Goal: Task Accomplishment & Management: Manage account settings

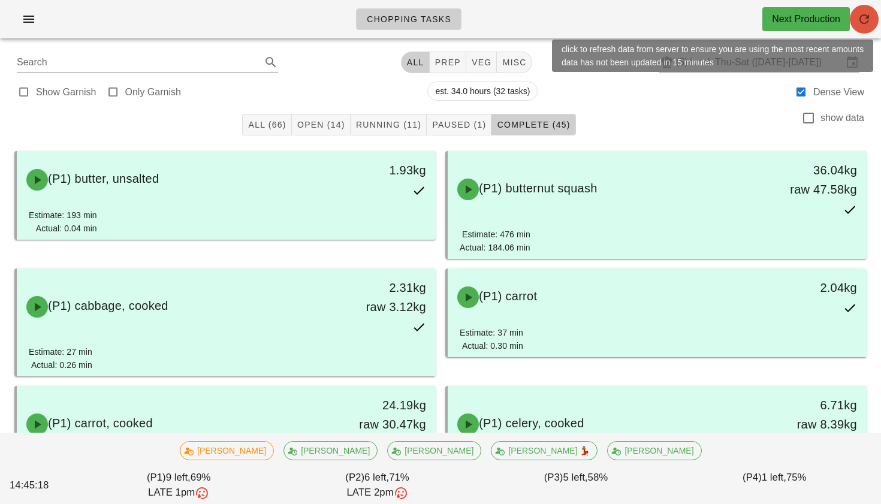
click at [870, 20] on icon "button" at bounding box center [864, 19] width 14 height 14
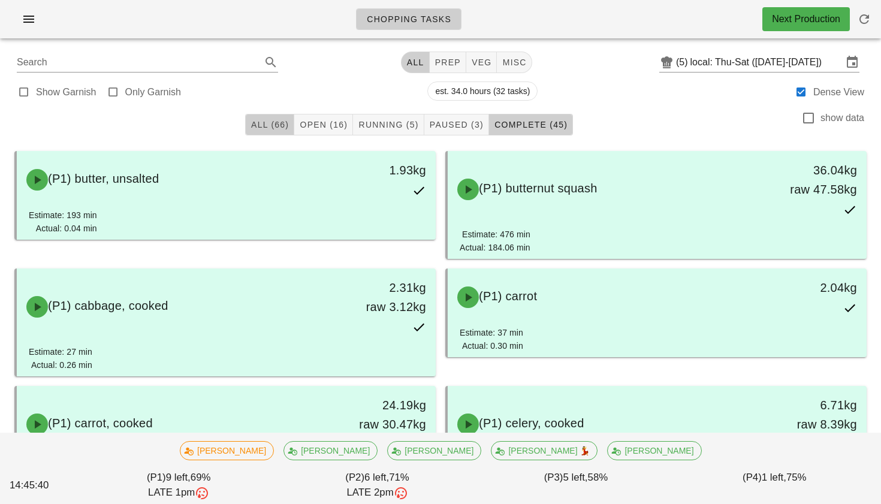
click at [263, 120] on span "All (66)" at bounding box center [269, 125] width 38 height 10
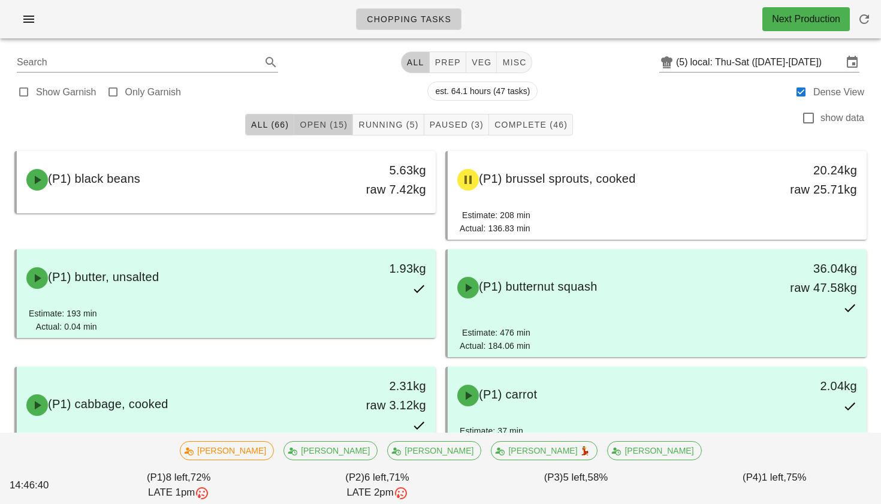
click at [324, 122] on span "Open (15)" at bounding box center [323, 125] width 49 height 10
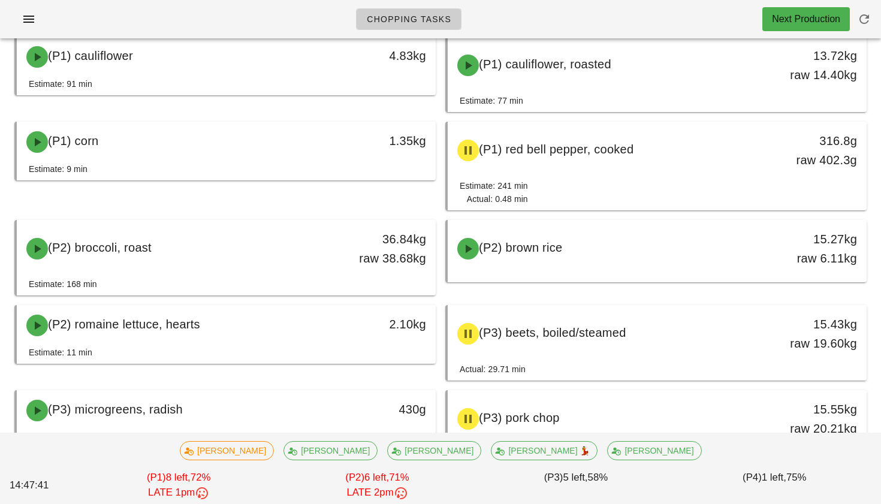
scroll to position [218, 0]
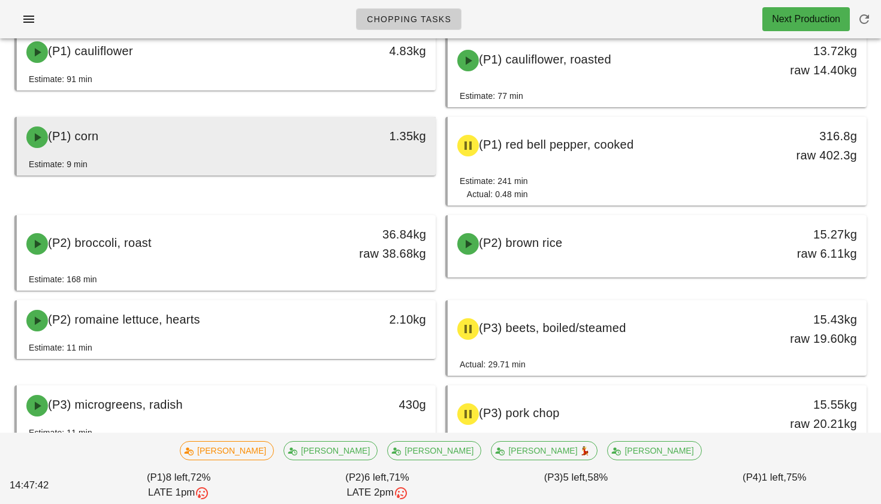
click at [201, 138] on div "(P1) corn" at bounding box center [174, 137] width 310 height 36
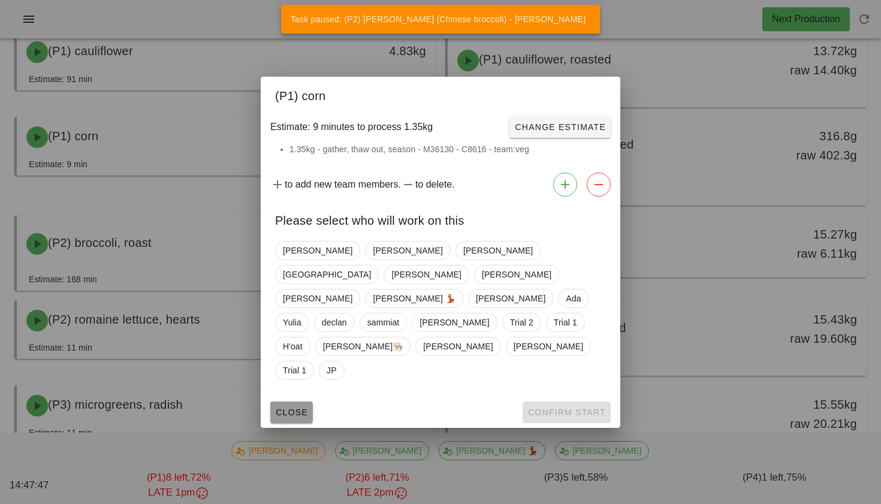
click at [282, 407] on span "Close" at bounding box center [291, 412] width 33 height 10
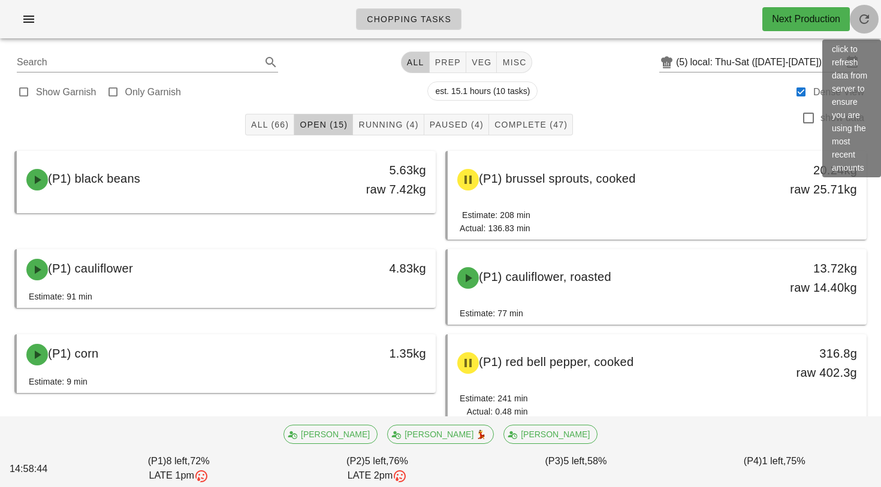
click at [859, 28] on button "button" at bounding box center [864, 19] width 29 height 29
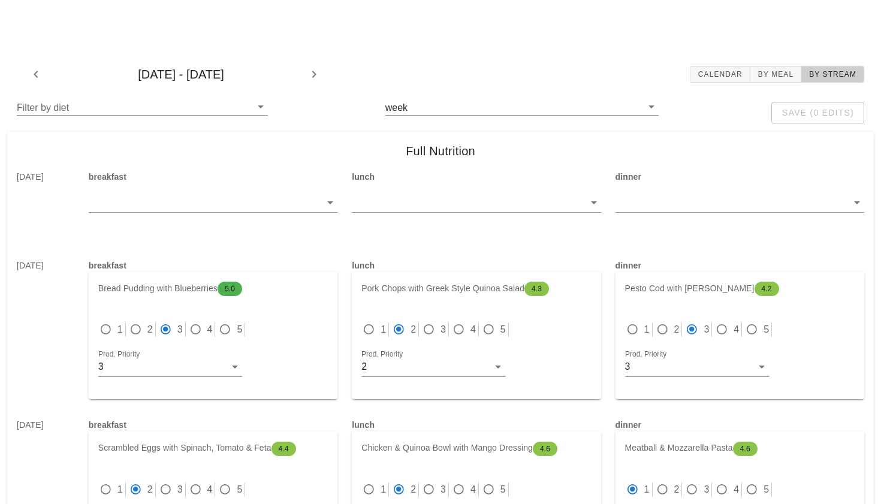
scroll to position [276, 0]
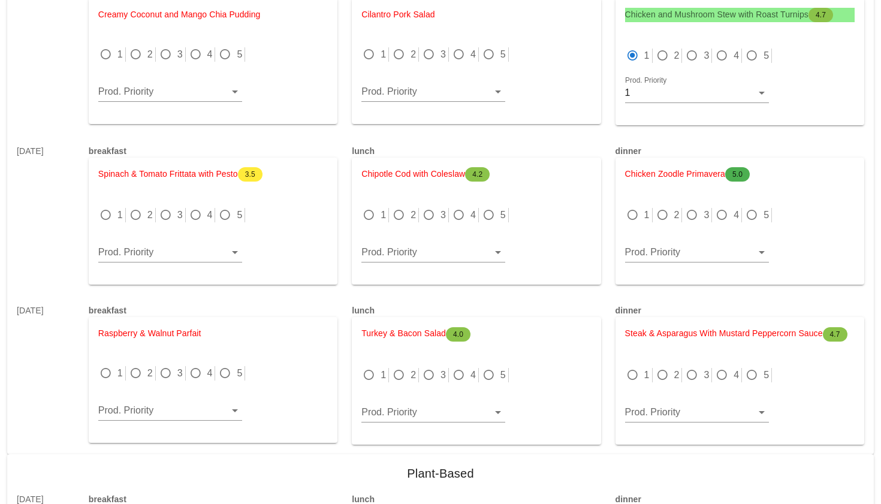
scroll to position [4021, 0]
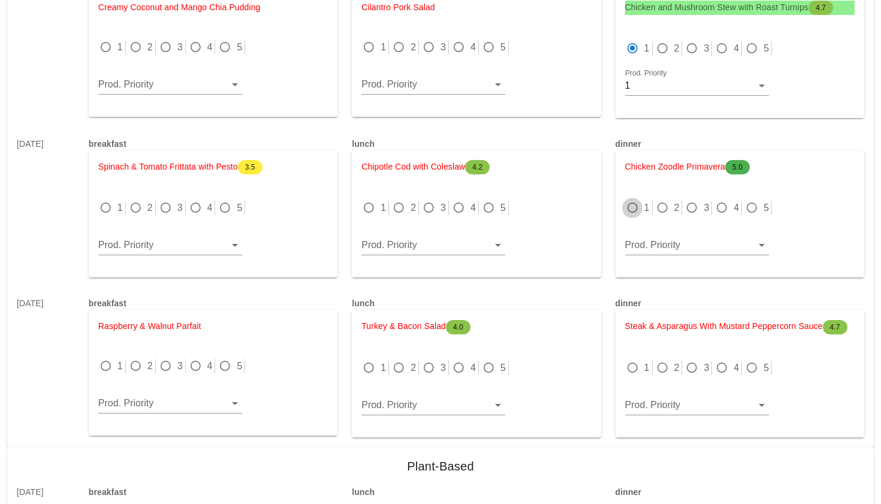
click at [633, 209] on div at bounding box center [632, 208] width 17 height 17
radio input "true"
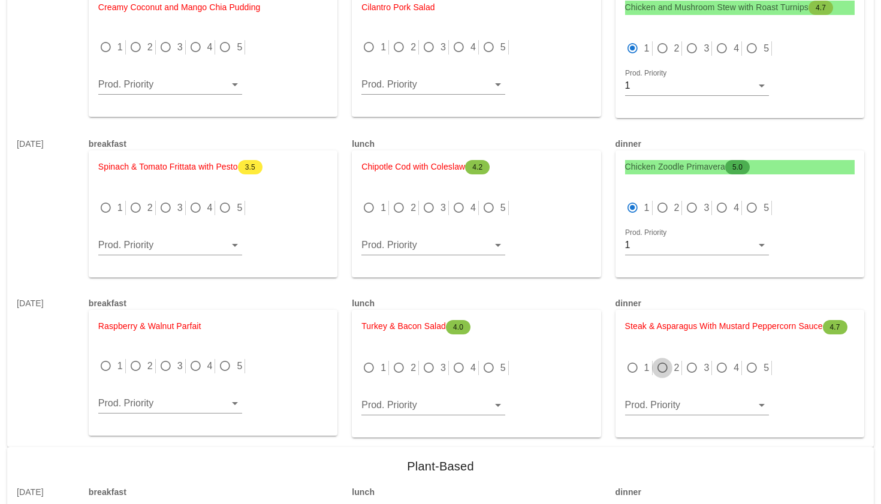
click at [664, 372] on div at bounding box center [662, 368] width 17 height 17
radio input "true"
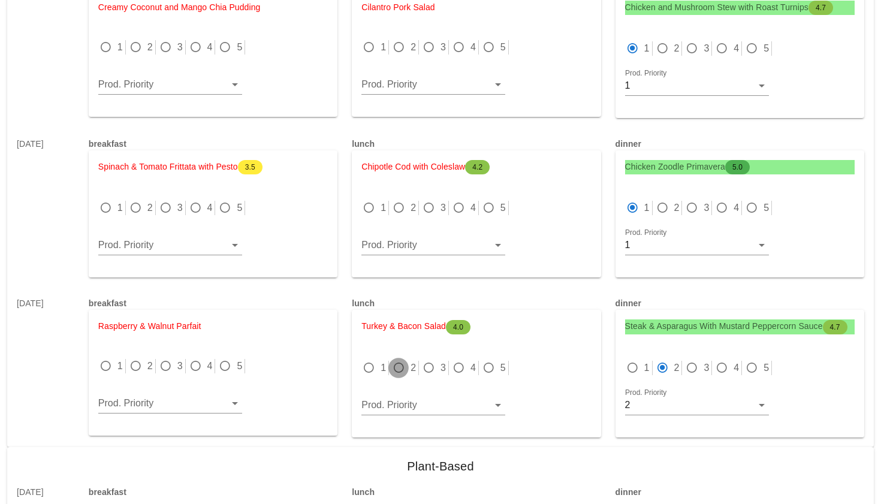
click at [396, 367] on div at bounding box center [398, 368] width 17 height 17
radio input "true"
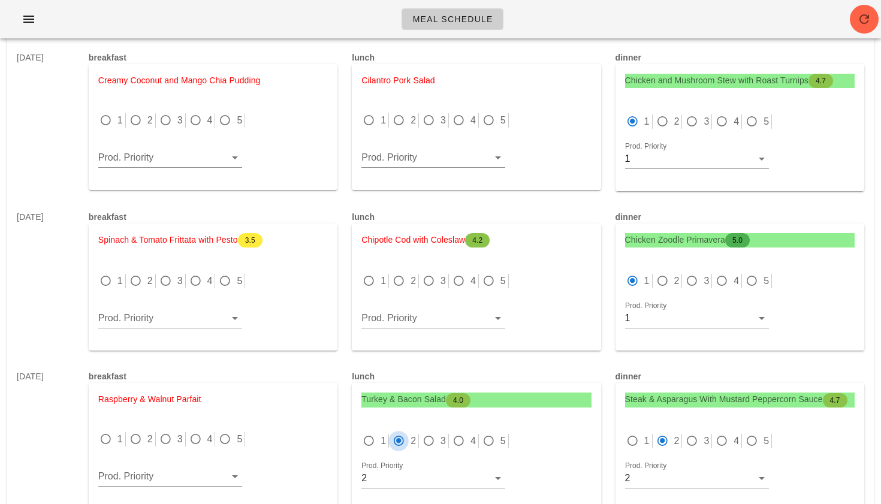
scroll to position [3935, 0]
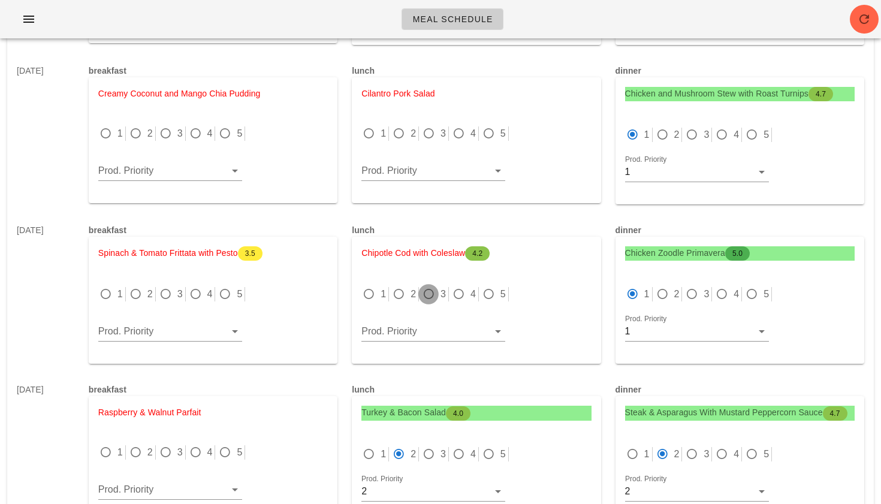
click at [426, 290] on div at bounding box center [428, 294] width 17 height 17
radio input "true"
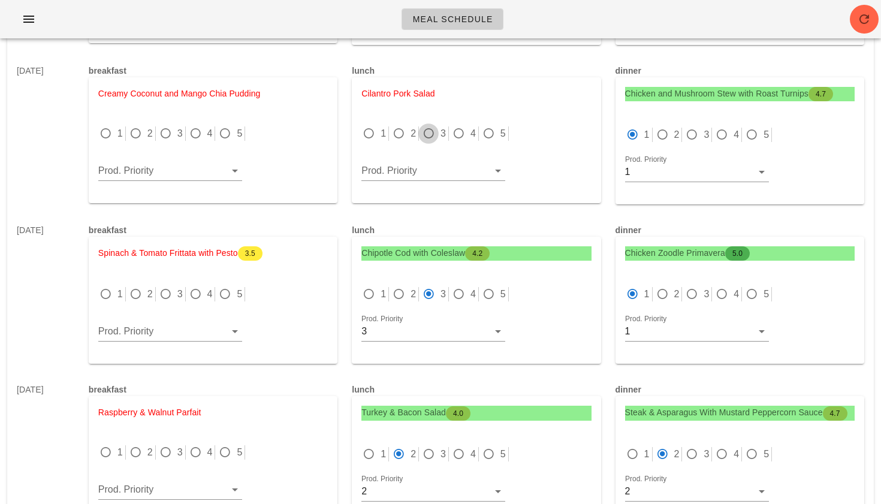
click at [430, 131] on div at bounding box center [428, 133] width 17 height 17
radio input "true"
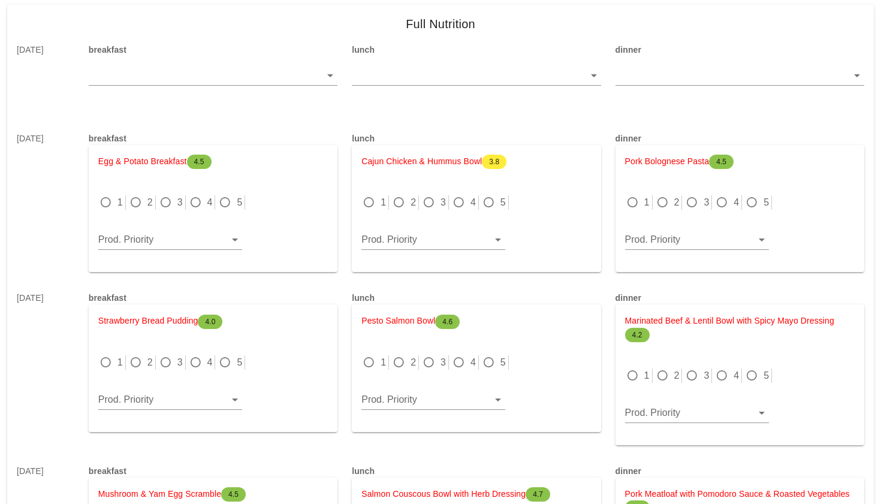
scroll to position [130, 0]
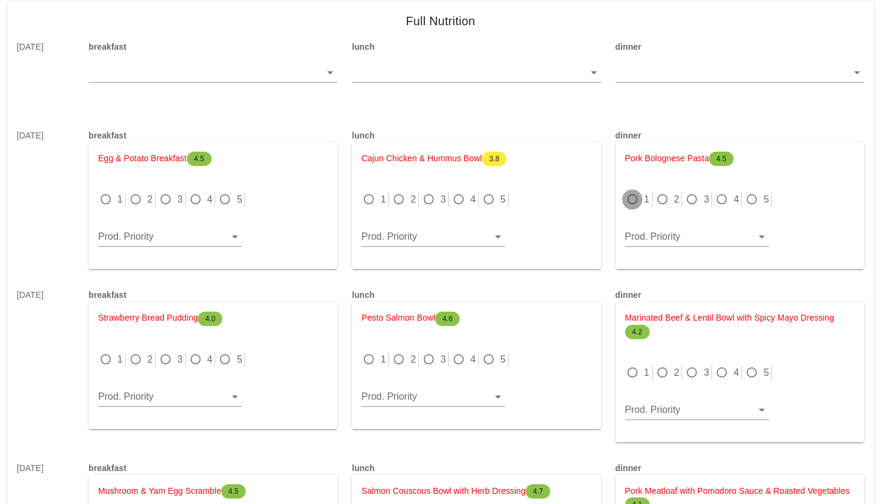
click at [636, 198] on div at bounding box center [632, 199] width 17 height 17
radio input "true"
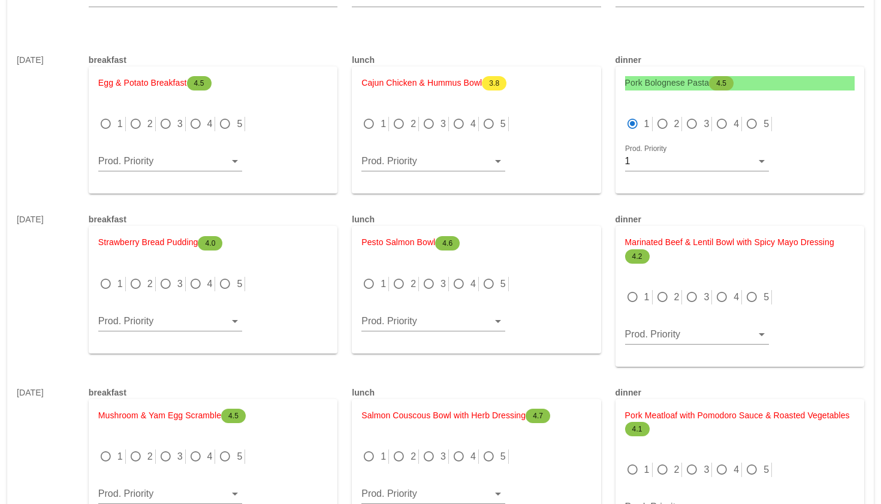
scroll to position [210, 0]
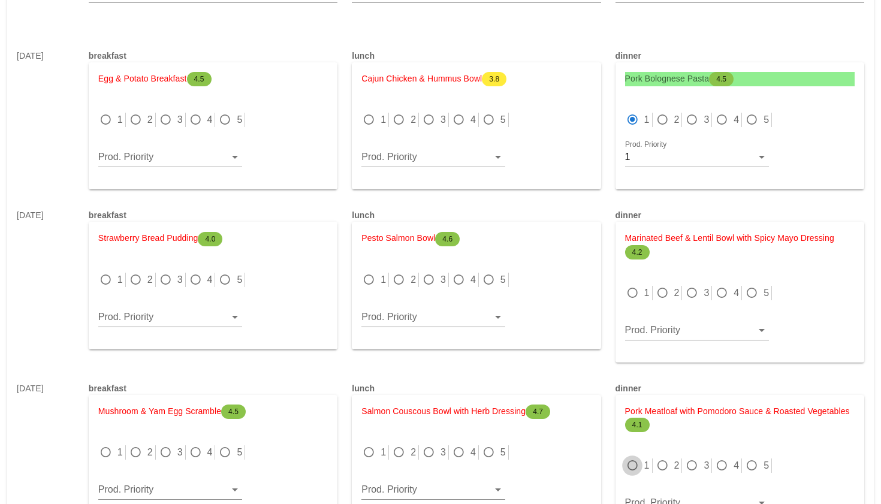
click at [627, 465] on div at bounding box center [632, 465] width 17 height 17
radio input "true"
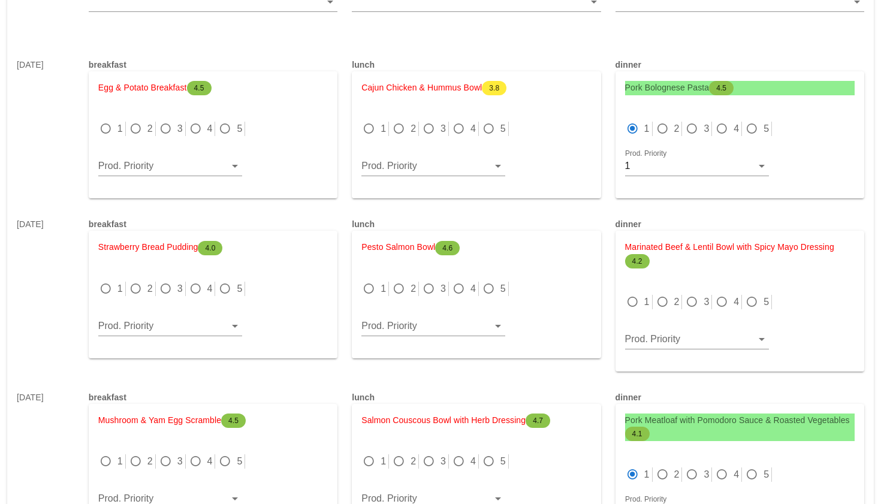
scroll to position [191, 0]
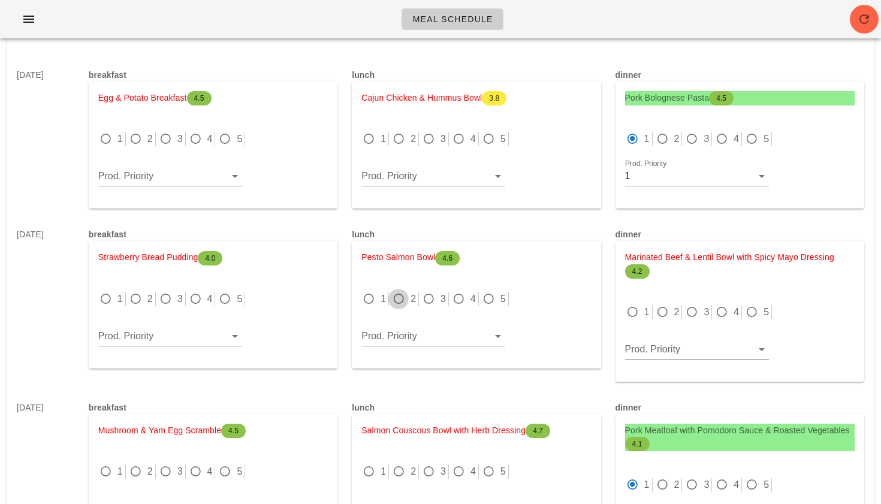
click at [399, 303] on div at bounding box center [398, 299] width 17 height 17
radio input "true"
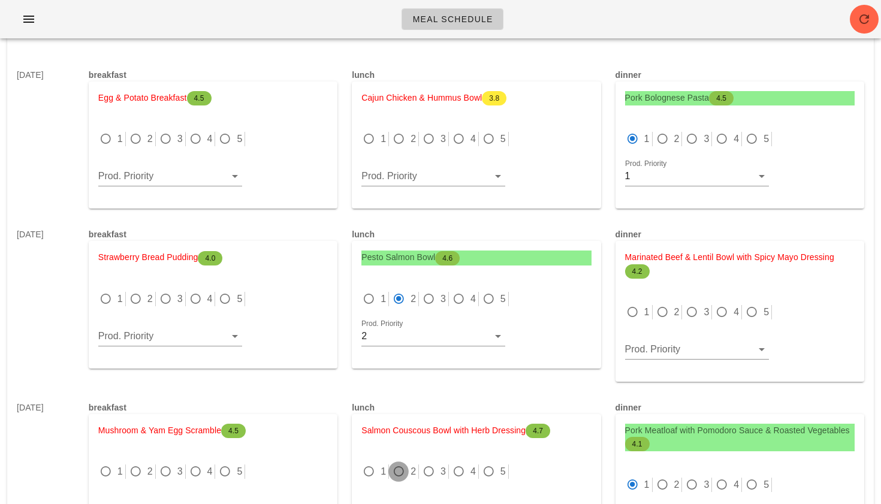
click at [399, 474] on div at bounding box center [398, 471] width 17 height 17
radio input "true"
click at [690, 310] on div at bounding box center [691, 312] width 17 height 17
radio input "true"
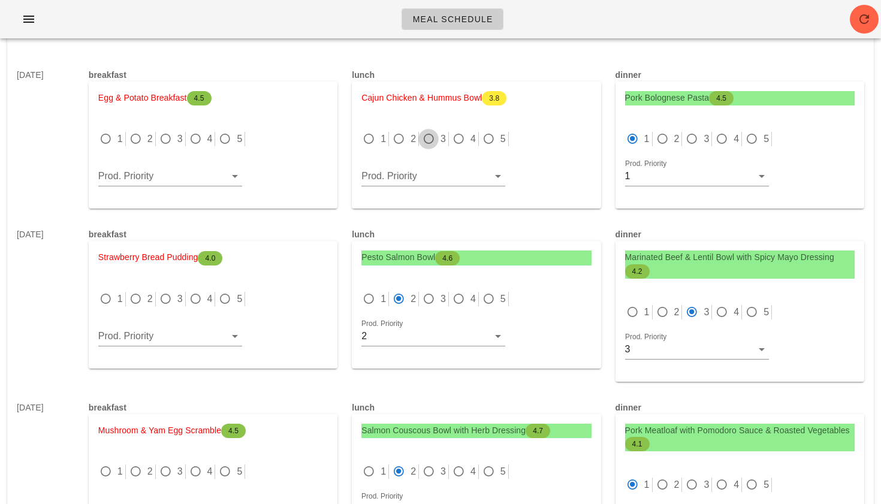
click at [423, 143] on div at bounding box center [428, 139] width 17 height 17
radio input "true"
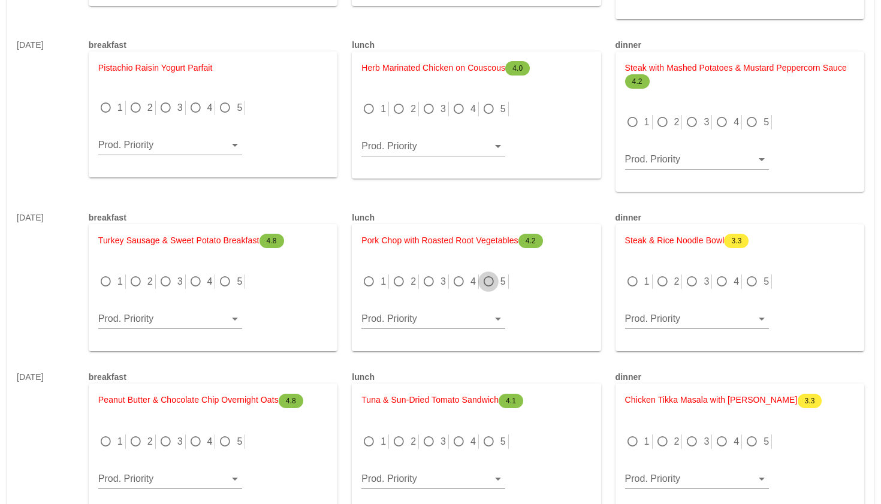
scroll to position [729, 0]
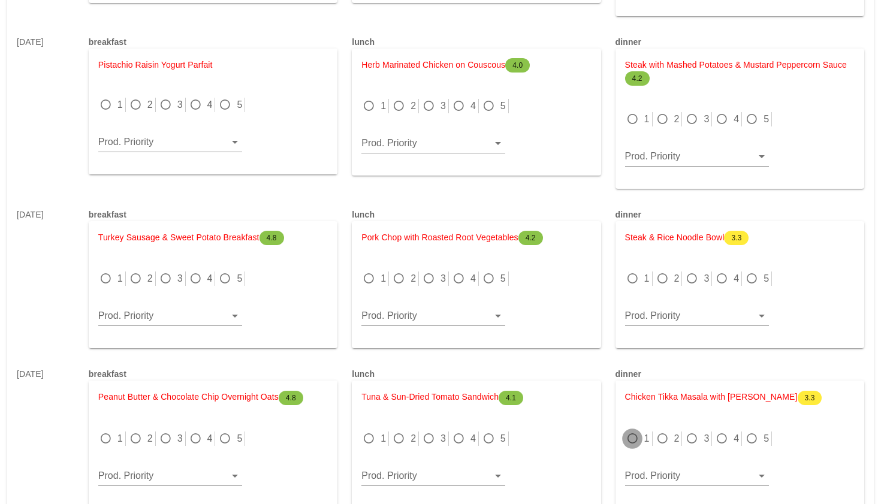
click at [633, 440] on div at bounding box center [632, 438] width 17 height 17
radio input "true"
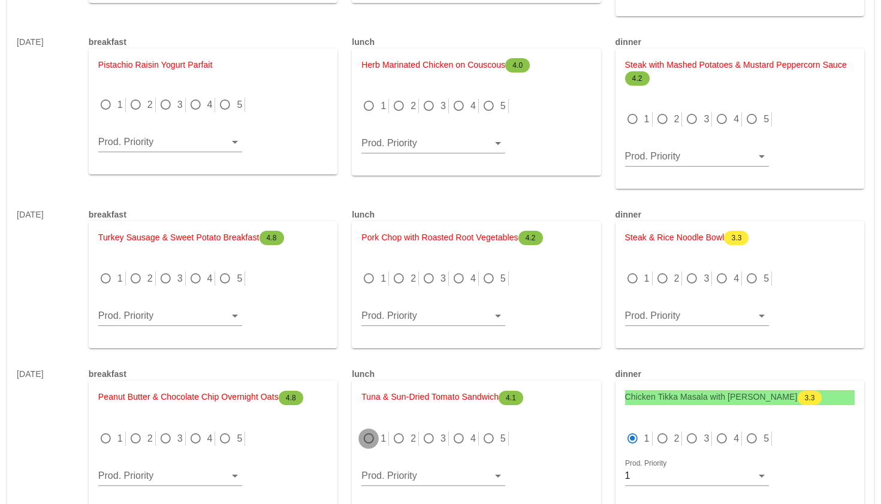
click at [370, 440] on div at bounding box center [368, 438] width 17 height 17
radio input "true"
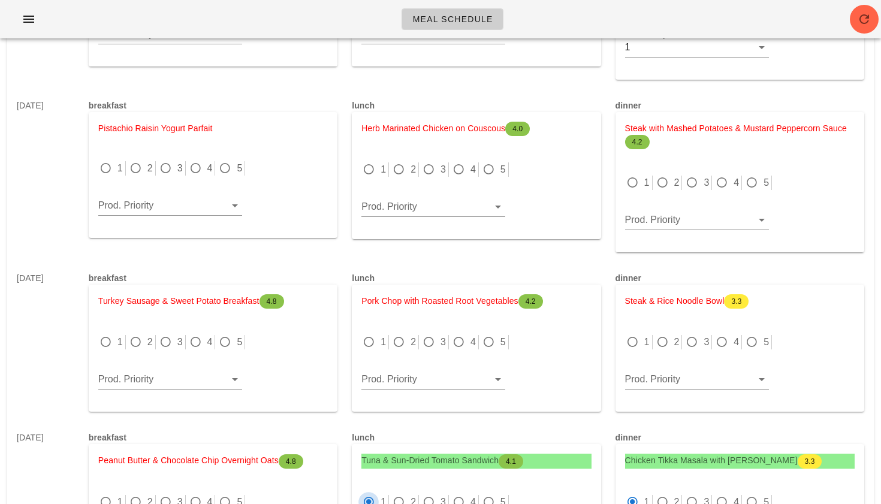
scroll to position [636, 0]
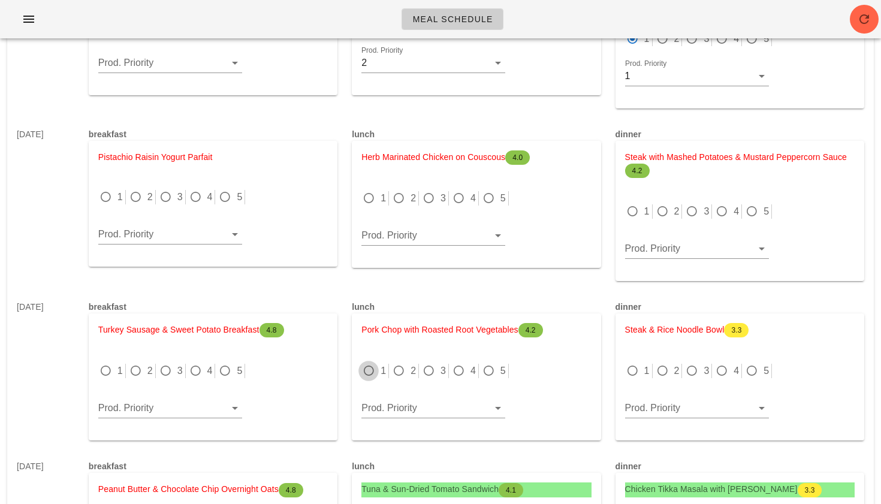
click at [369, 370] on div at bounding box center [368, 371] width 17 height 17
radio input "true"
click at [372, 197] on div at bounding box center [368, 198] width 17 height 17
radio input "true"
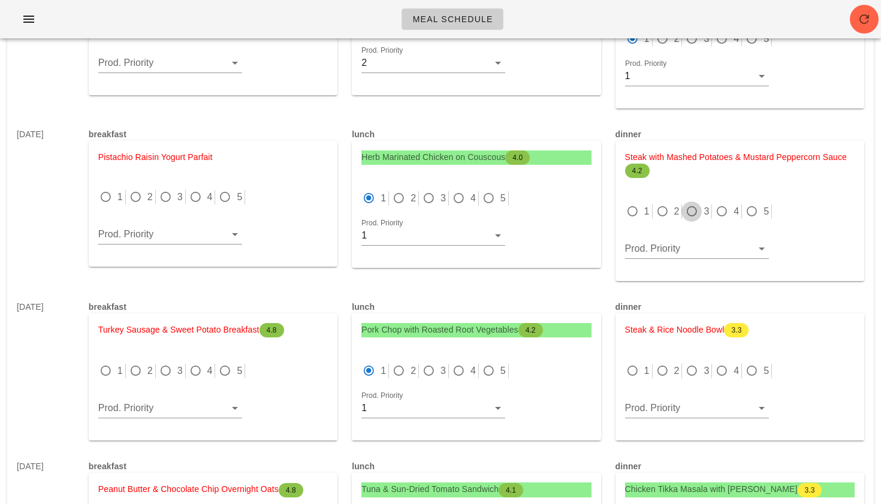
click at [691, 213] on div at bounding box center [691, 211] width 17 height 17
radio input "true"
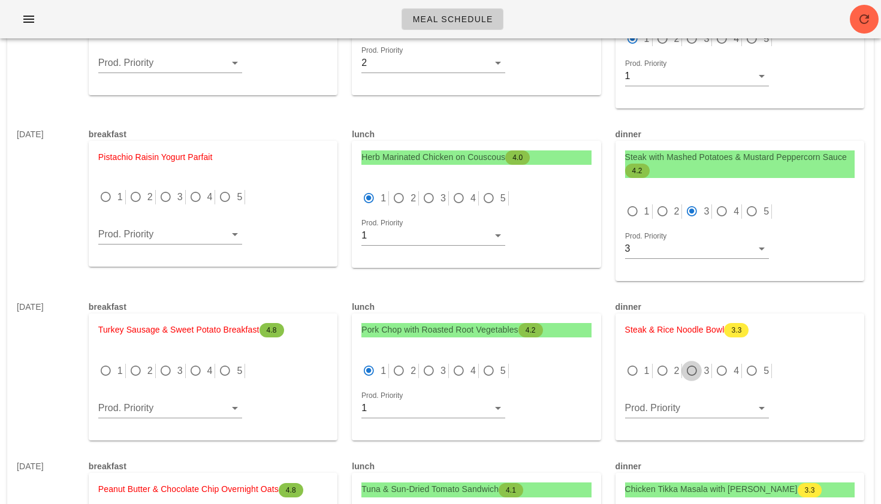
click at [687, 371] on div at bounding box center [691, 371] width 17 height 17
radio input "true"
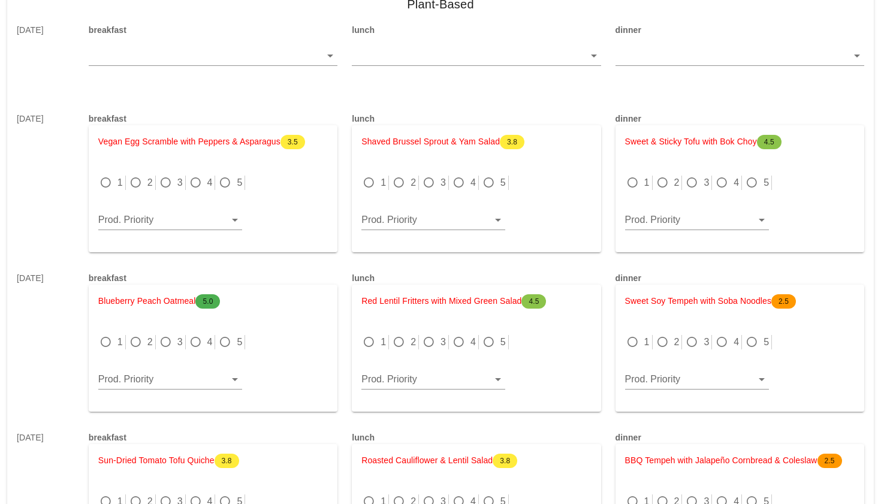
scroll to position [4489, 0]
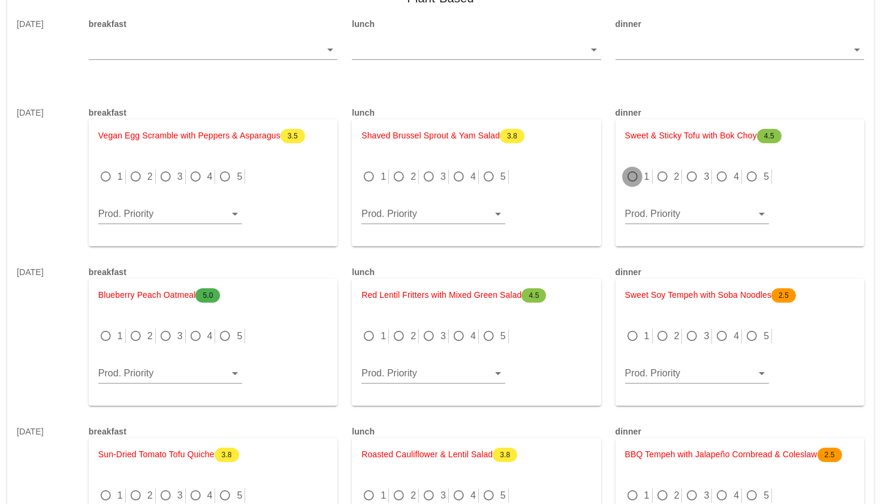
click at [631, 173] on div at bounding box center [632, 176] width 17 height 17
radio input "true"
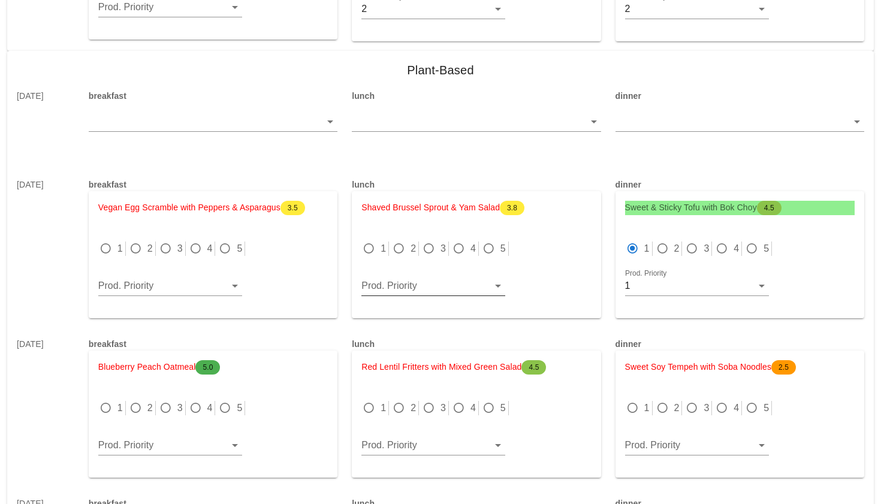
scroll to position [4426, 0]
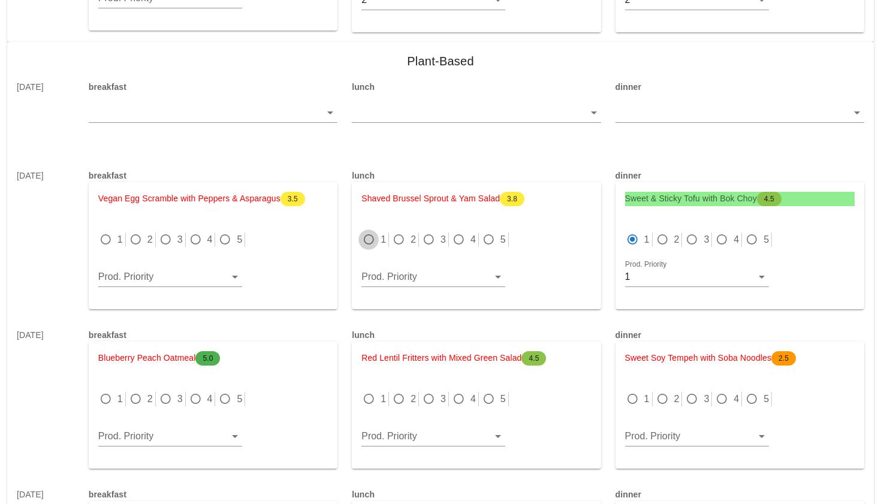
click at [370, 235] on div at bounding box center [368, 239] width 17 height 17
radio input "true"
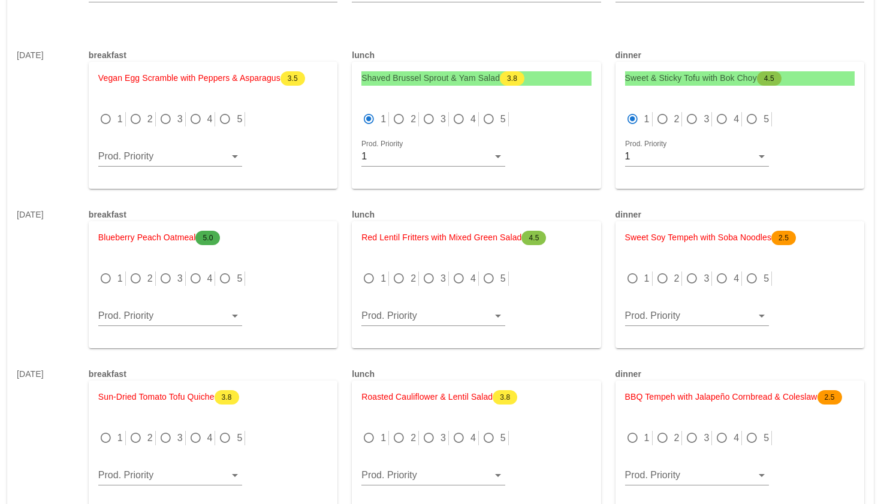
scroll to position [4550, 0]
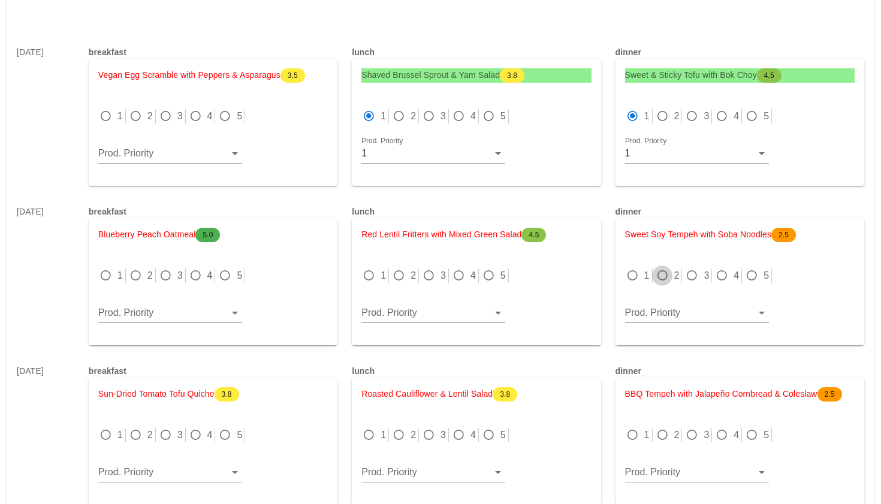
click at [656, 276] on div at bounding box center [662, 275] width 17 height 17
radio input "true"
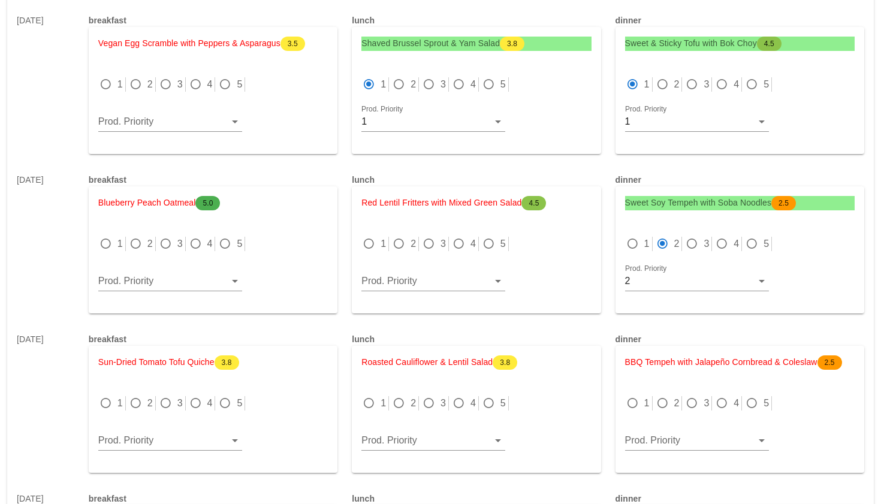
scroll to position [4583, 0]
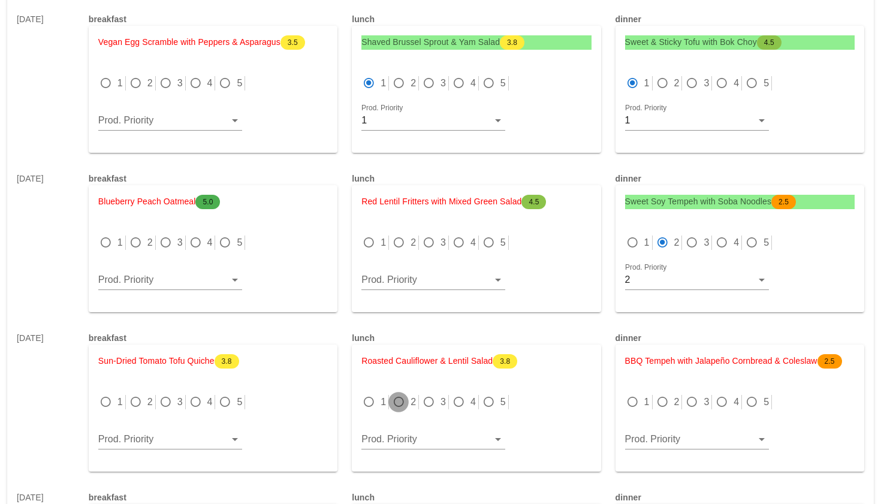
click at [401, 401] on div at bounding box center [398, 402] width 17 height 17
radio input "true"
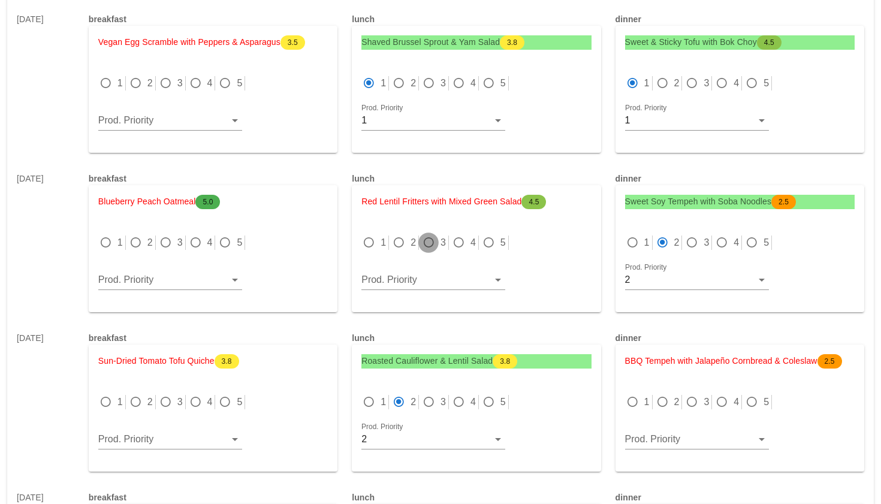
click at [429, 245] on div at bounding box center [428, 242] width 17 height 17
radio input "true"
click at [690, 395] on div at bounding box center [691, 402] width 17 height 17
radio input "true"
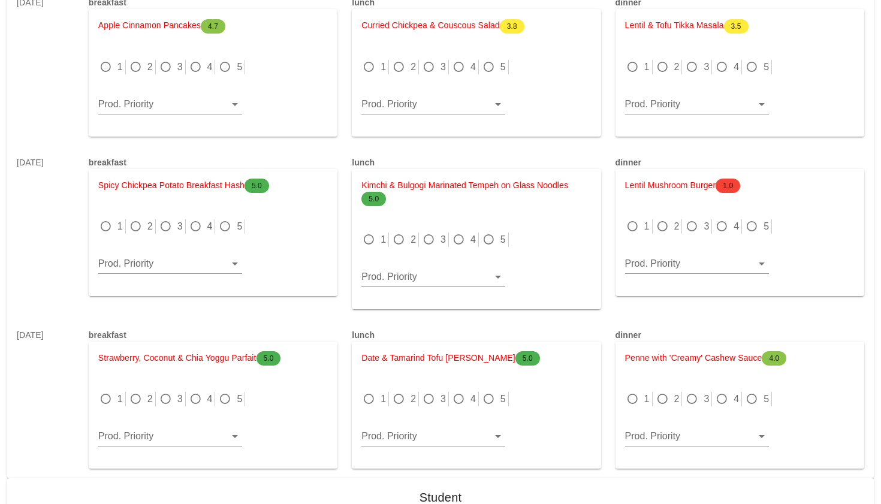
scroll to position [5081, 0]
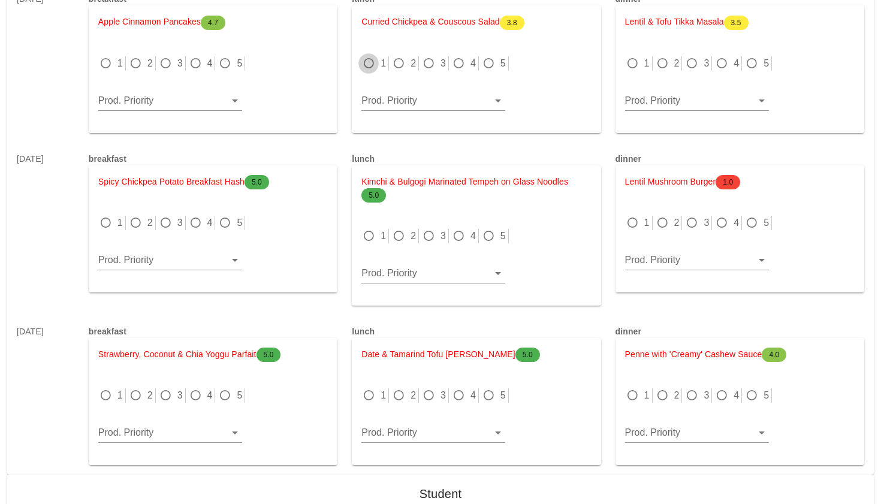
click at [369, 66] on div at bounding box center [368, 63] width 17 height 17
radio input "true"
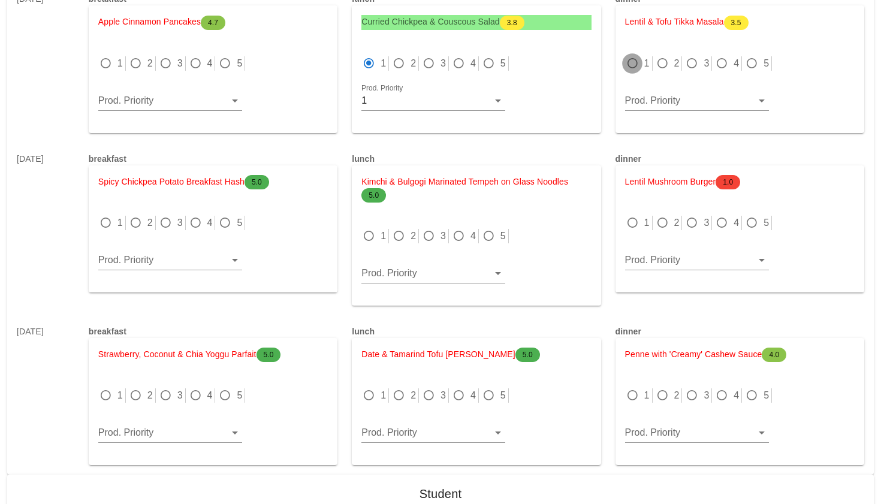
click at [630, 69] on div at bounding box center [632, 63] width 17 height 17
radio input "true"
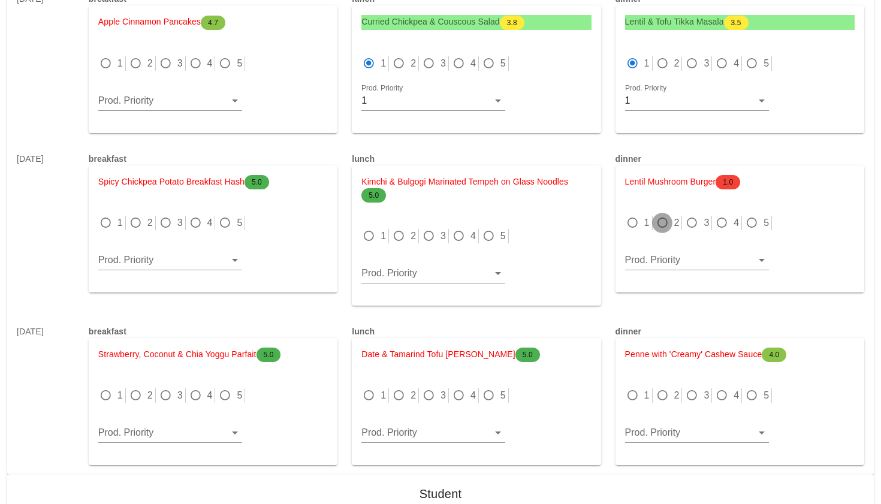
click at [662, 223] on div at bounding box center [662, 223] width 17 height 17
radio input "true"
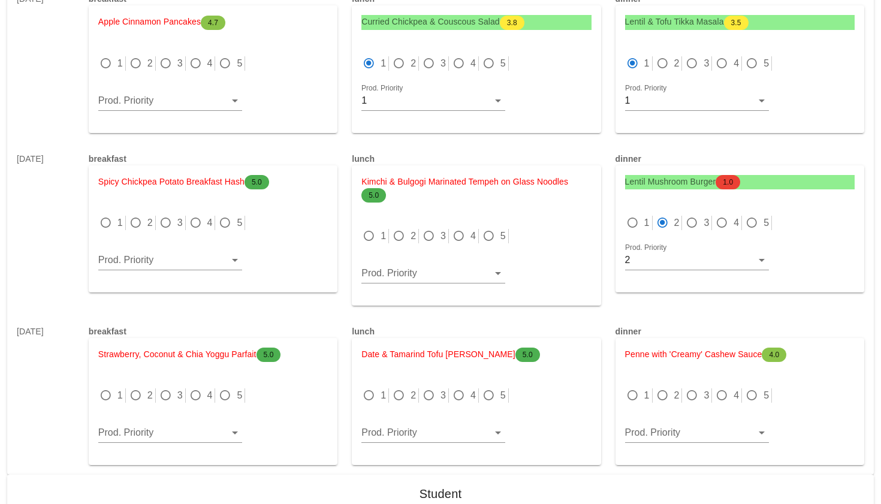
click at [736, 177] on span "1.0" at bounding box center [727, 182] width 25 height 14
click at [401, 235] on div at bounding box center [398, 236] width 17 height 17
radio input "true"
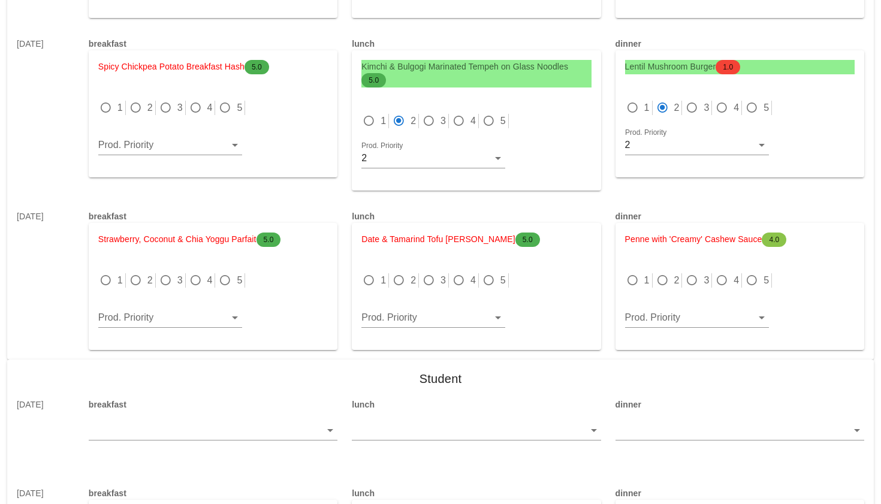
scroll to position [5210, 0]
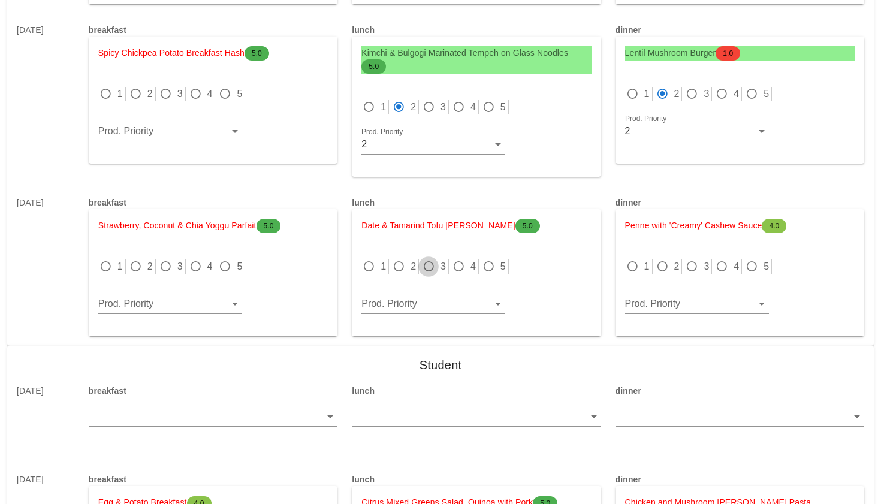
click at [426, 263] on div at bounding box center [428, 266] width 17 height 17
radio input "true"
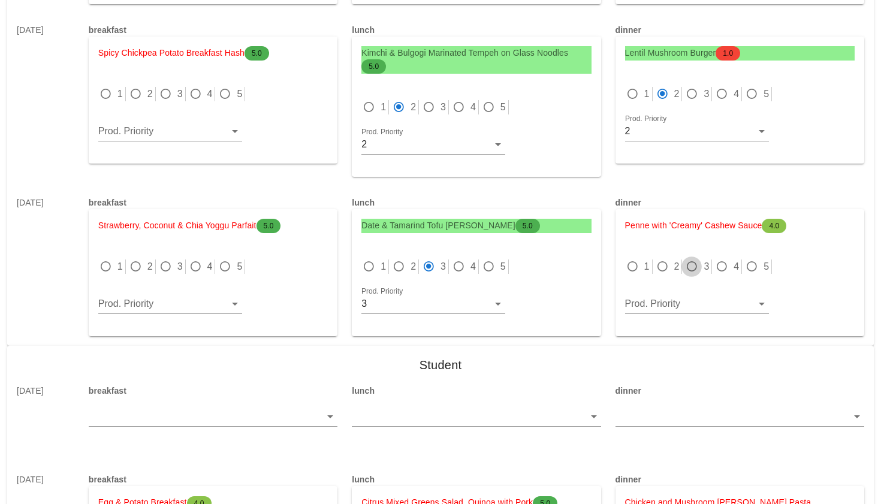
click at [693, 265] on div at bounding box center [691, 266] width 17 height 17
radio input "true"
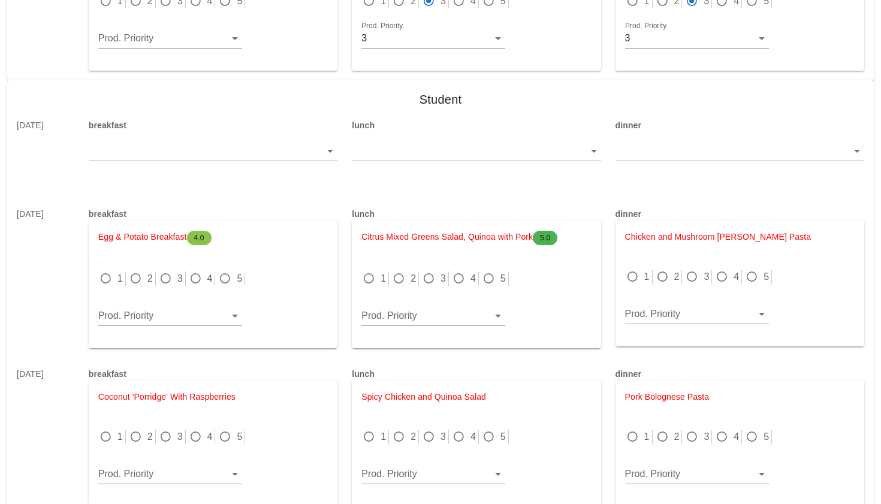
scroll to position [5477, 0]
click at [198, 277] on div at bounding box center [195, 277] width 17 height 17
radio input "true"
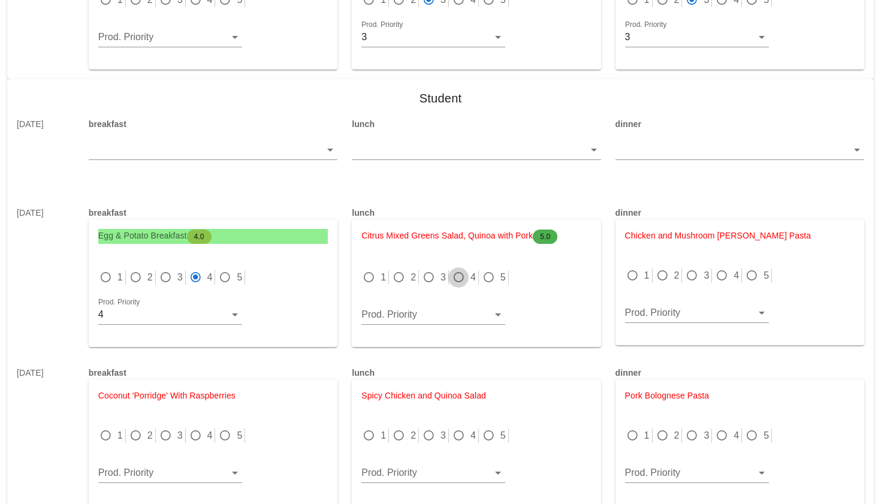
click at [458, 280] on div at bounding box center [458, 277] width 17 height 17
radio input "true"
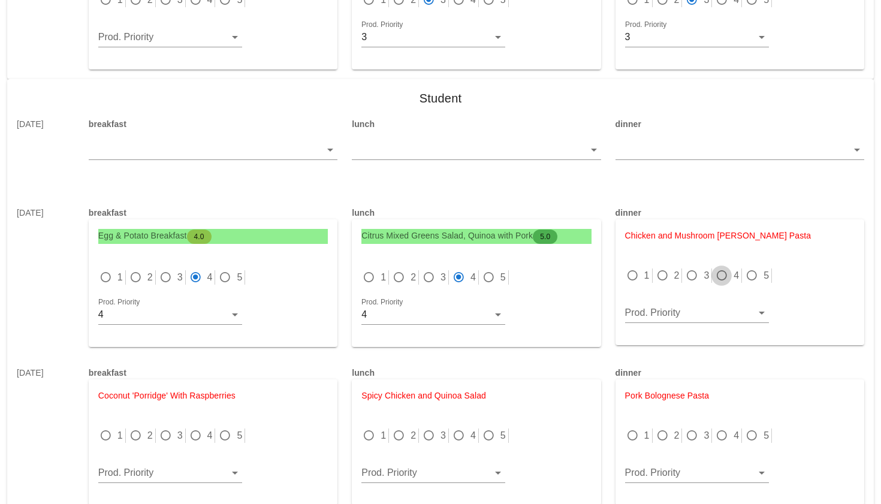
click at [724, 278] on div at bounding box center [721, 275] width 17 height 17
radio input "true"
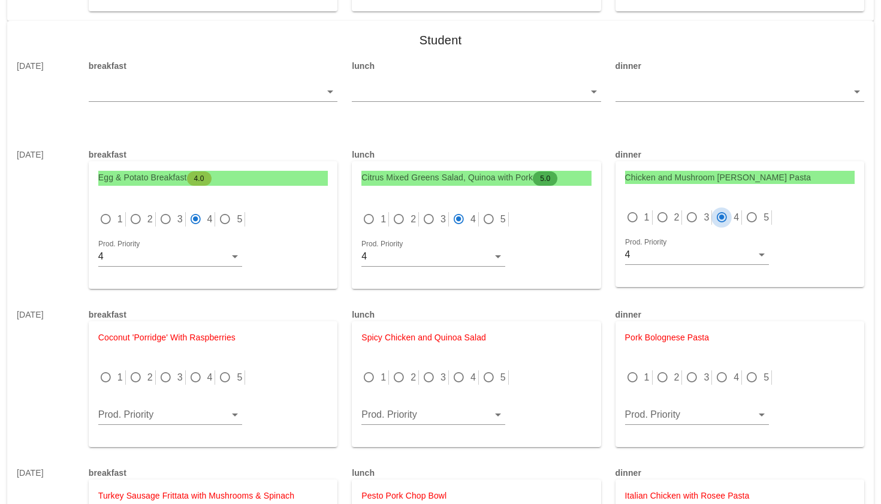
scroll to position [5714, 0]
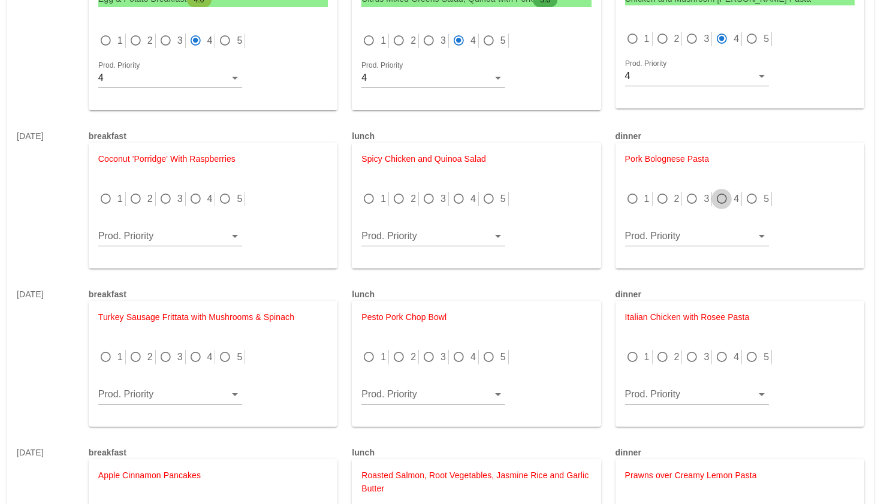
click at [727, 197] on div at bounding box center [721, 199] width 17 height 17
radio input "true"
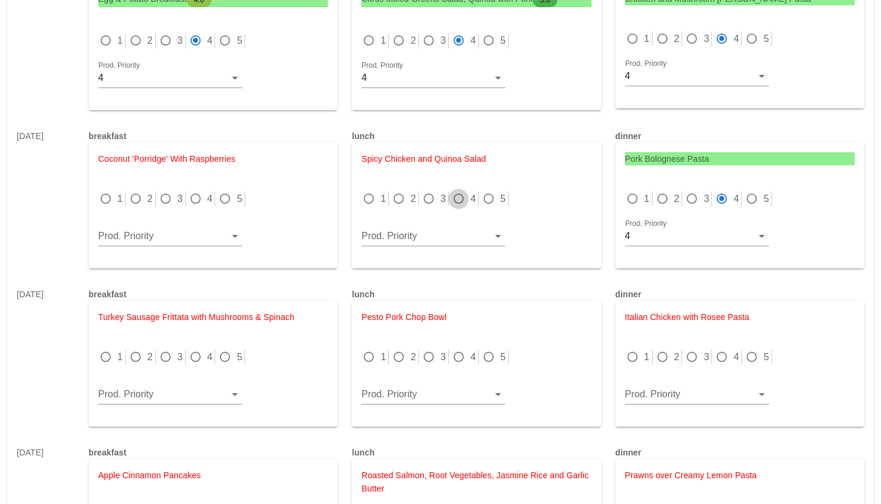
click at [460, 200] on div at bounding box center [458, 199] width 17 height 17
radio input "true"
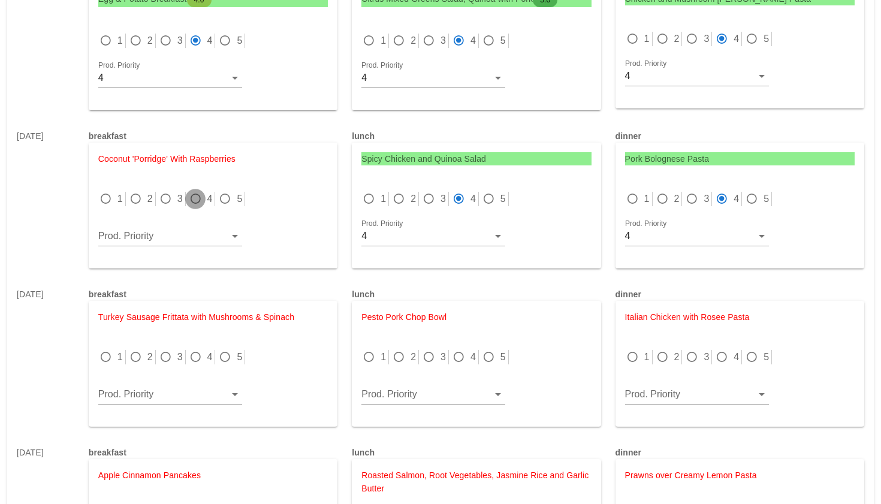
click at [195, 202] on div at bounding box center [195, 199] width 17 height 17
radio input "true"
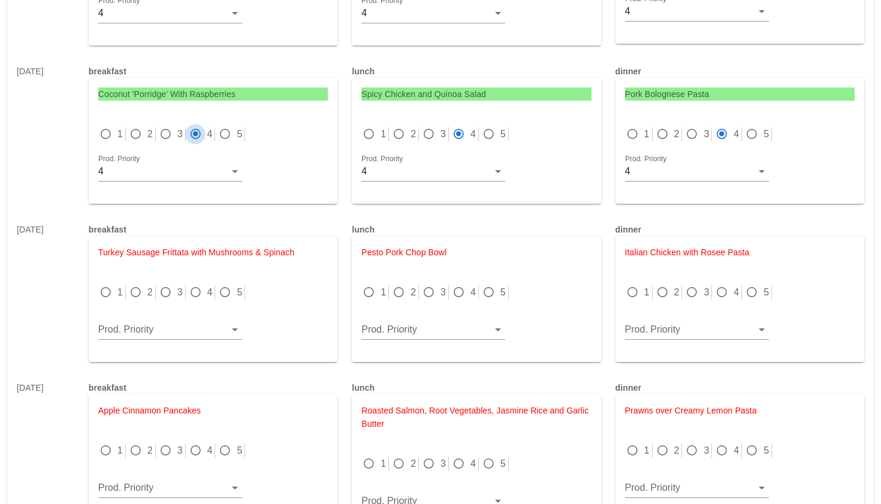
scroll to position [5801, 0]
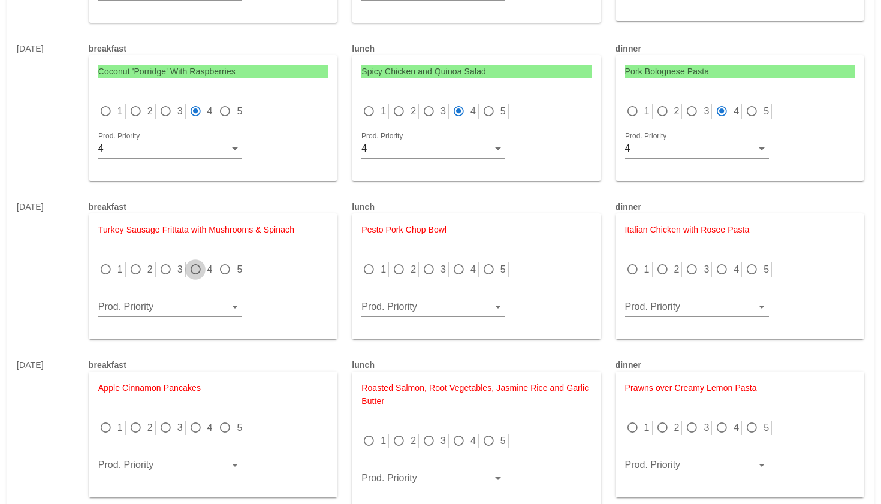
click at [197, 267] on div at bounding box center [195, 269] width 17 height 17
radio input "true"
click at [463, 268] on div at bounding box center [458, 269] width 17 height 17
radio input "true"
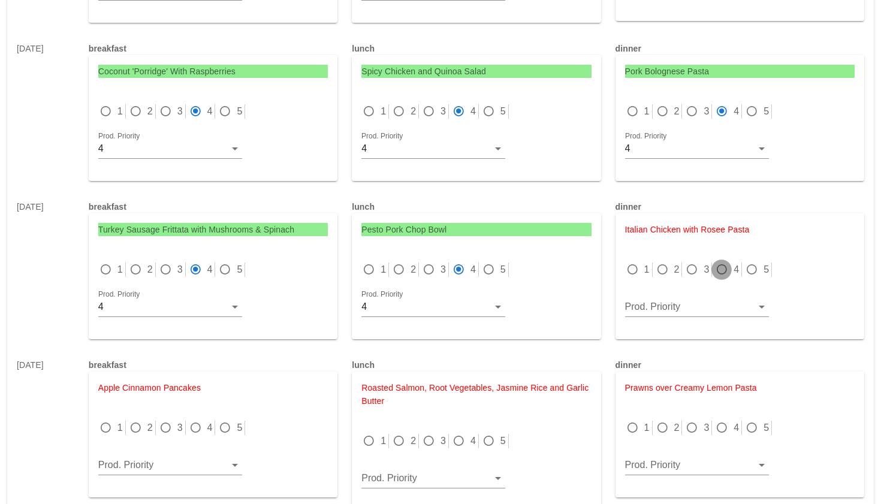
click at [723, 265] on div at bounding box center [721, 269] width 17 height 17
radio input "true"
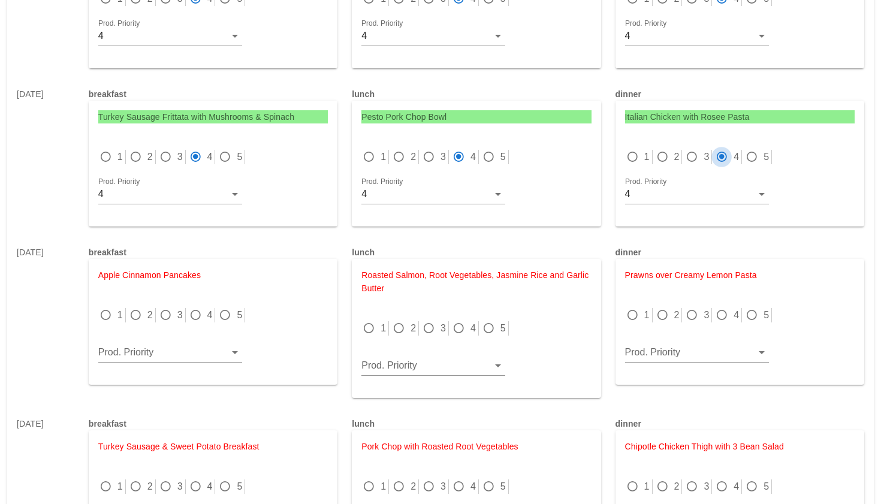
scroll to position [5974, 0]
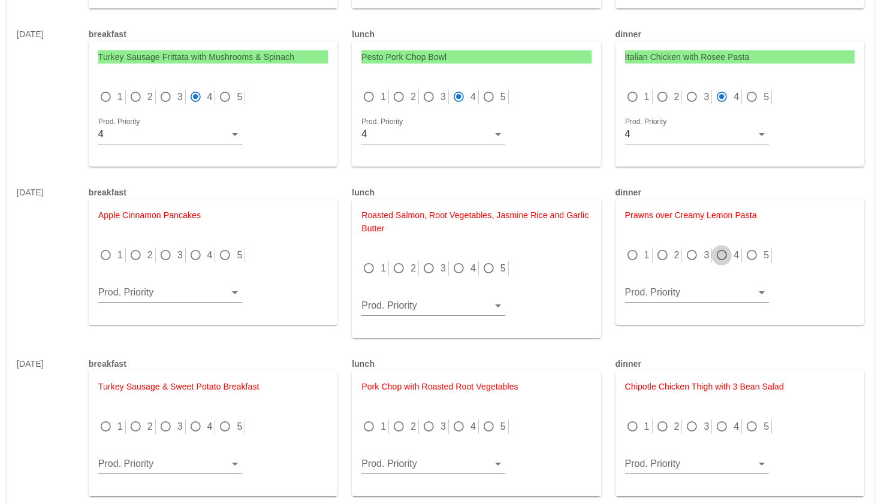
click at [723, 253] on div at bounding box center [721, 255] width 17 height 17
radio input "true"
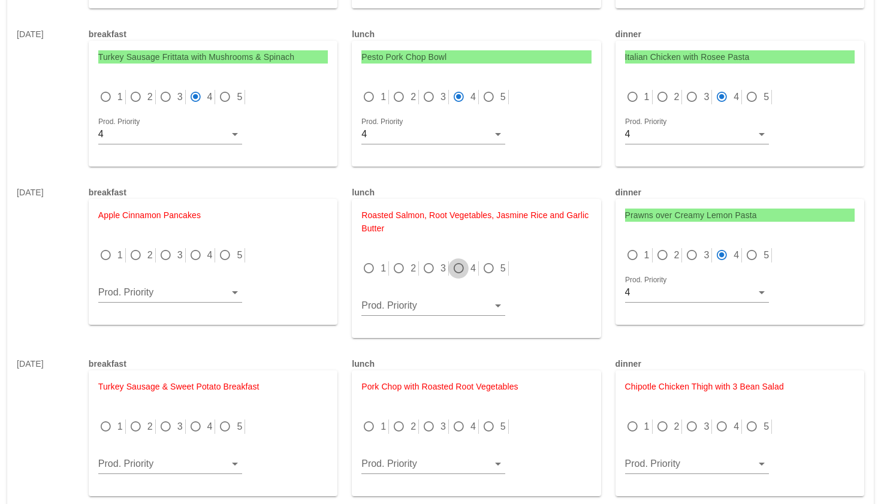
click at [458, 272] on div at bounding box center [458, 268] width 17 height 17
radio input "true"
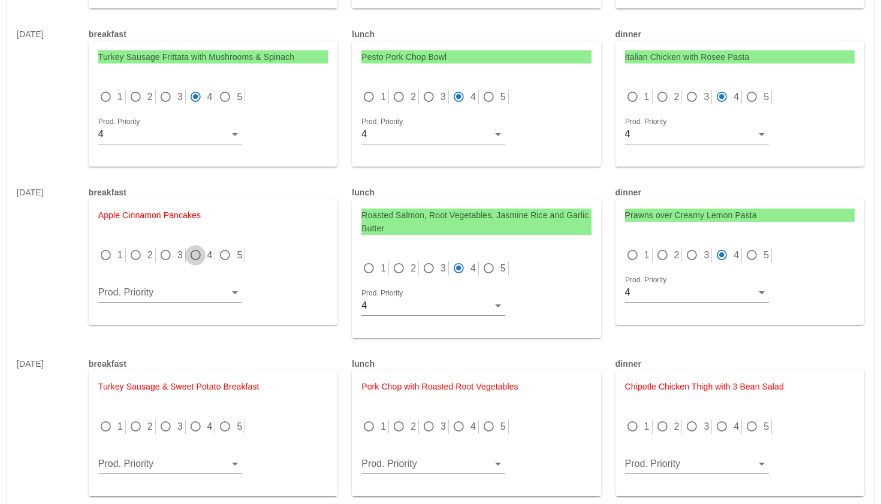
click at [195, 252] on div at bounding box center [195, 255] width 17 height 17
radio input "true"
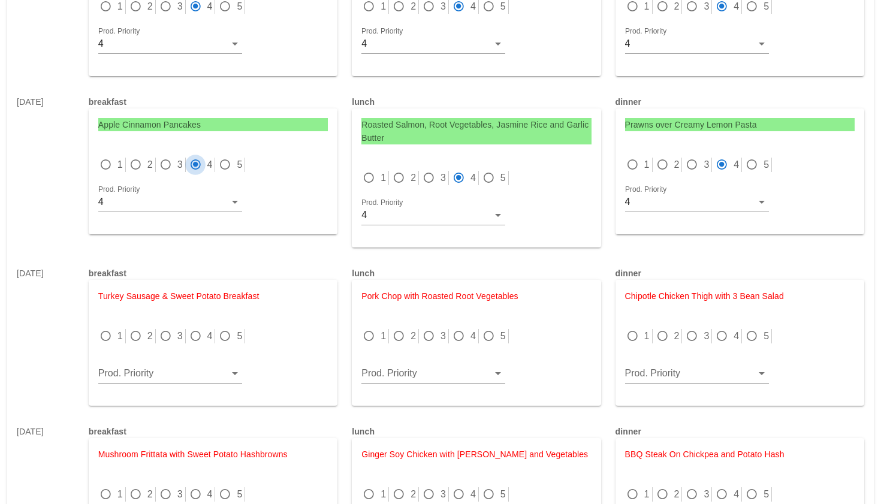
scroll to position [6115, 0]
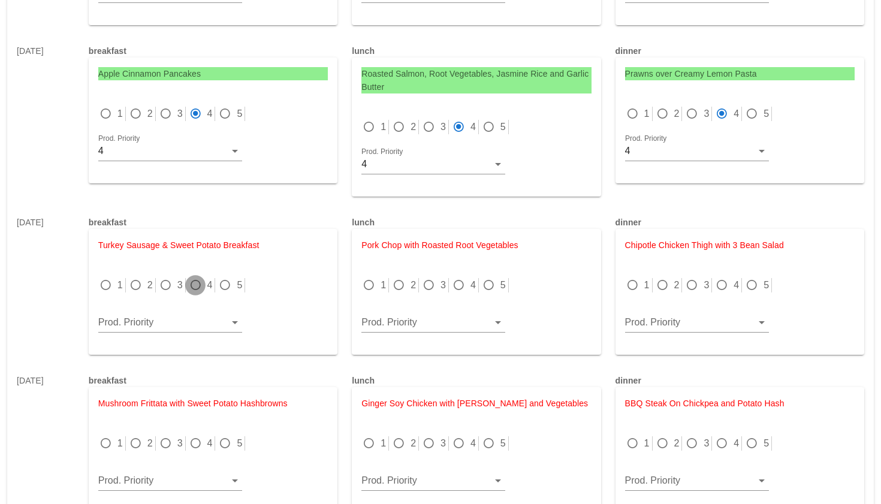
click at [194, 278] on div at bounding box center [195, 285] width 17 height 17
radio input "true"
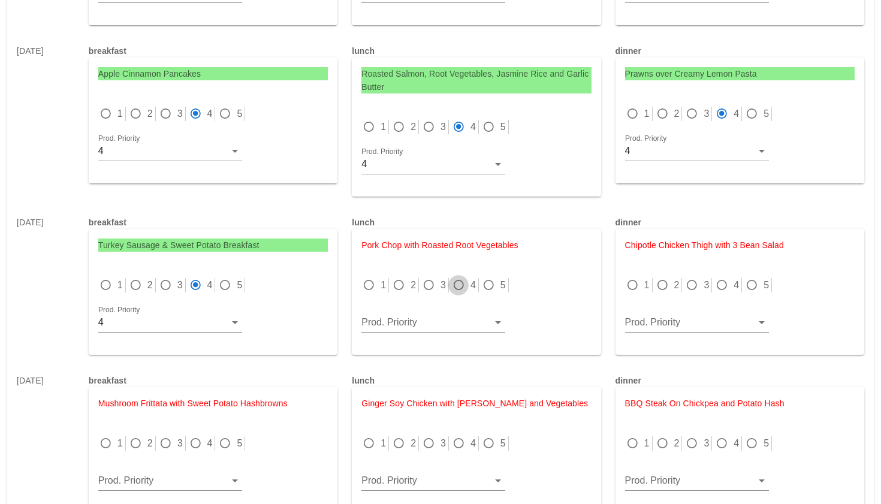
click at [457, 281] on div at bounding box center [458, 285] width 17 height 17
radio input "true"
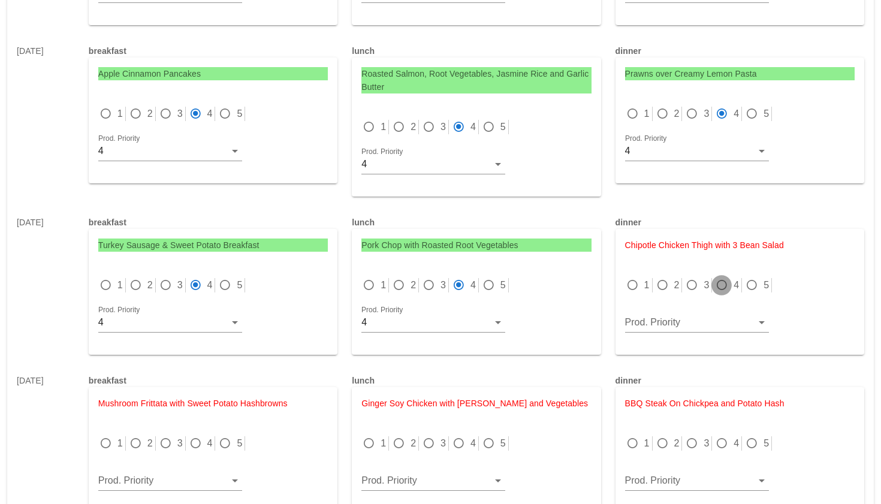
click at [726, 288] on div at bounding box center [721, 285] width 17 height 17
radio input "true"
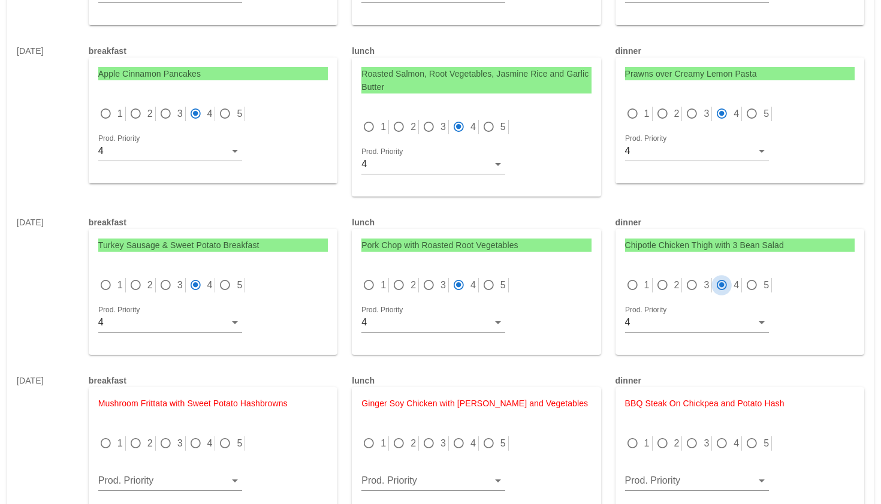
scroll to position [6139, 0]
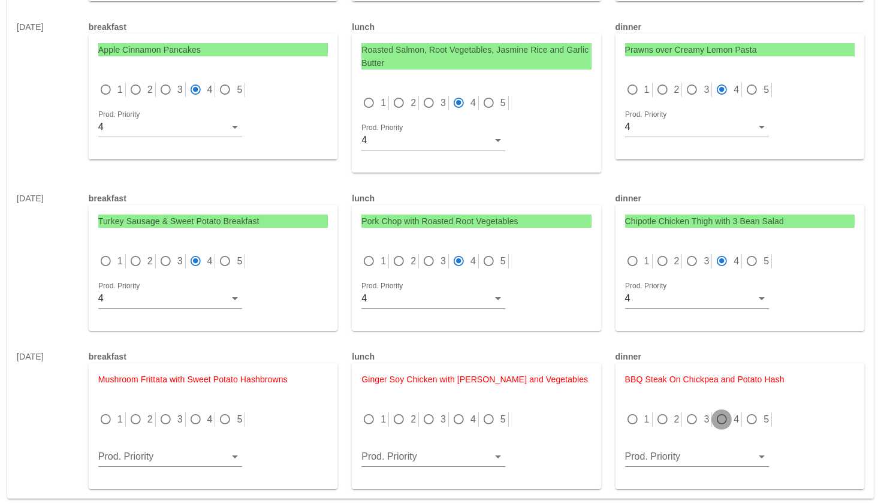
click at [724, 414] on div at bounding box center [721, 419] width 17 height 17
radio input "true"
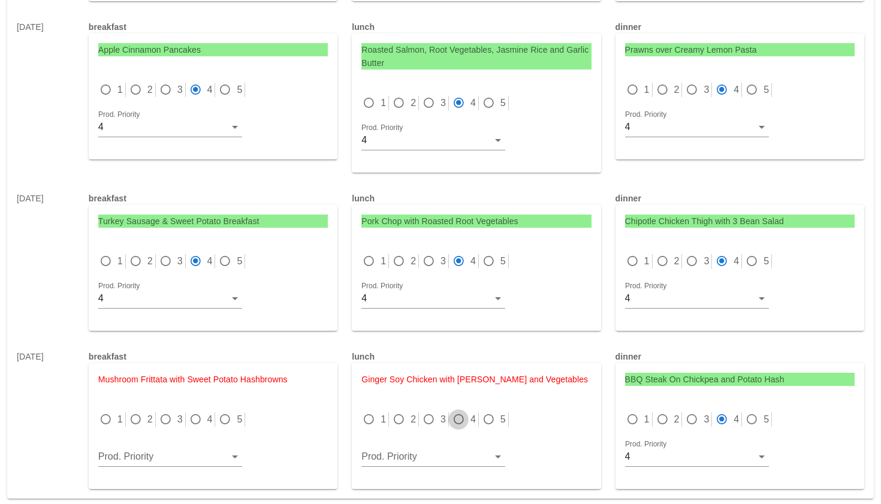
click at [456, 416] on div at bounding box center [458, 419] width 17 height 17
radio input "true"
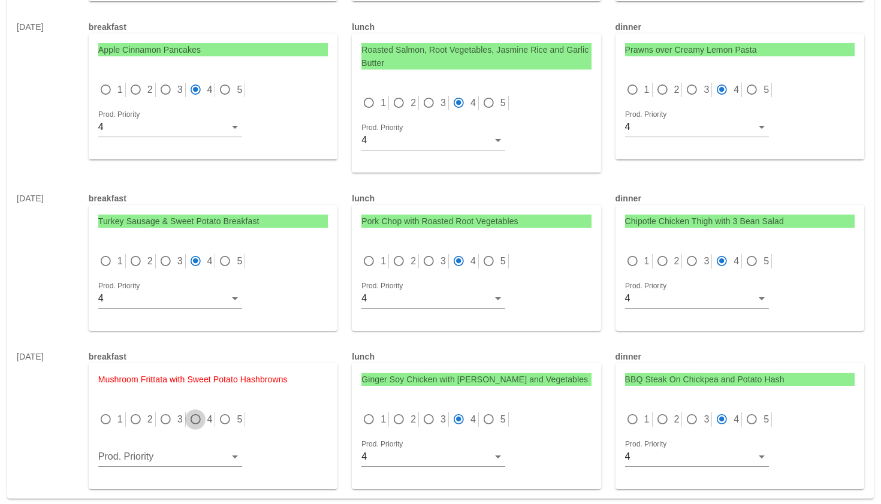
click at [195, 424] on div at bounding box center [195, 419] width 17 height 17
radio input "true"
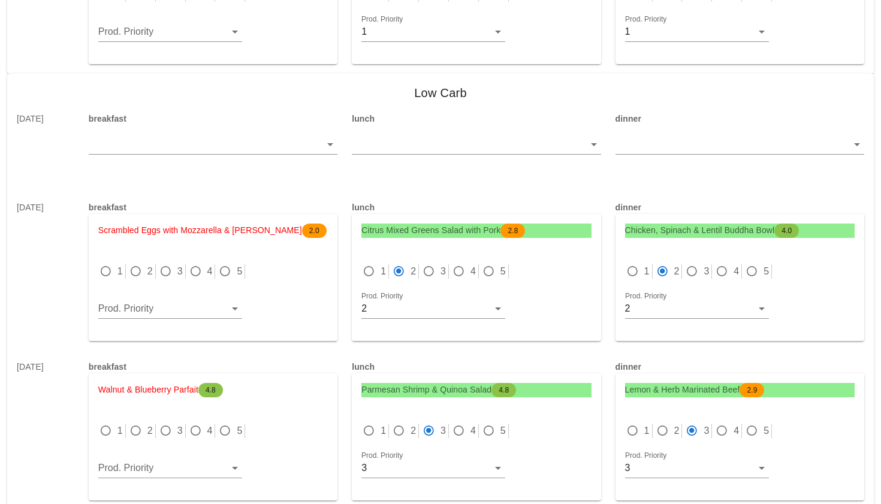
scroll to position [1252, 0]
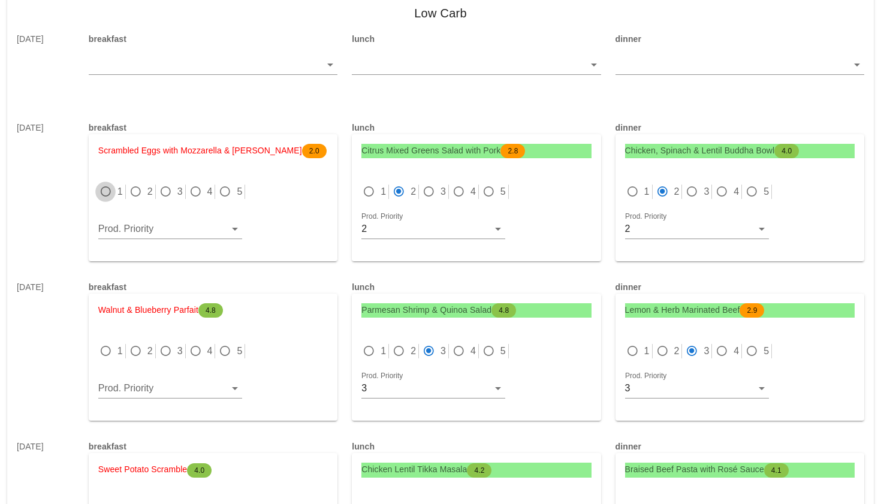
click at [105, 194] on div at bounding box center [105, 191] width 17 height 17
radio input "true"
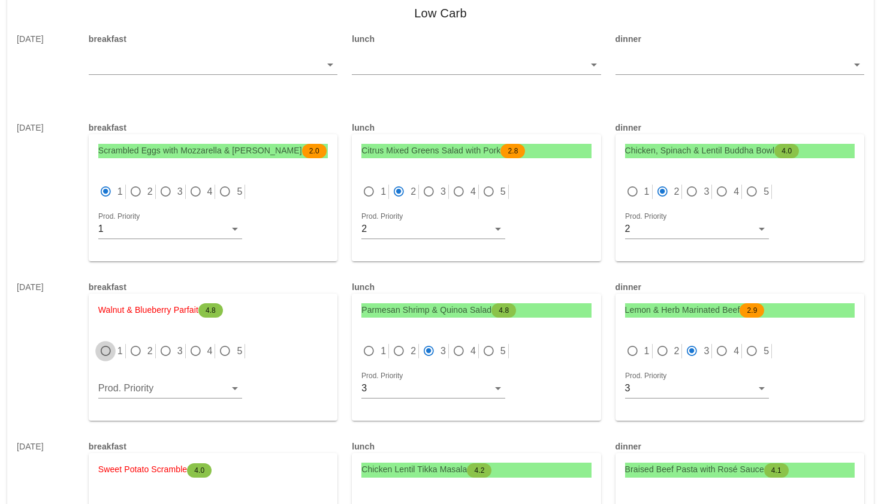
click at [106, 351] on div at bounding box center [105, 351] width 17 height 17
radio input "true"
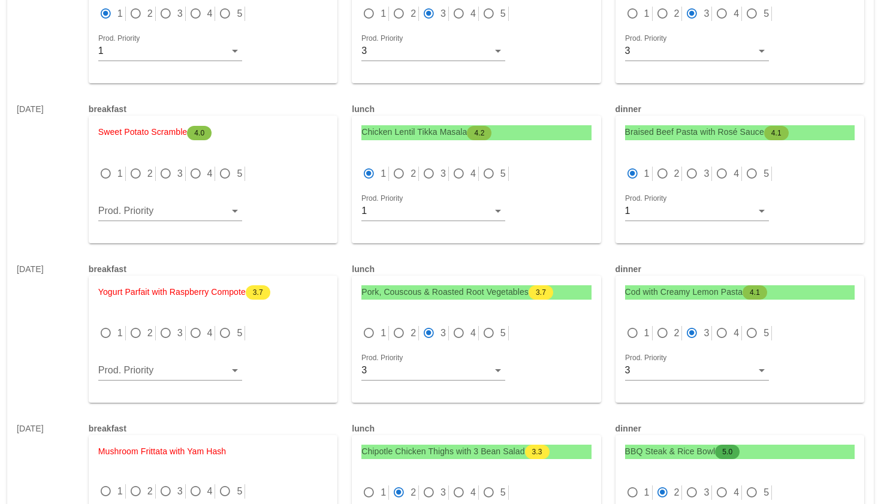
scroll to position [1607, 0]
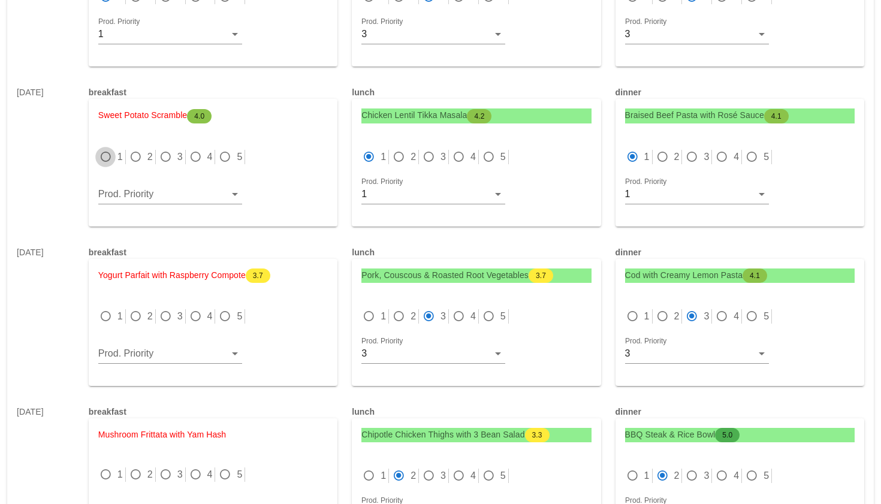
click at [105, 158] on div at bounding box center [105, 157] width 17 height 17
radio input "true"
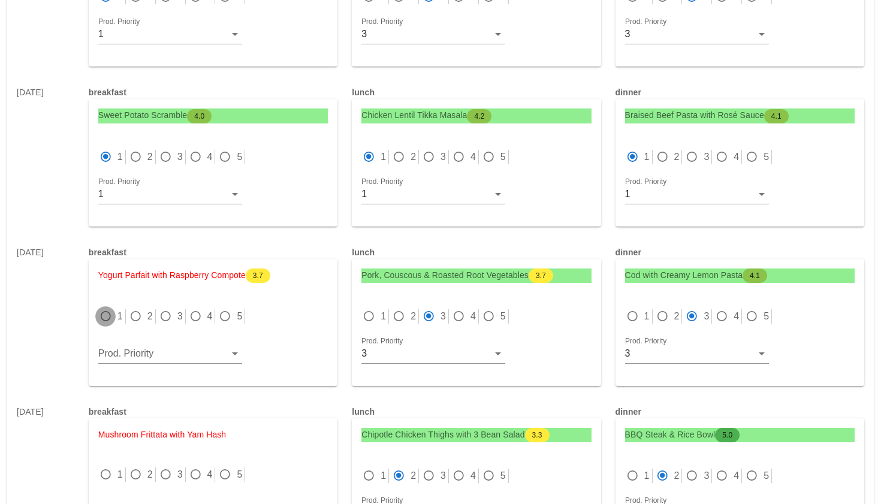
click at [107, 316] on div at bounding box center [105, 316] width 17 height 17
radio input "true"
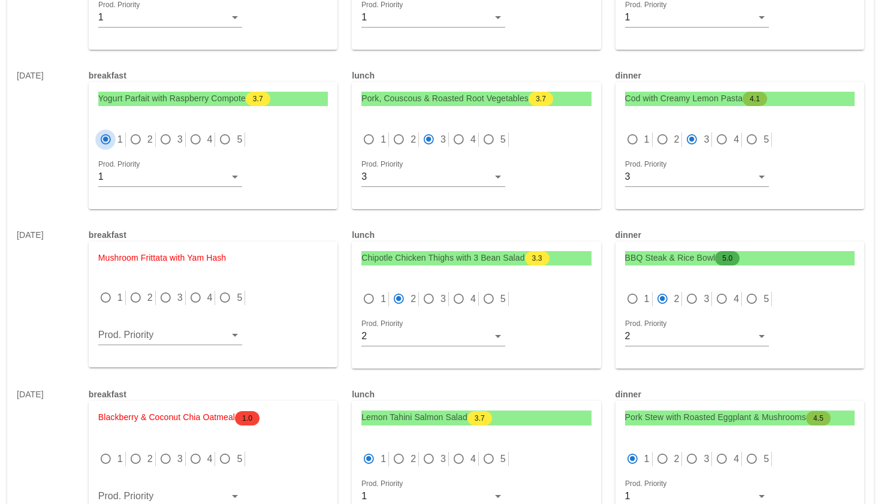
scroll to position [1787, 0]
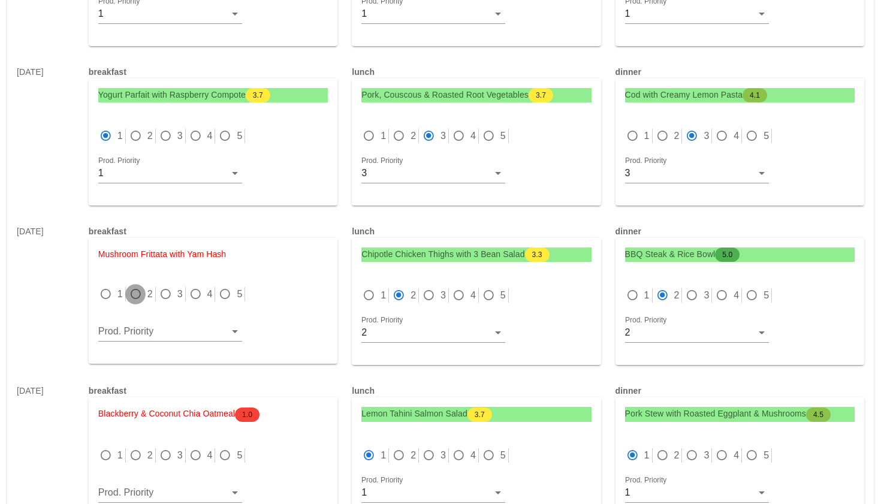
click at [137, 297] on div at bounding box center [135, 294] width 17 height 17
radio input "true"
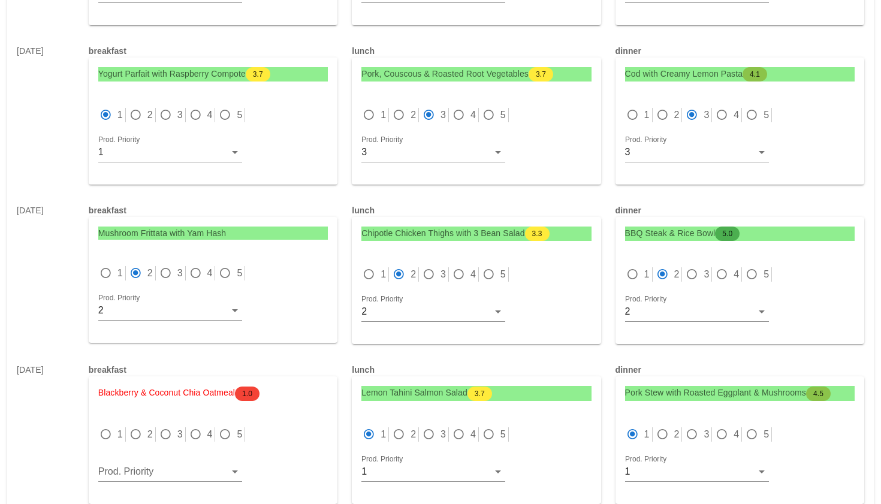
scroll to position [1823, 0]
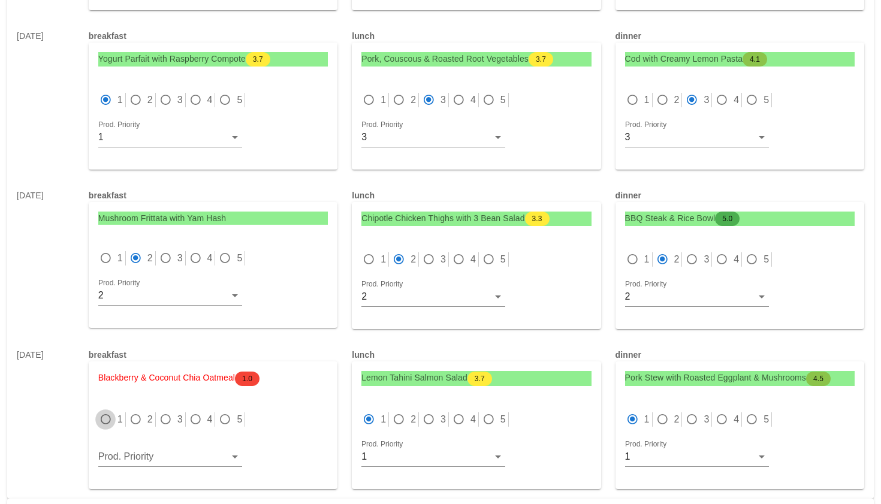
click at [104, 414] on div at bounding box center [105, 419] width 17 height 17
radio input "true"
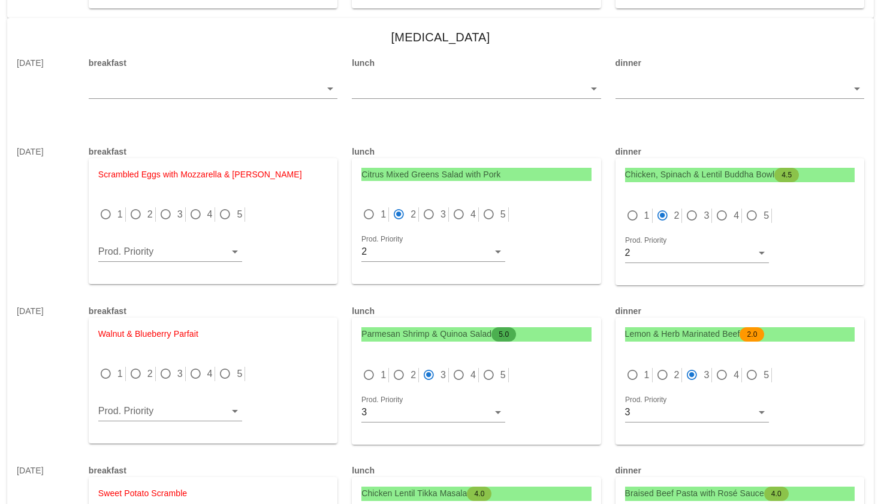
scroll to position [2323, 0]
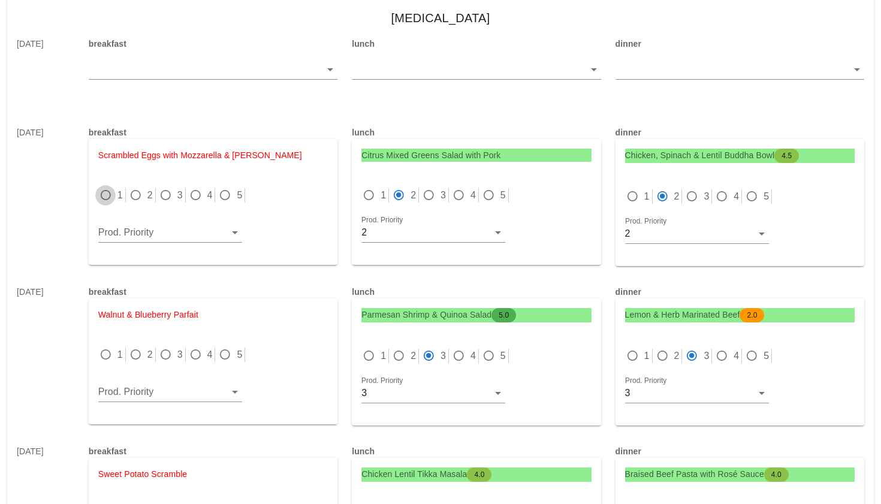
click at [104, 195] on div at bounding box center [105, 195] width 17 height 17
radio input "true"
click at [104, 357] on div at bounding box center [105, 354] width 17 height 17
radio input "true"
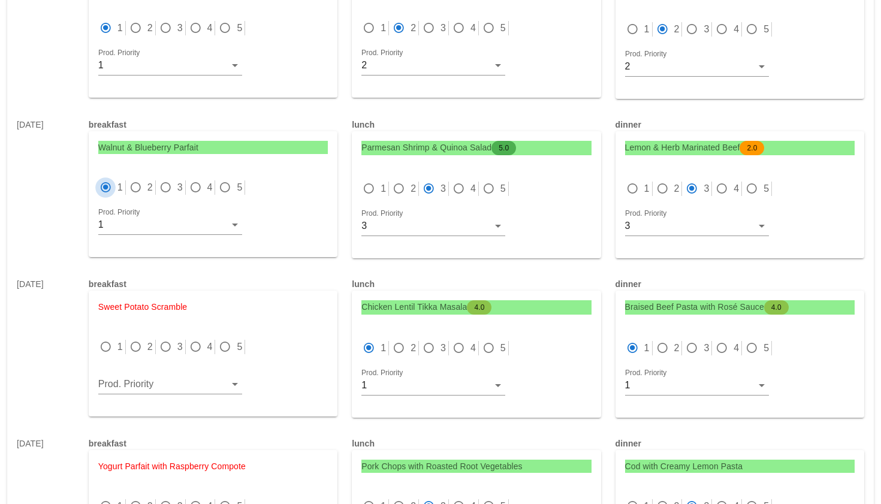
scroll to position [2535, 0]
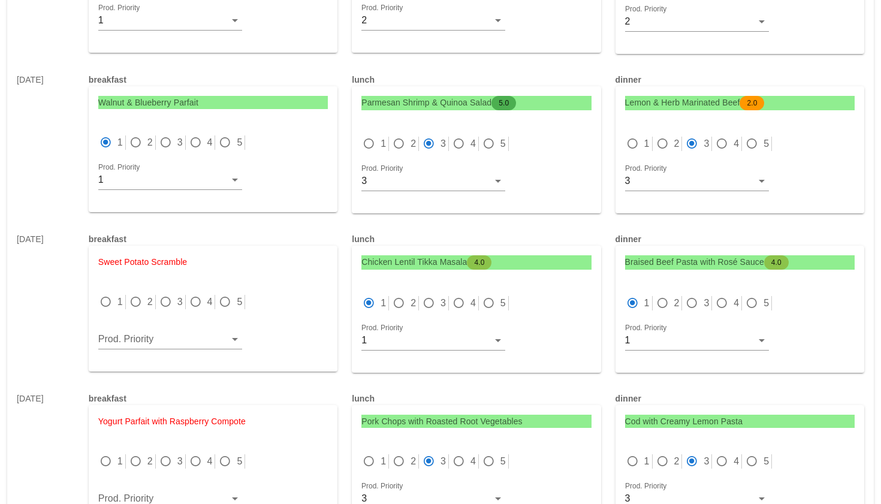
click at [102, 288] on div "1 2 3 4 5 Prod. Priority" at bounding box center [213, 322] width 244 height 93
click at [102, 300] on div at bounding box center [105, 302] width 17 height 17
radio input "true"
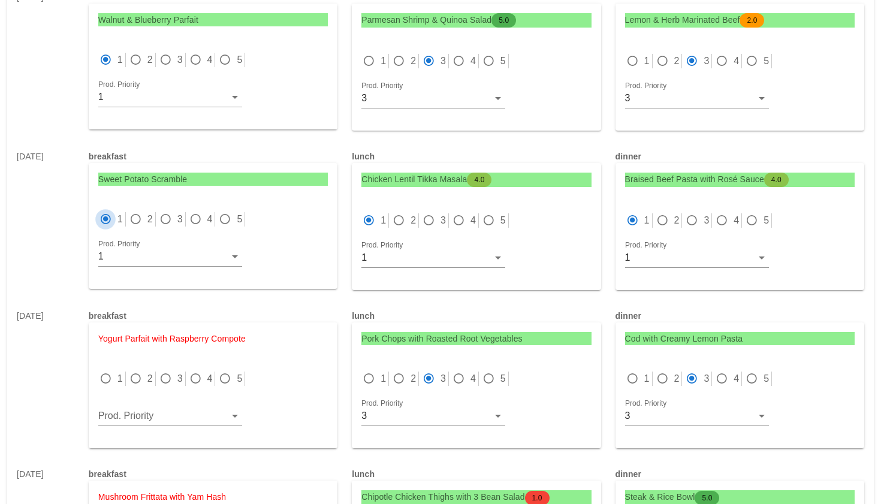
scroll to position [2628, 0]
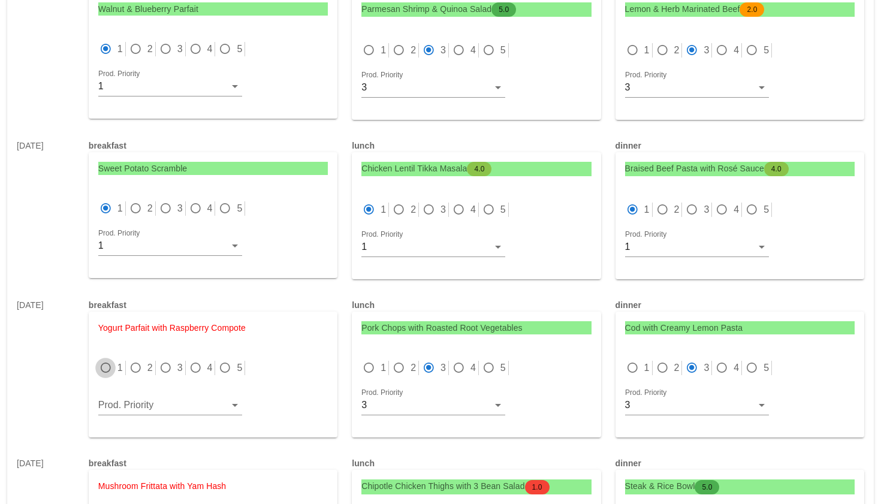
click at [102, 366] on div at bounding box center [105, 368] width 17 height 17
radio input "true"
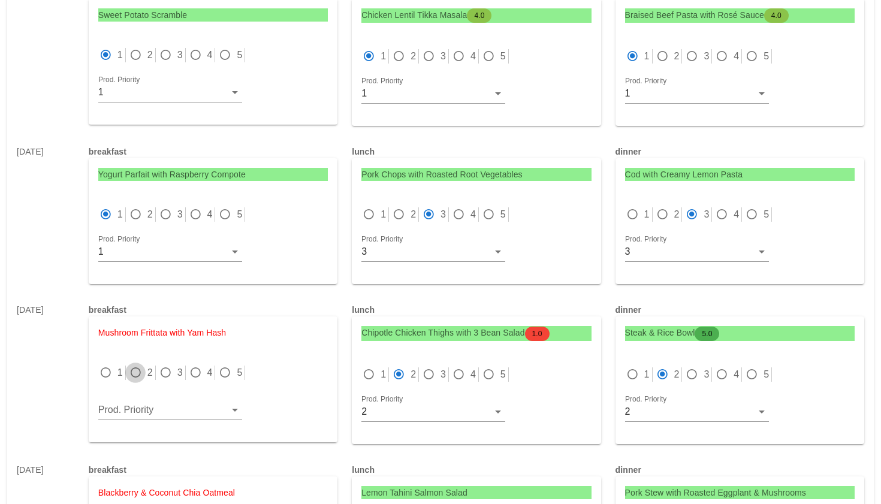
click at [133, 373] on div at bounding box center [135, 372] width 17 height 17
radio input "true"
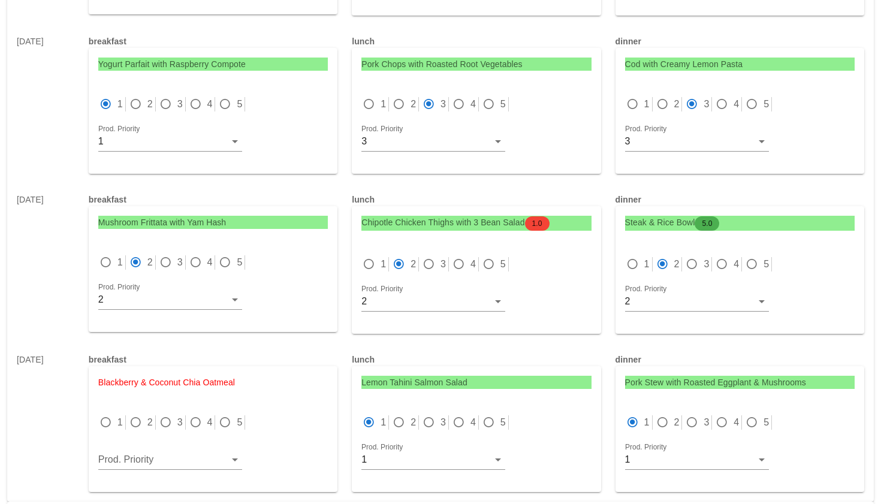
scroll to position [2900, 0]
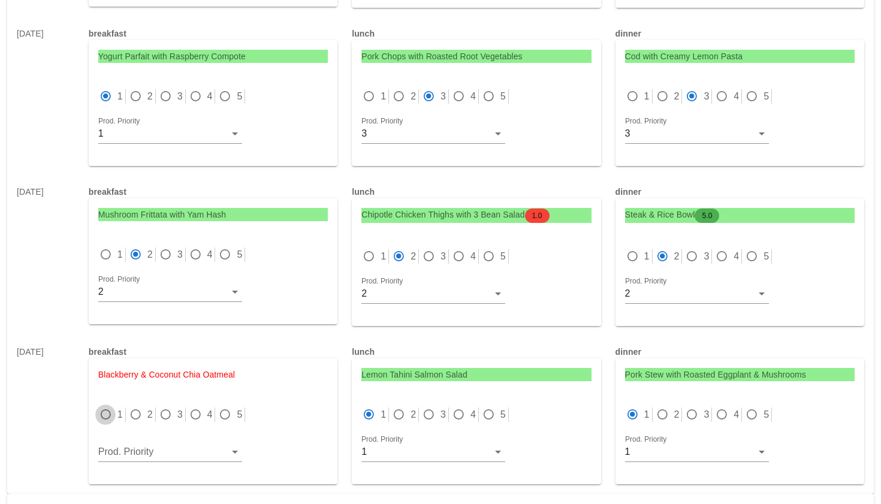
click at [104, 414] on div at bounding box center [105, 414] width 17 height 17
radio input "true"
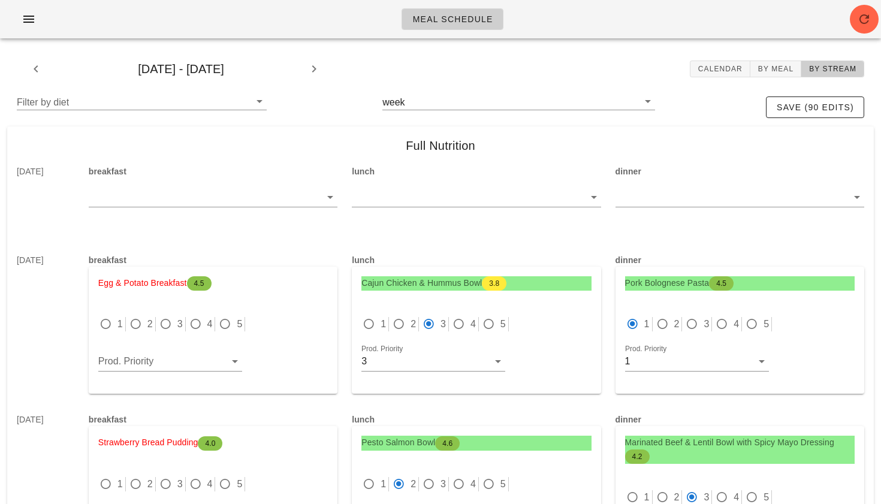
scroll to position [0, 0]
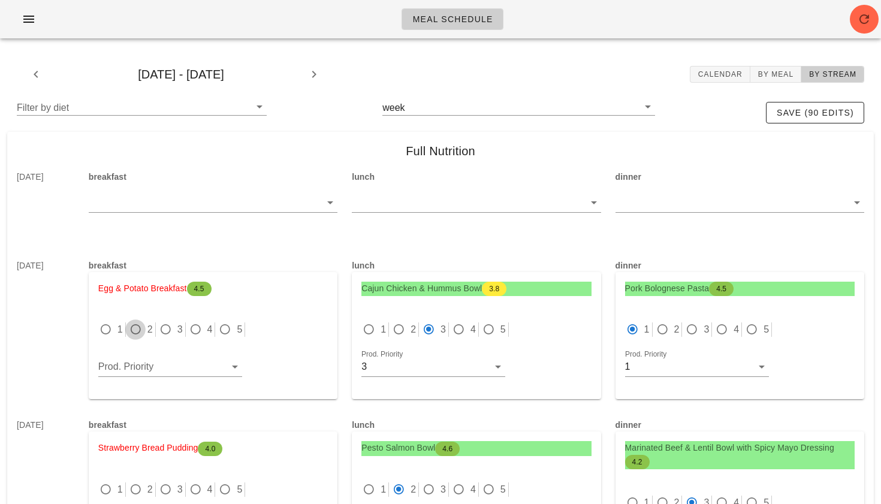
click at [130, 333] on div at bounding box center [135, 329] width 17 height 17
radio input "true"
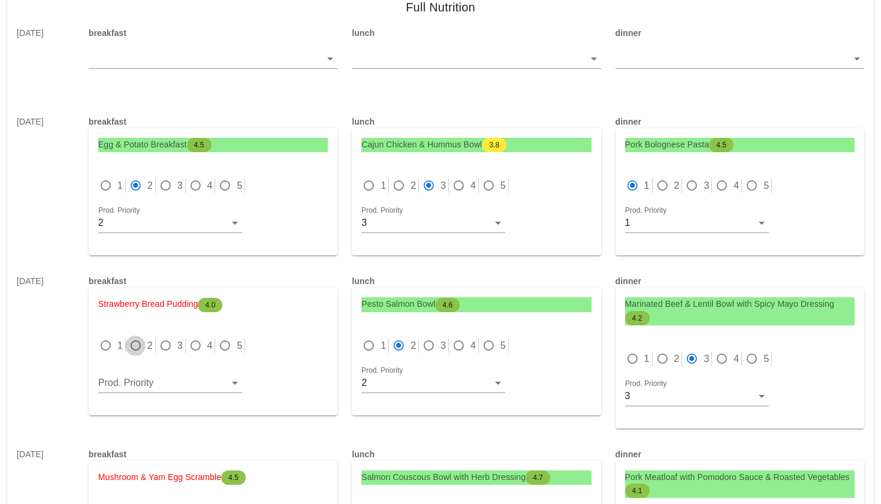
click at [132, 343] on div at bounding box center [135, 345] width 17 height 17
radio input "true"
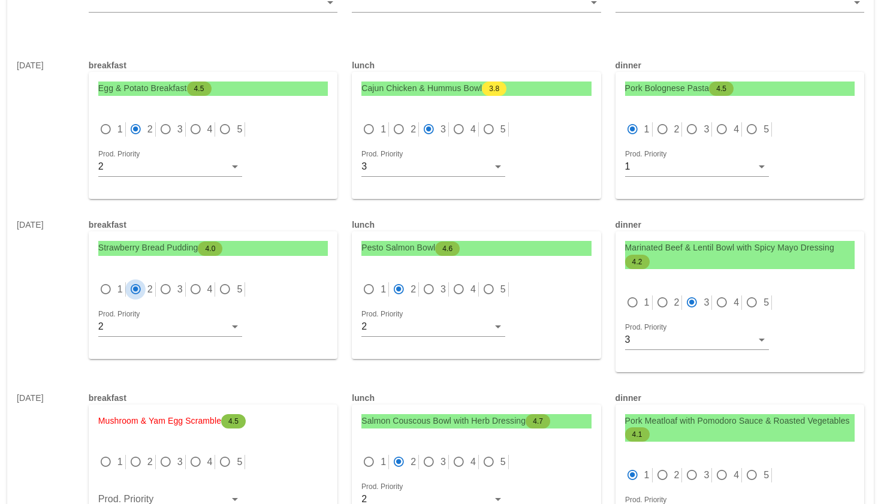
scroll to position [255, 0]
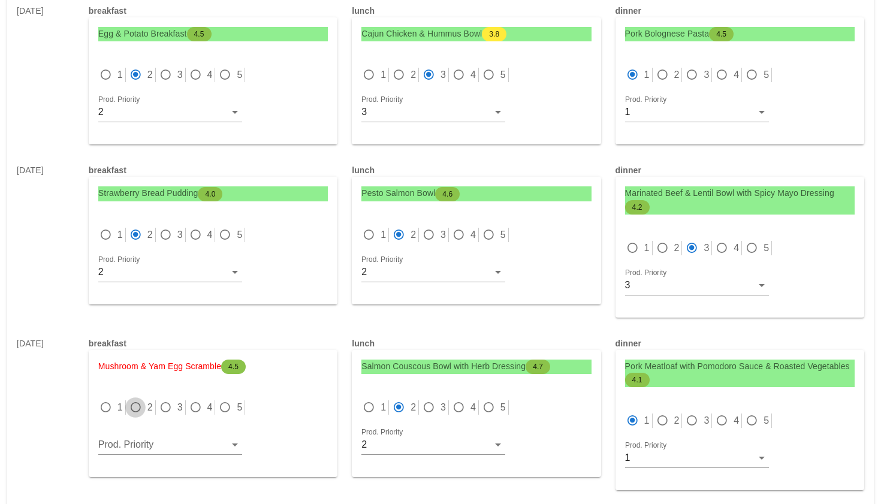
click at [140, 415] on div at bounding box center [135, 407] width 17 height 17
radio input "true"
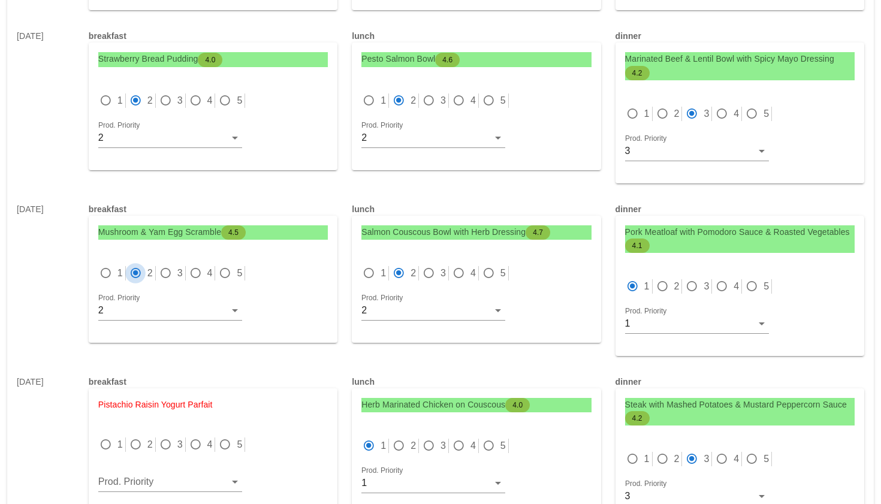
scroll to position [411, 0]
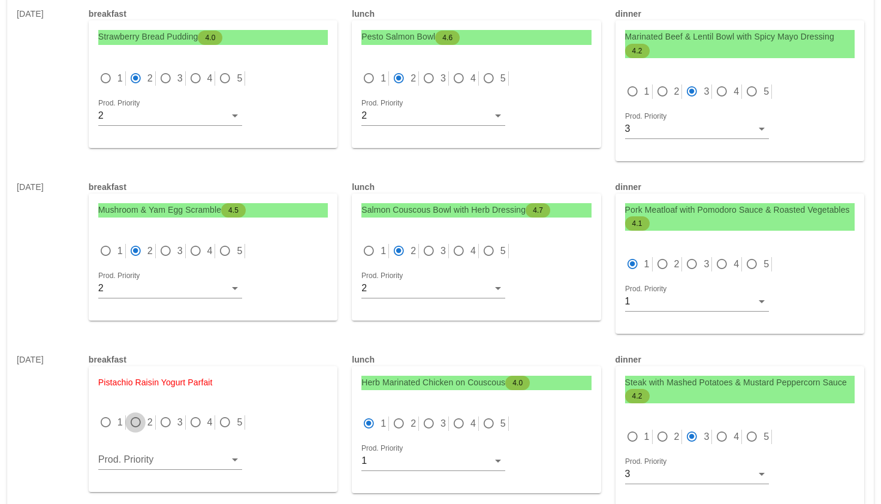
click at [132, 428] on div at bounding box center [135, 422] width 17 height 17
radio input "true"
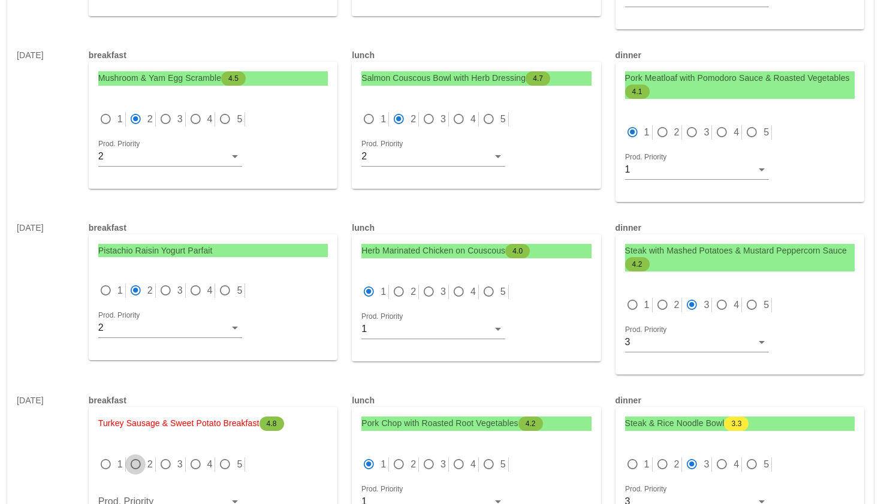
click at [136, 465] on div at bounding box center [135, 464] width 17 height 17
radio input "true"
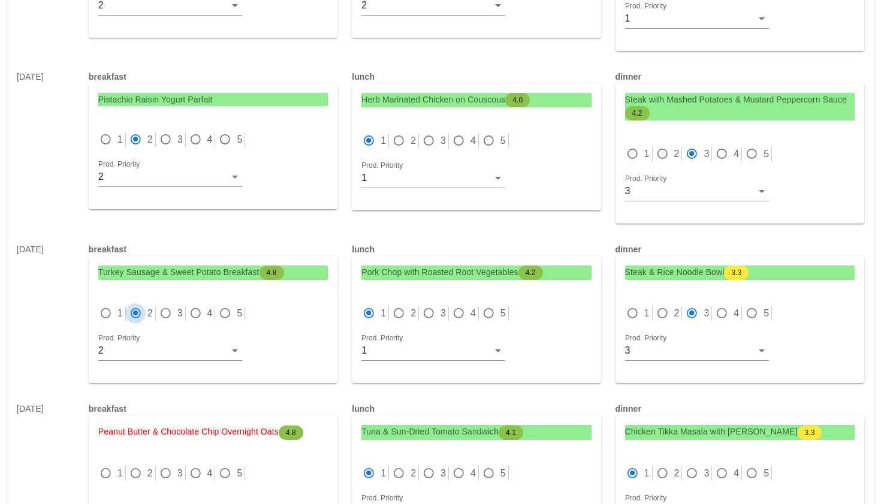
scroll to position [711, 0]
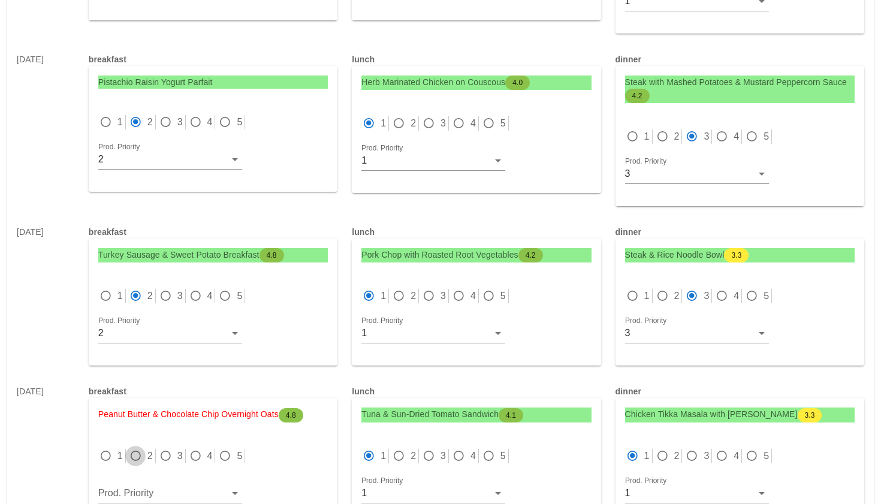
click at [133, 460] on div at bounding box center [135, 456] width 17 height 17
radio input "true"
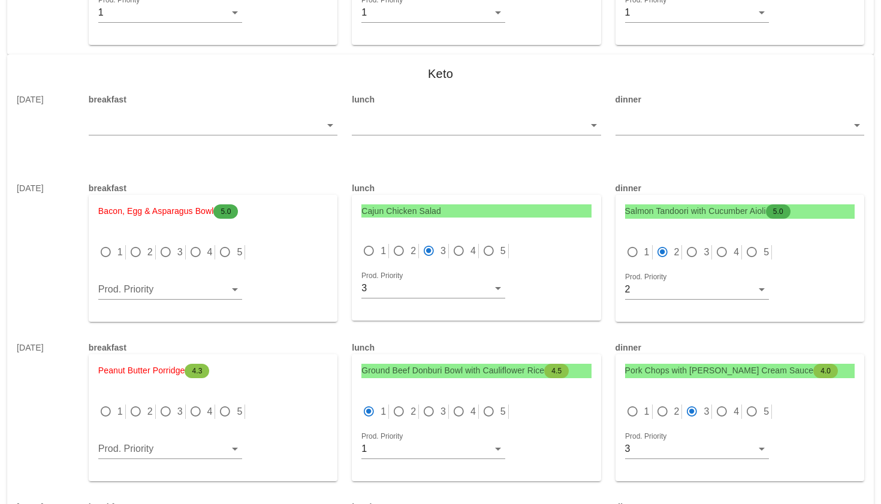
scroll to position [3341, 0]
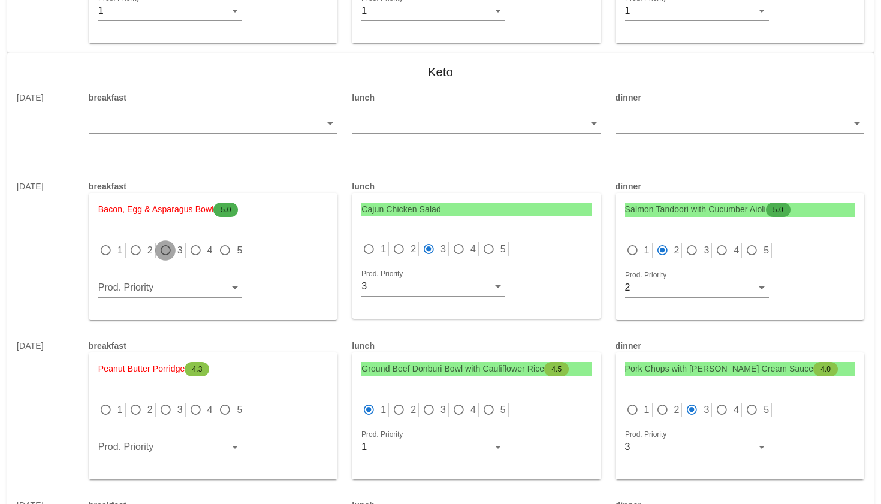
click at [162, 250] on div at bounding box center [165, 250] width 17 height 17
radio input "true"
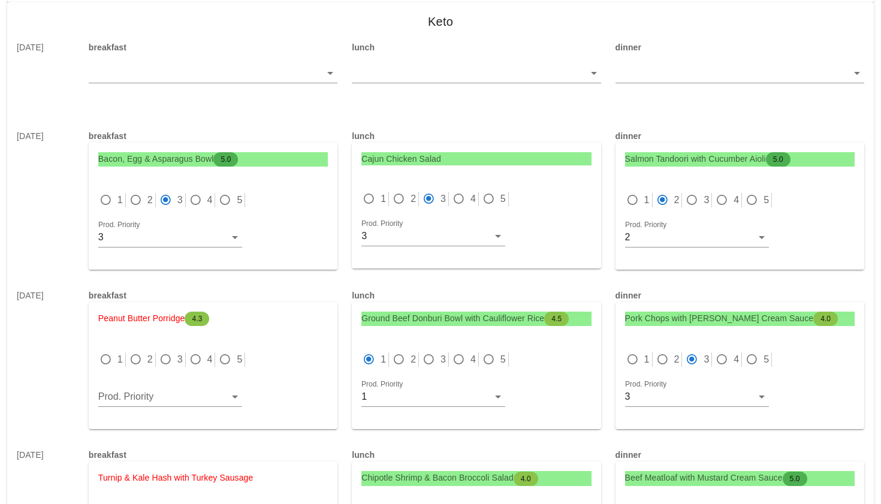
scroll to position [3394, 0]
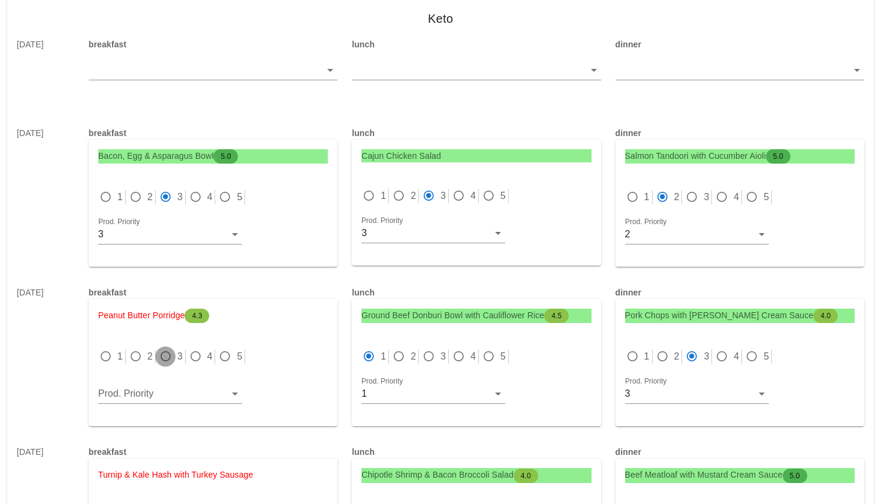
click at [159, 354] on div at bounding box center [165, 356] width 17 height 17
radio input "true"
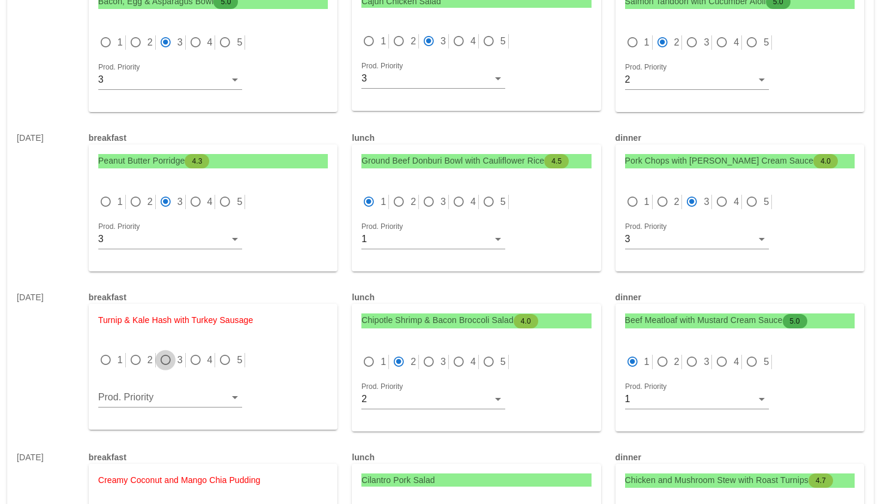
click at [161, 357] on div at bounding box center [165, 360] width 17 height 17
radio input "true"
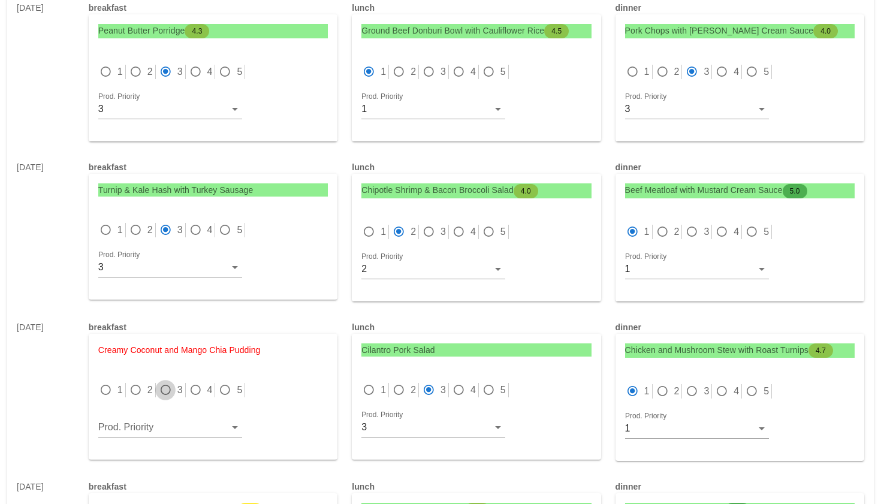
click at [167, 391] on div at bounding box center [165, 390] width 17 height 17
radio input "true"
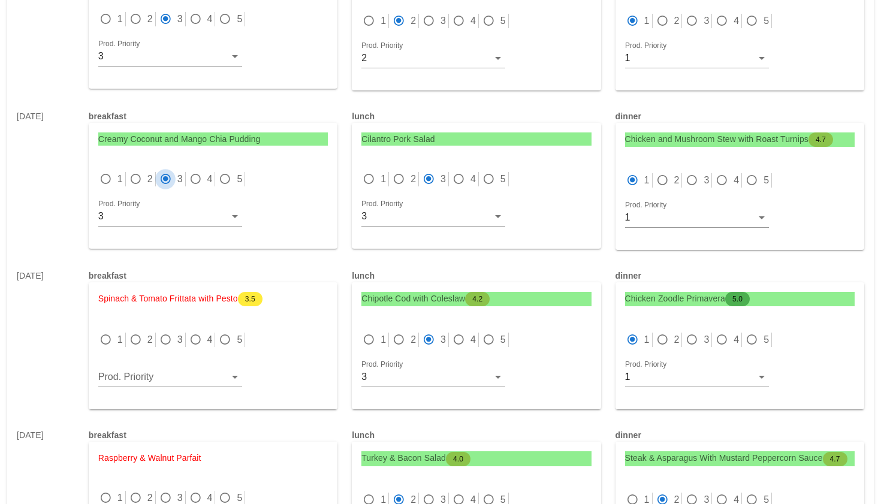
scroll to position [3945, 0]
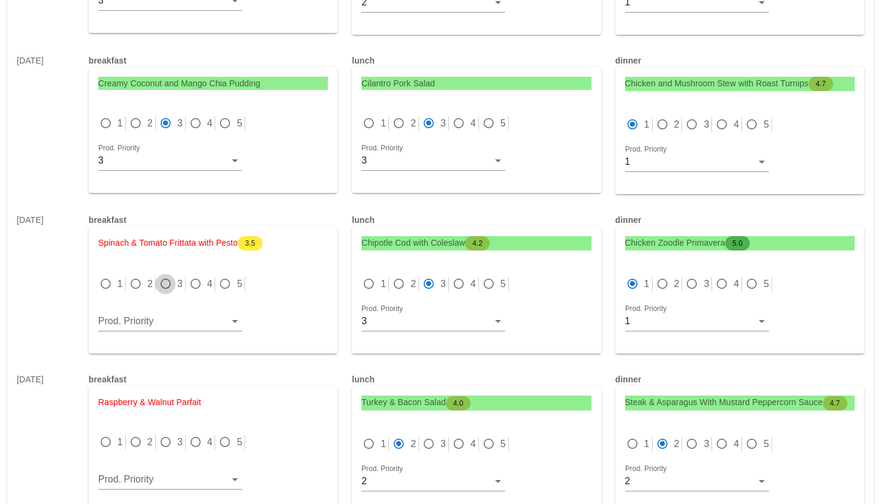
click at [169, 282] on div at bounding box center [165, 284] width 17 height 17
radio input "true"
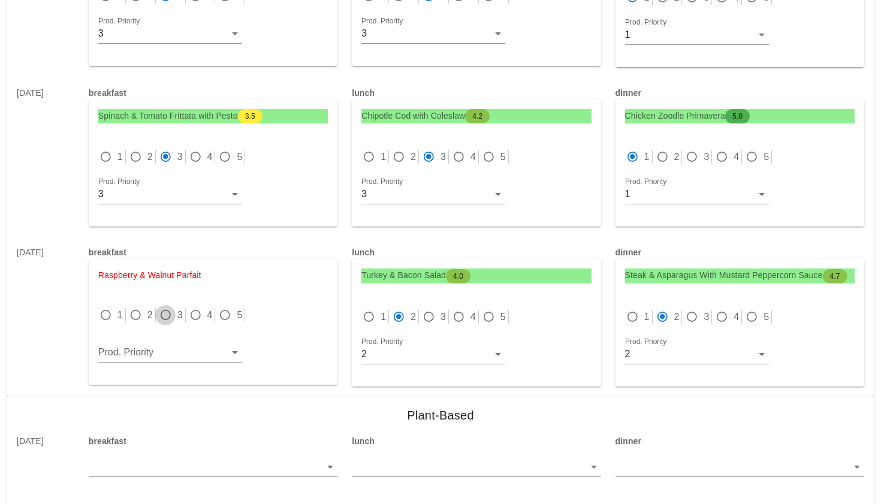
click at [168, 313] on div at bounding box center [165, 315] width 17 height 17
radio input "true"
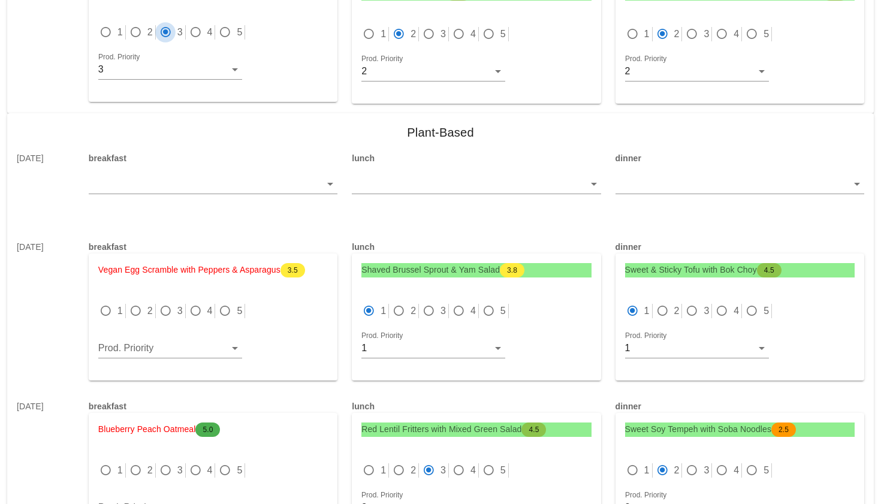
scroll to position [4371, 0]
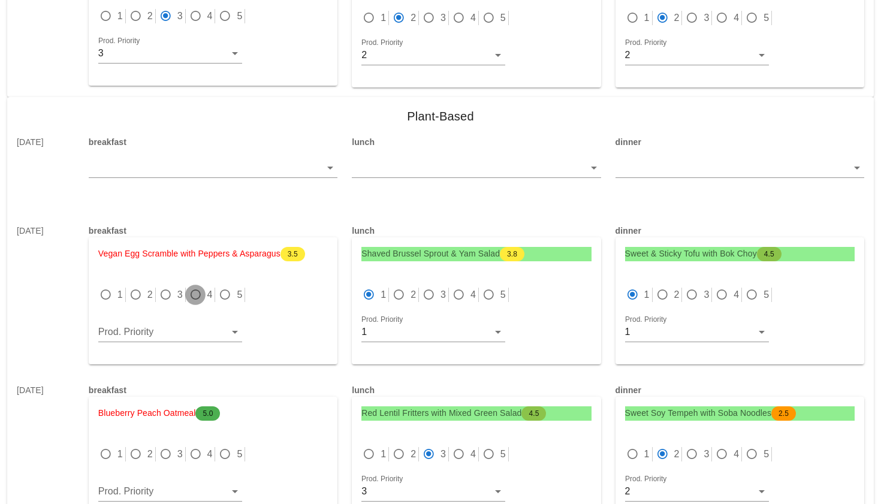
click at [196, 297] on div at bounding box center [195, 294] width 17 height 17
radio input "true"
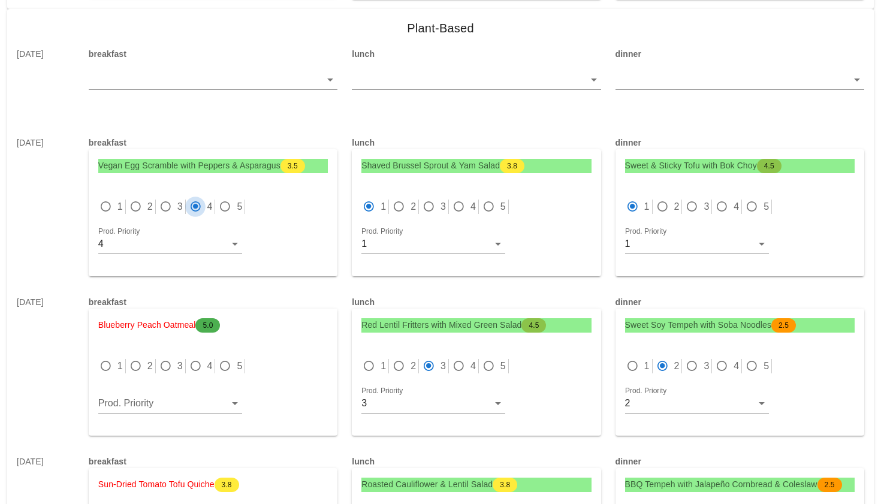
scroll to position [4529, 0]
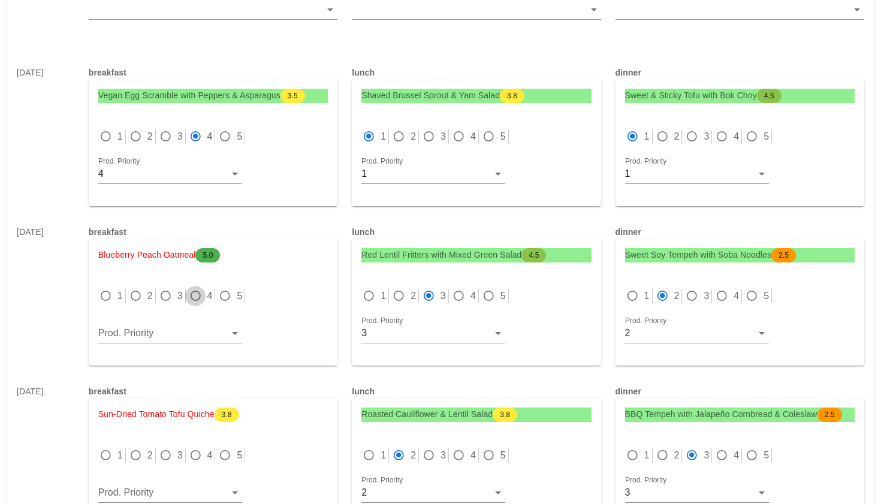
click at [194, 296] on div at bounding box center [195, 296] width 17 height 17
radio input "true"
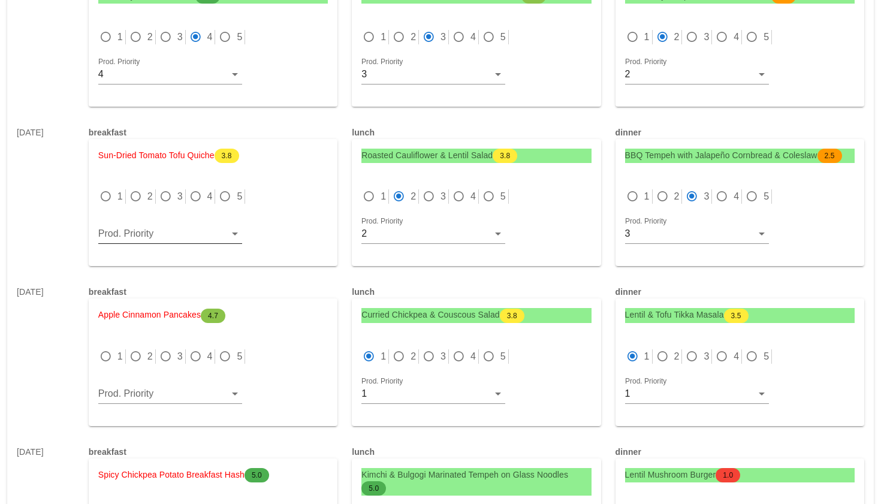
scroll to position [4791, 0]
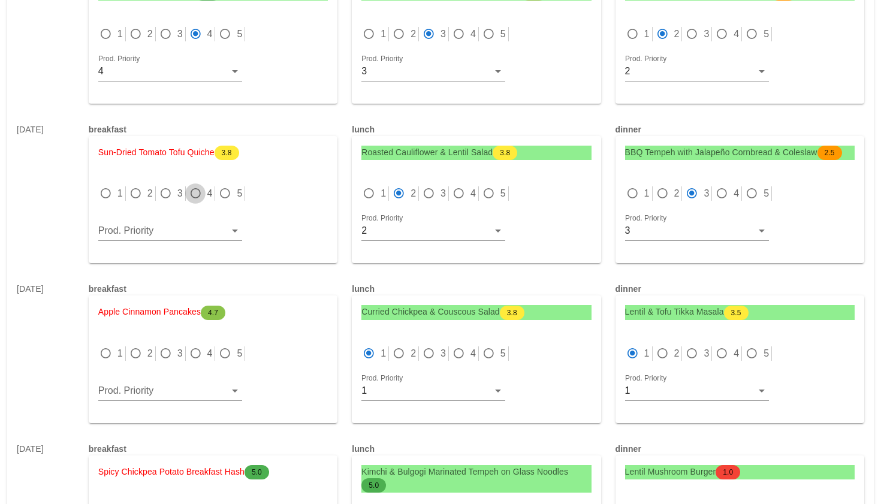
click at [194, 198] on div at bounding box center [195, 193] width 17 height 17
radio input "true"
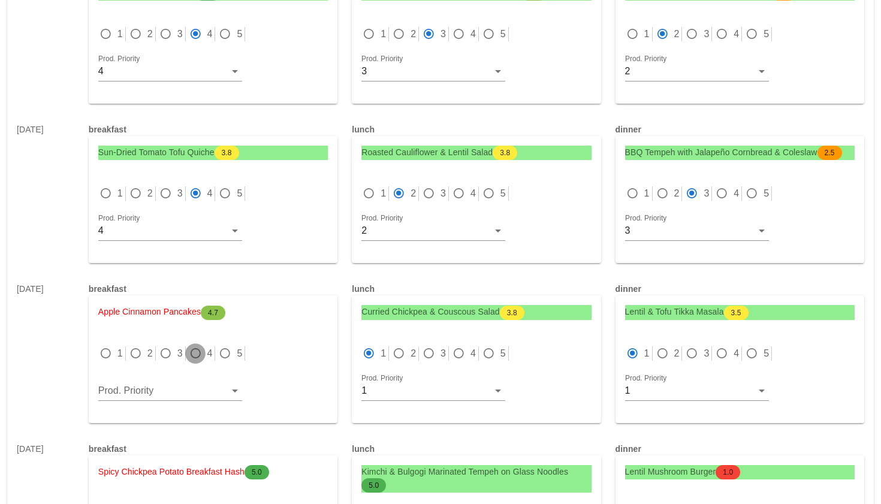
click at [194, 349] on div at bounding box center [195, 353] width 17 height 17
radio input "true"
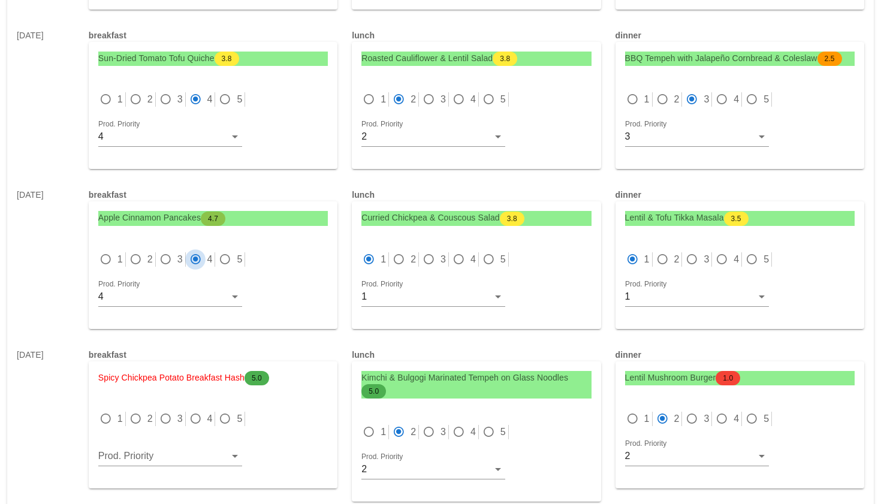
scroll to position [4903, 0]
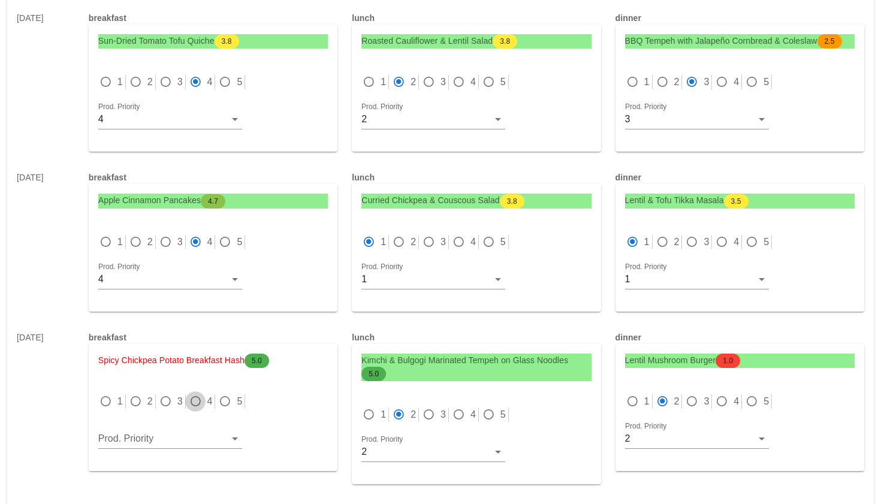
click at [192, 401] on div at bounding box center [195, 401] width 17 height 17
radio input "true"
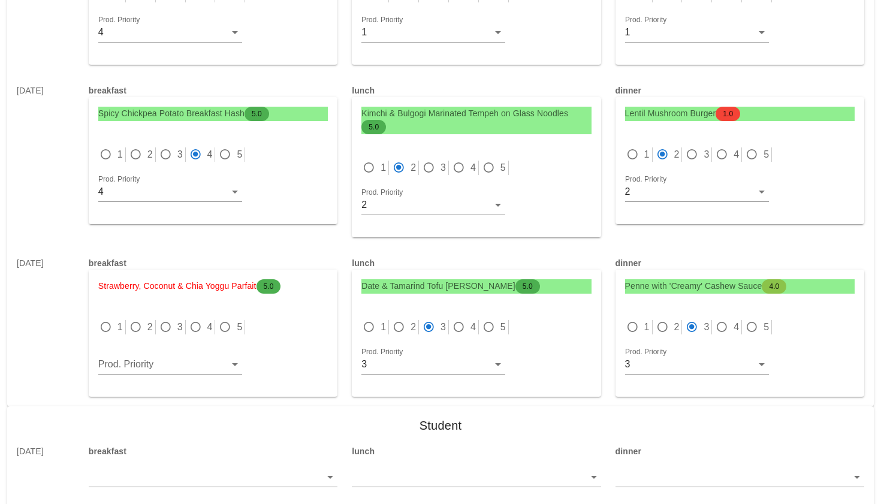
scroll to position [5153, 0]
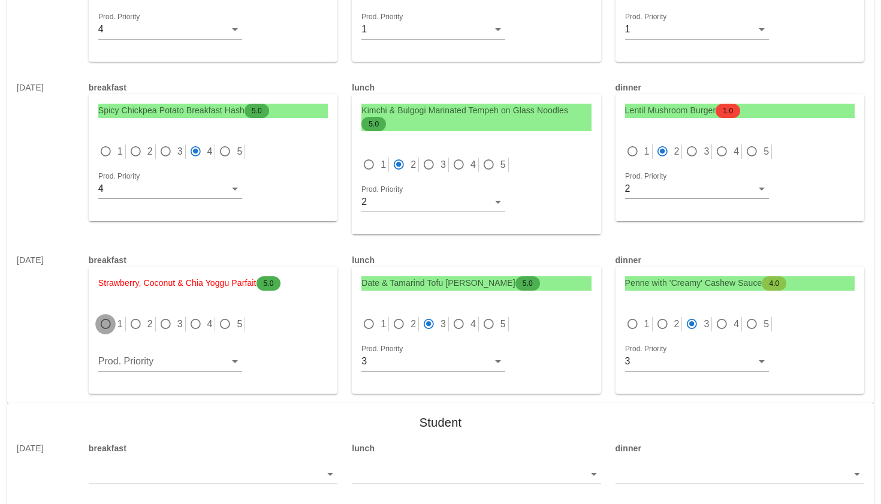
click at [104, 330] on div at bounding box center [105, 324] width 17 height 17
click at [197, 323] on div at bounding box center [195, 324] width 17 height 17
radio input "false"
radio input "true"
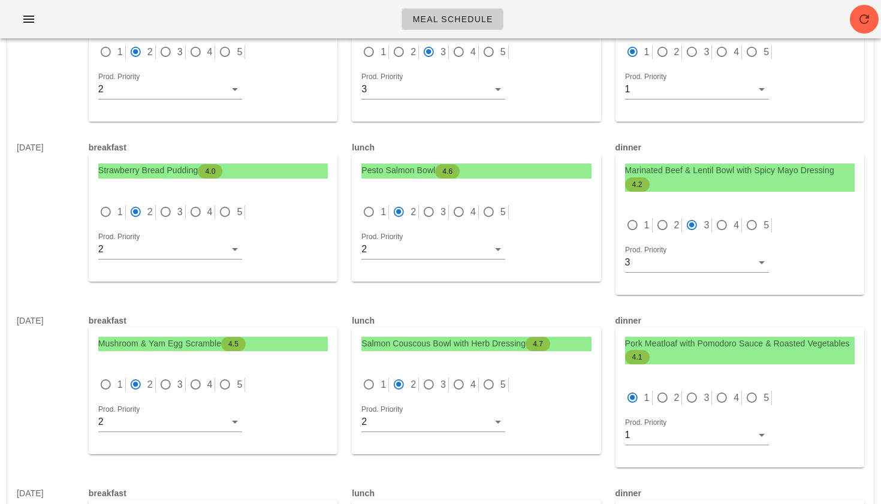
scroll to position [0, 0]
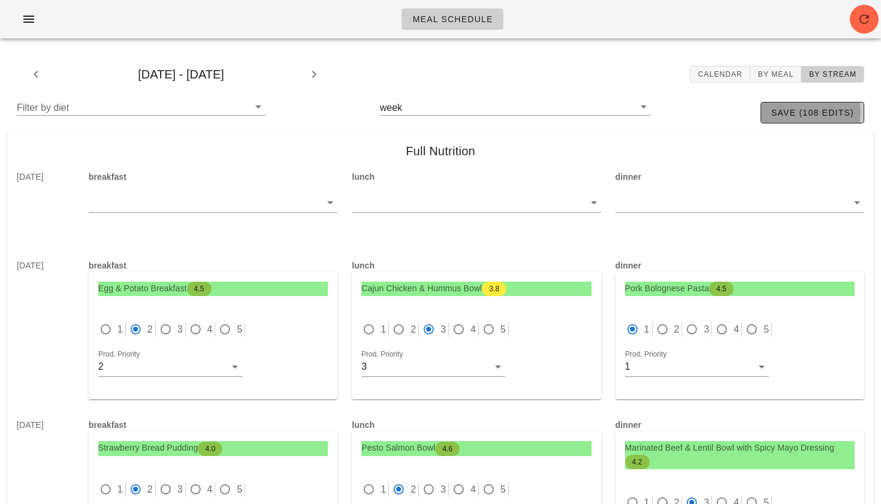
click at [778, 112] on span "save (108 edits)" at bounding box center [812, 113] width 83 height 10
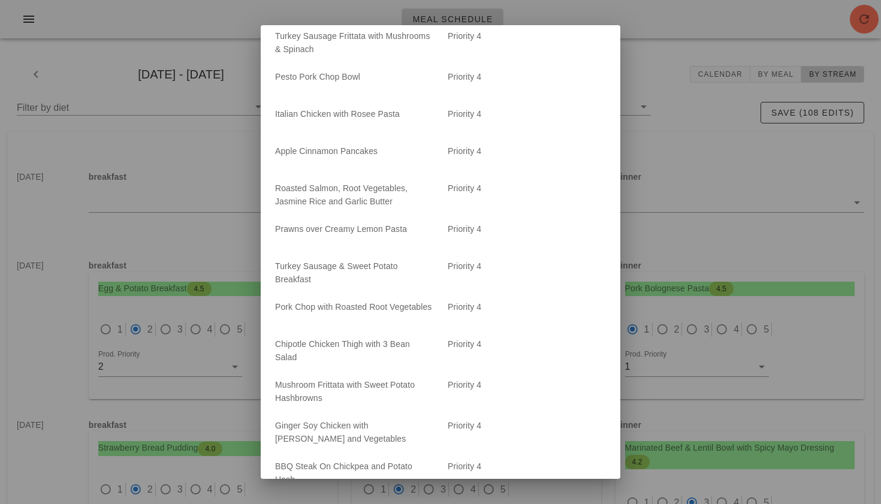
scroll to position [3716, 0]
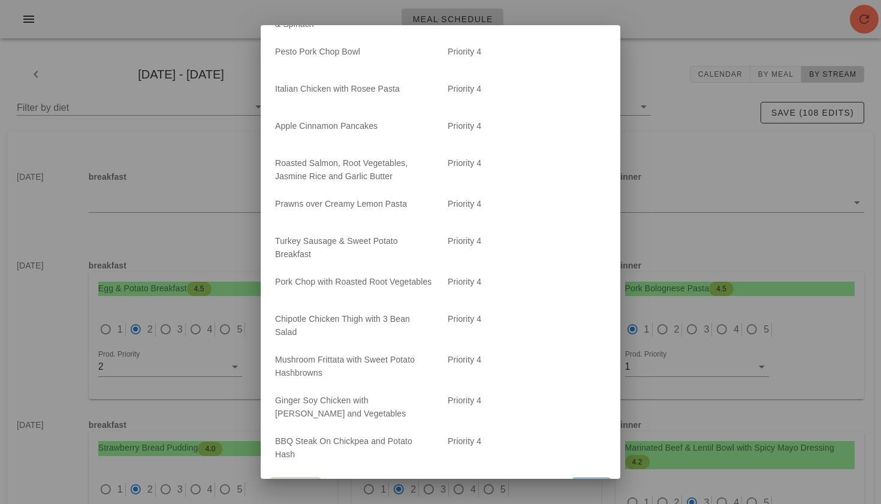
click at [578, 484] on span "Save" at bounding box center [592, 489] width 28 height 10
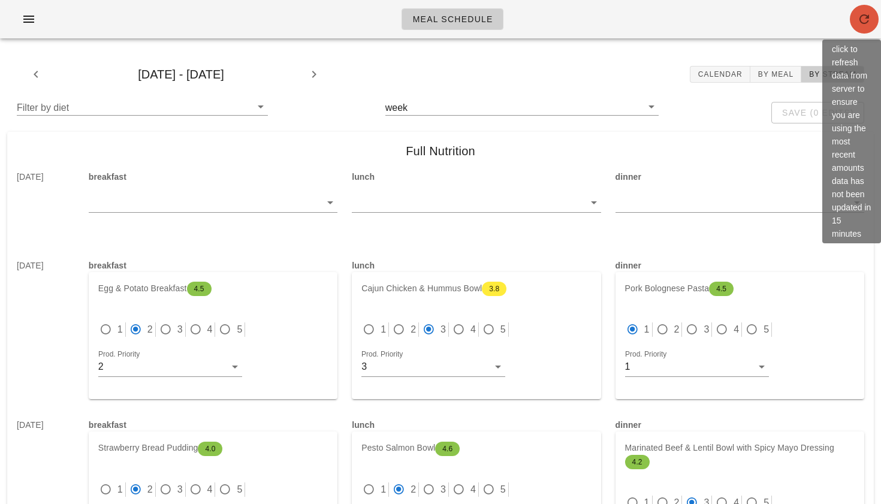
click at [870, 25] on icon "button" at bounding box center [864, 19] width 14 height 14
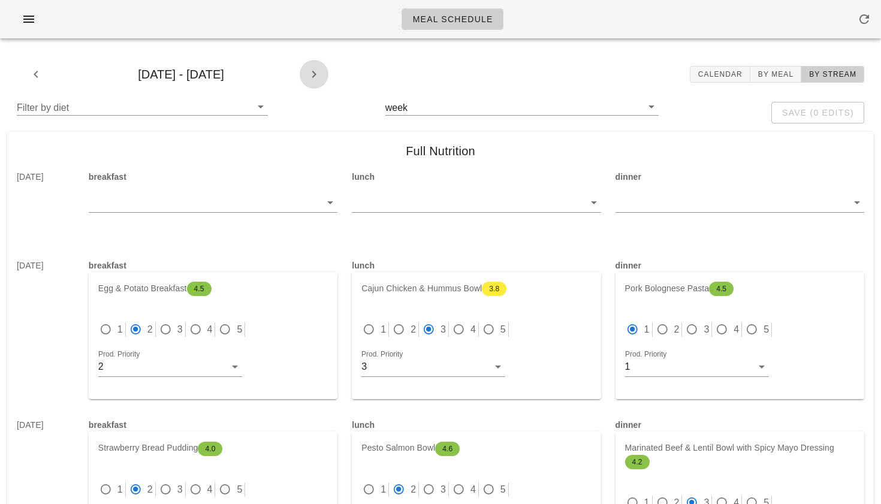
click at [309, 80] on icon "button" at bounding box center [314, 74] width 14 height 14
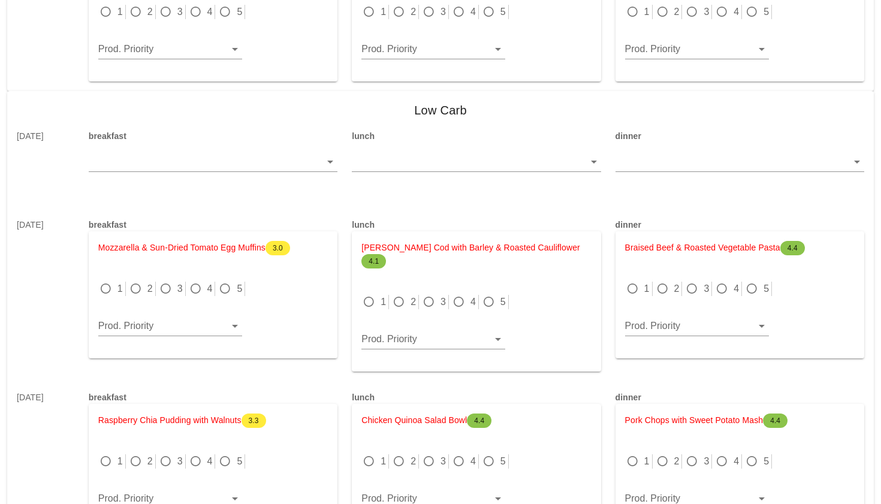
scroll to position [1116, 0]
click at [432, 293] on div at bounding box center [428, 301] width 17 height 17
radio input "true"
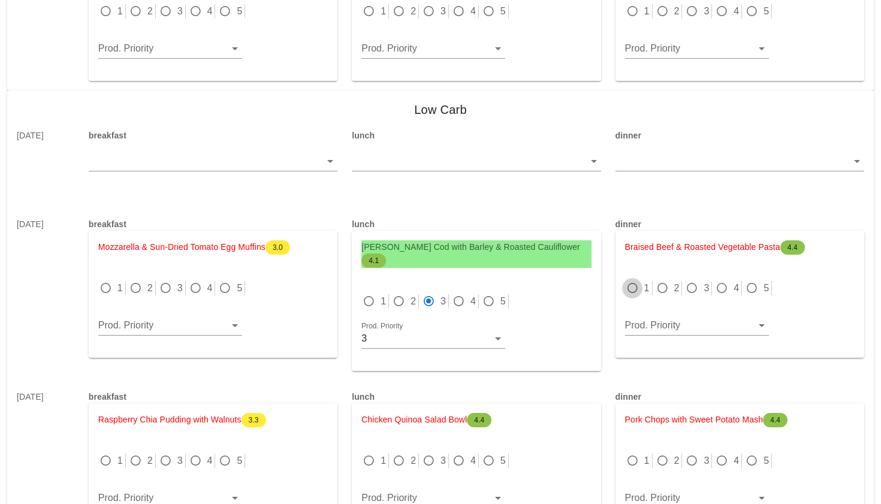
click at [635, 291] on div at bounding box center [632, 288] width 17 height 17
radio input "true"
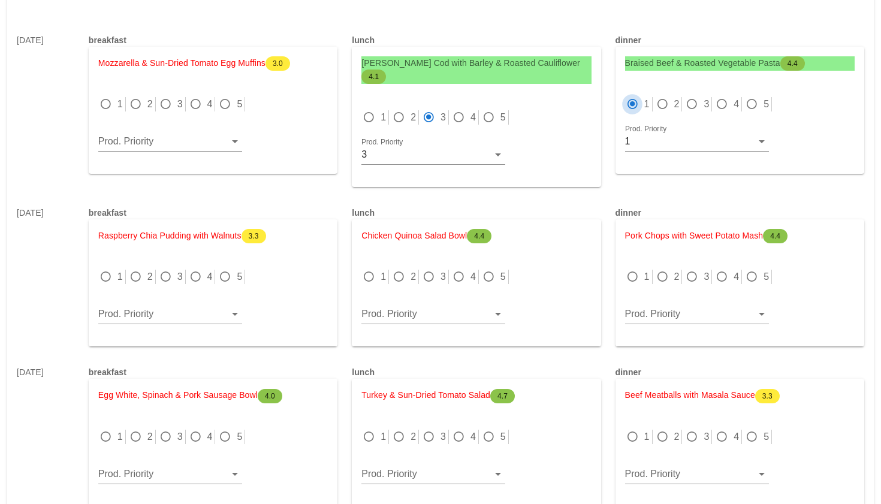
scroll to position [1305, 0]
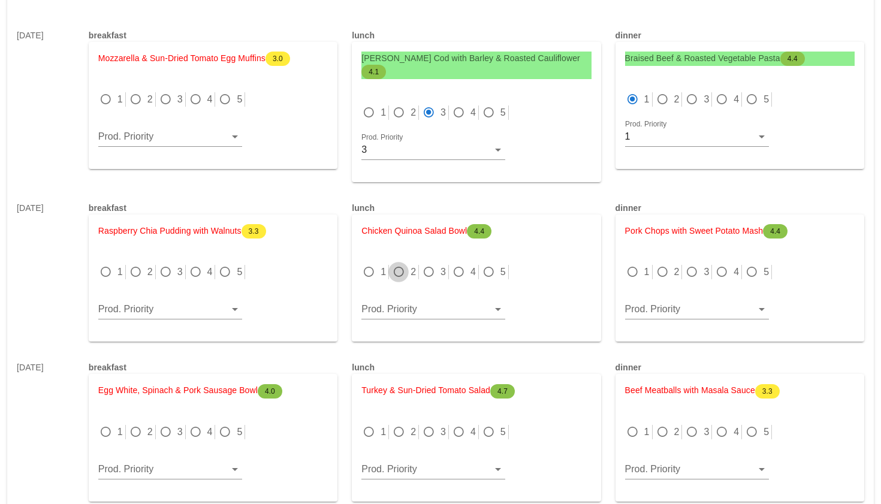
click at [400, 264] on div at bounding box center [398, 272] width 17 height 17
radio input "true"
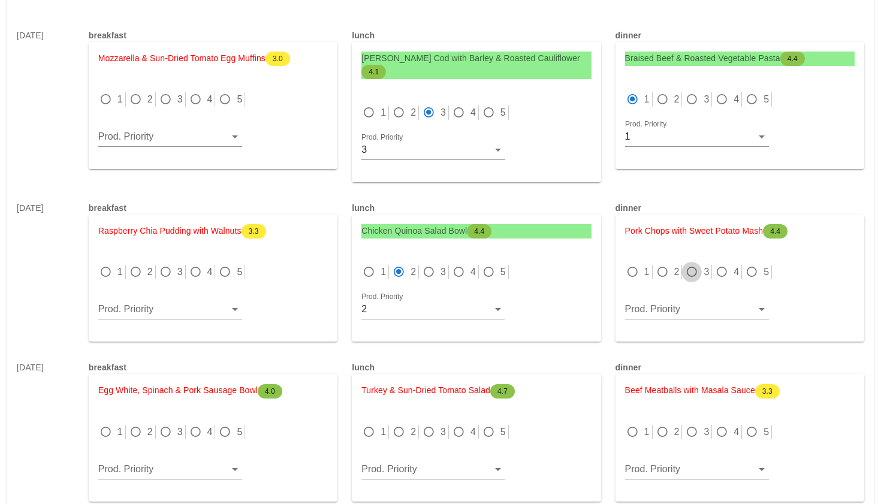
click at [691, 264] on div at bounding box center [691, 272] width 17 height 17
radio input "true"
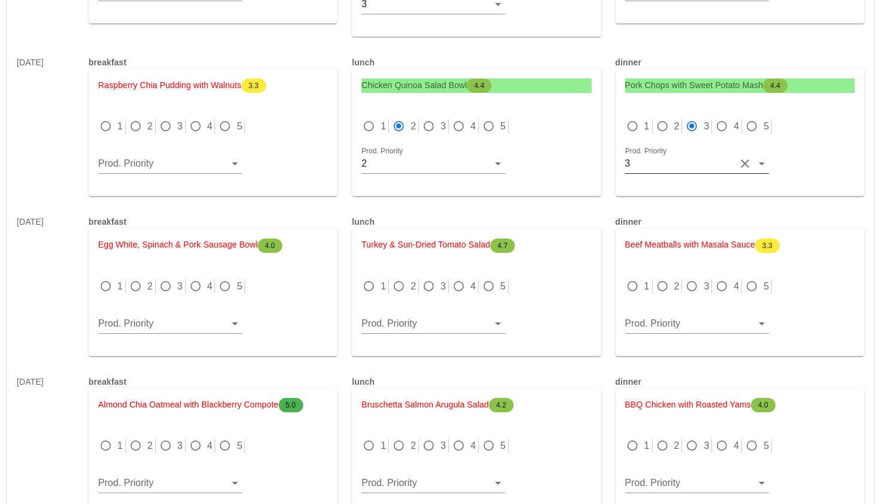
scroll to position [1457, 0]
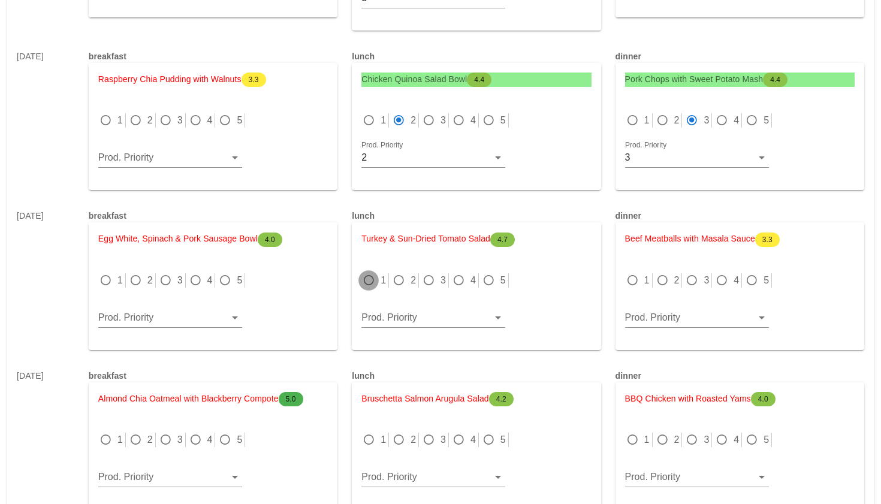
click at [373, 272] on div at bounding box center [368, 280] width 17 height 17
radio input "true"
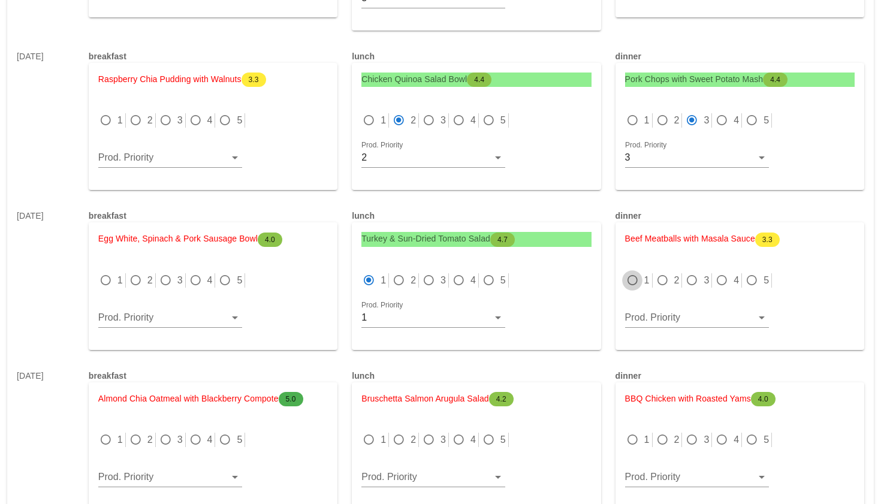
click at [635, 272] on div at bounding box center [632, 280] width 17 height 17
radio input "true"
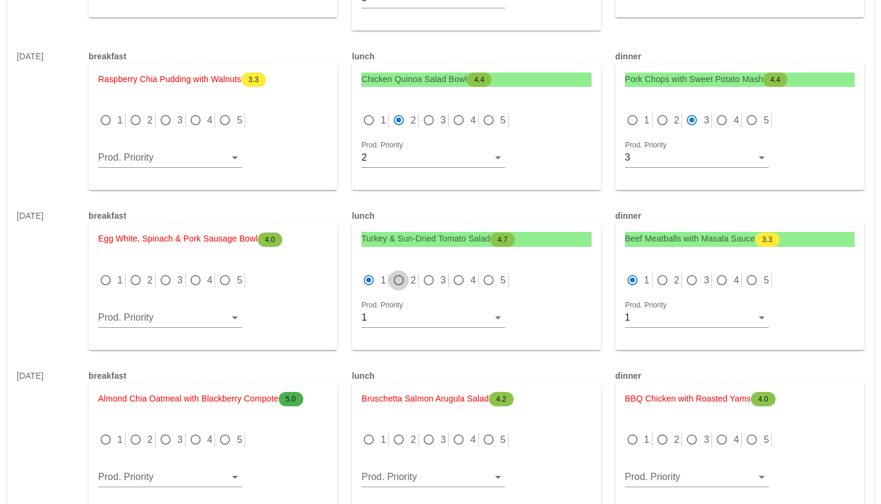
click at [395, 272] on div at bounding box center [398, 280] width 17 height 17
radio input "false"
radio input "true"
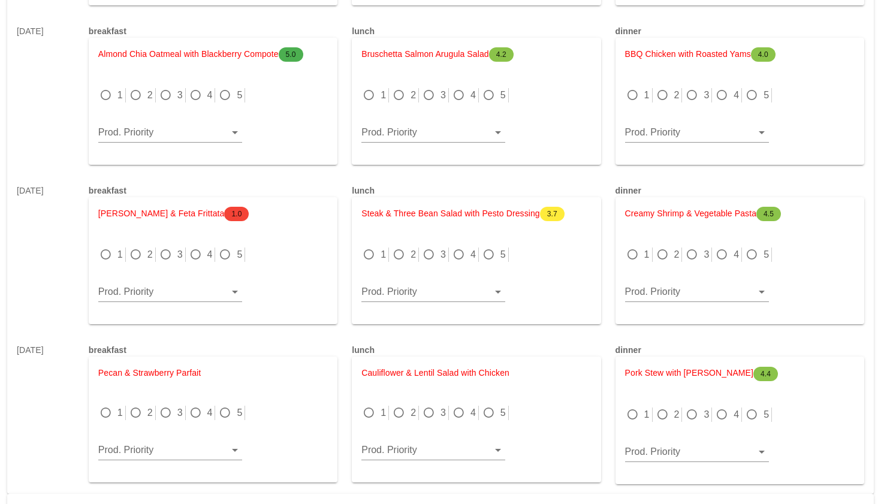
scroll to position [1806, 0]
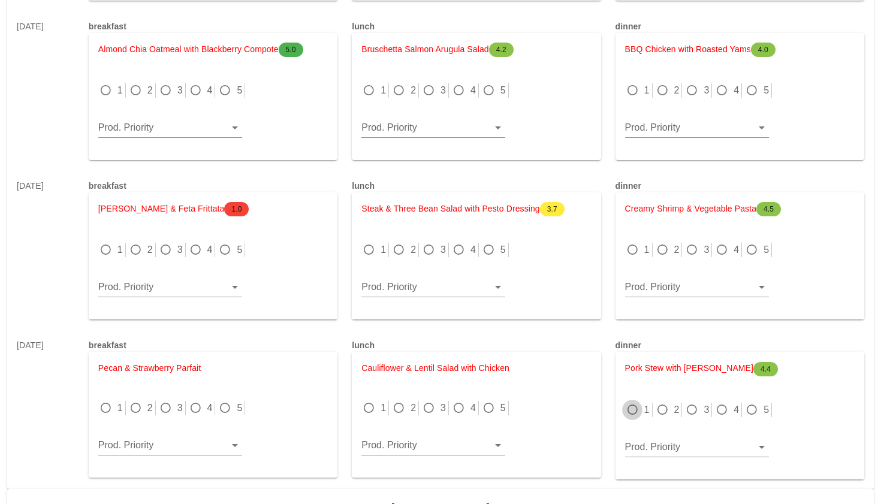
click at [632, 401] on div at bounding box center [632, 409] width 17 height 17
radio input "true"
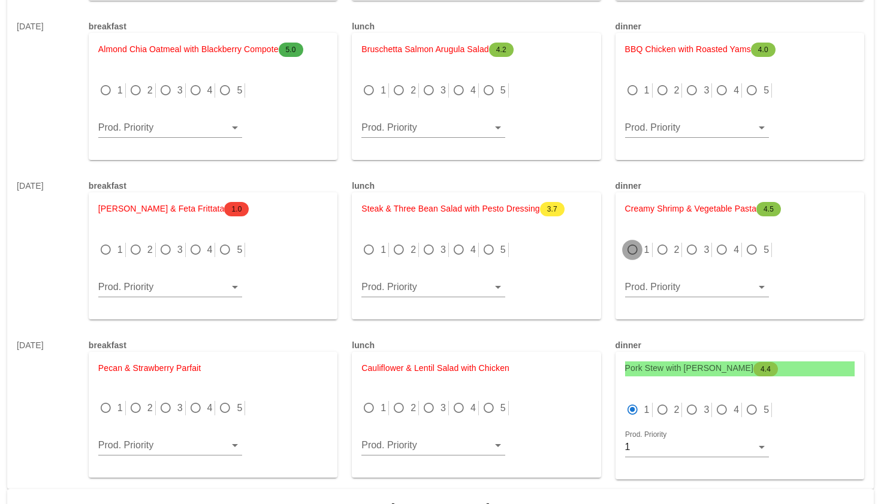
click at [632, 241] on div at bounding box center [632, 249] width 17 height 17
radio input "true"
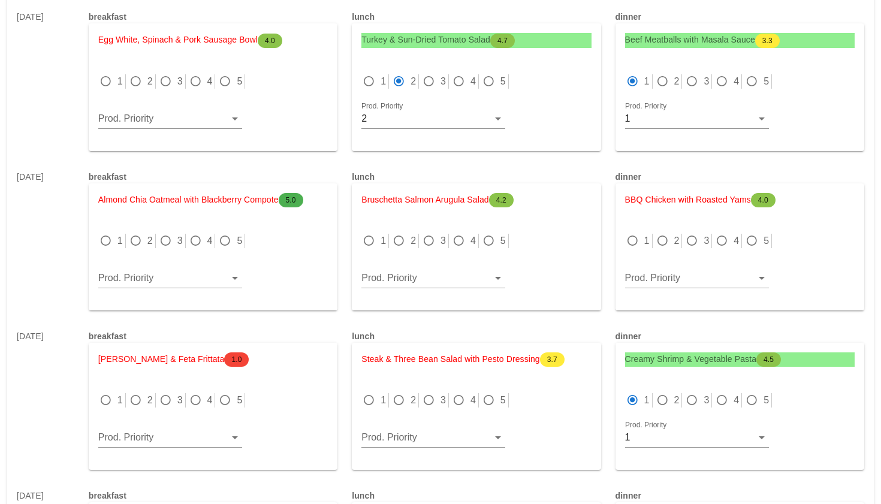
scroll to position [1663, 0]
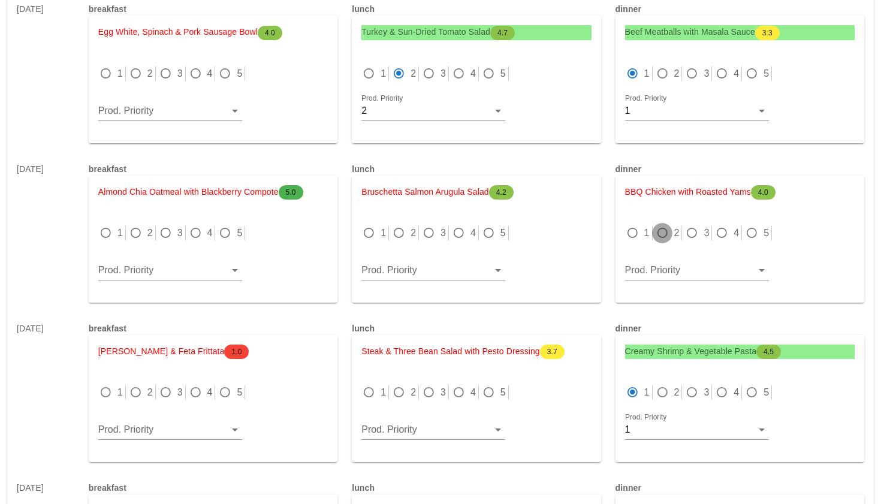
click at [663, 225] on div at bounding box center [662, 233] width 17 height 17
radio input "true"
click at [413, 227] on label "2" at bounding box center [412, 233] width 5 height 12
radio input "true"
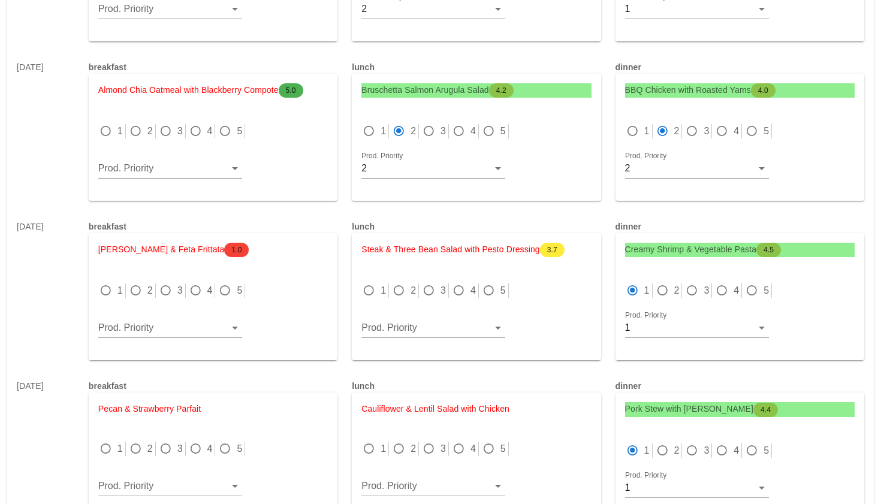
scroll to position [1768, 0]
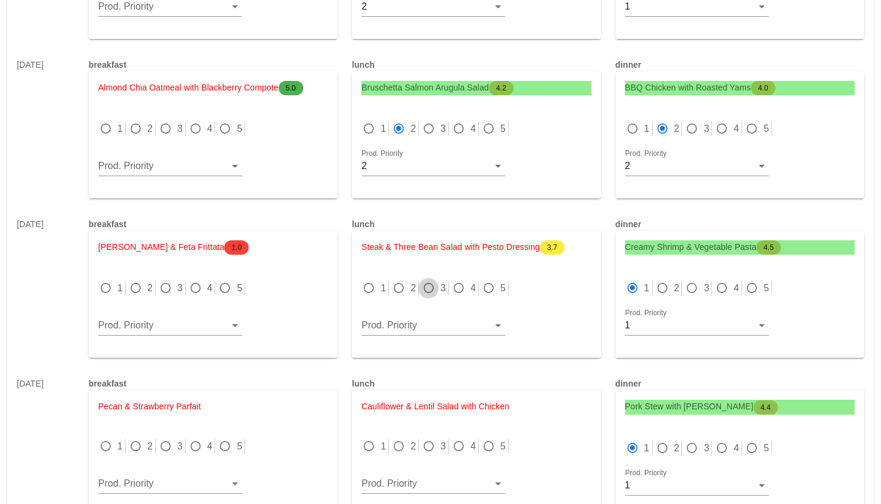
click at [427, 280] on div at bounding box center [428, 288] width 17 height 17
radio input "true"
click at [431, 438] on div at bounding box center [428, 446] width 17 height 17
radio input "true"
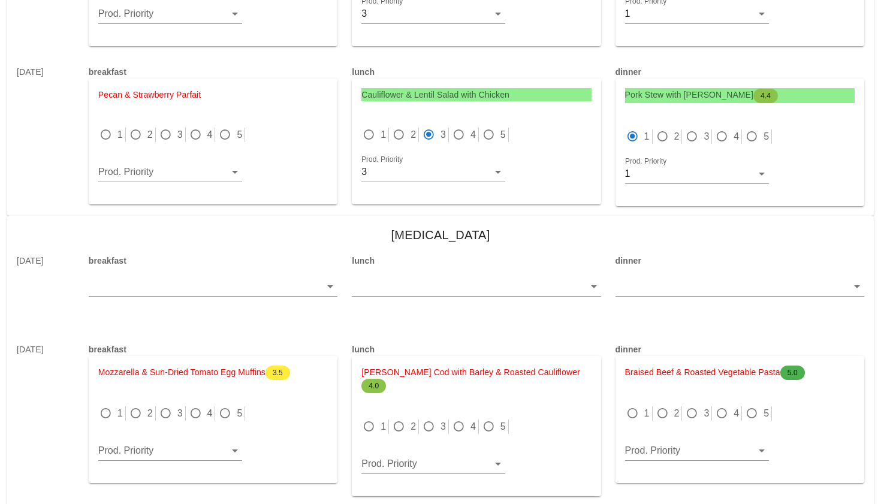
scroll to position [2080, 0]
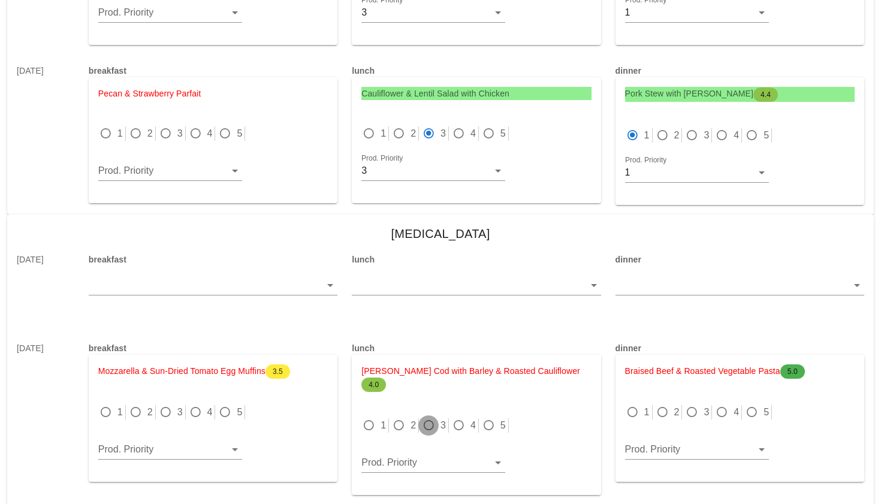
click at [431, 417] on div at bounding box center [428, 425] width 17 height 17
radio input "true"
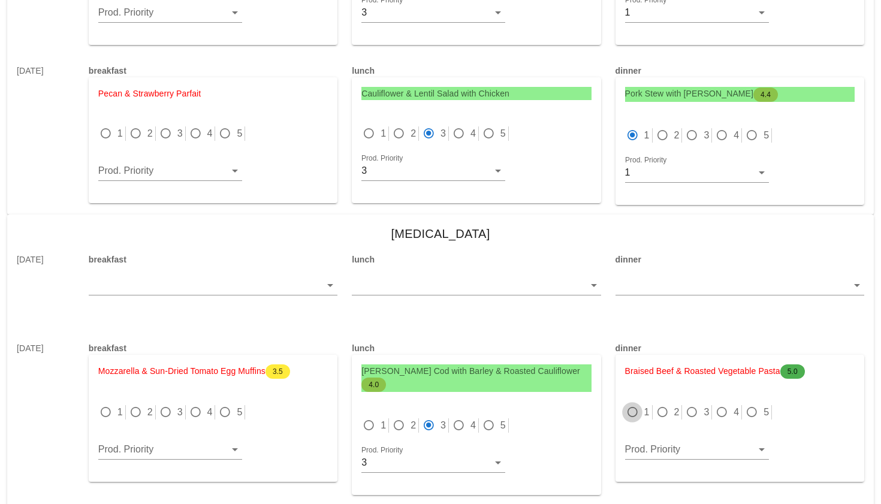
click at [629, 404] on div at bounding box center [632, 412] width 17 height 17
radio input "true"
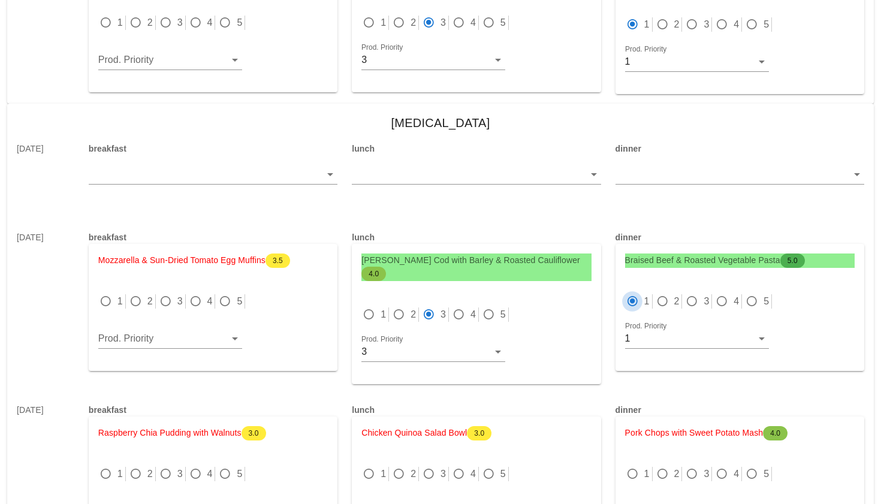
scroll to position [2269, 0]
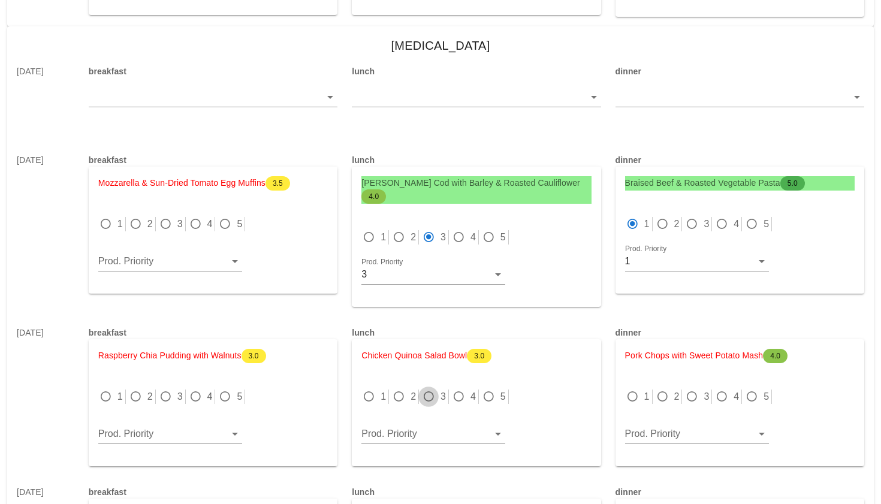
click at [423, 388] on div at bounding box center [428, 396] width 17 height 17
radio input "true"
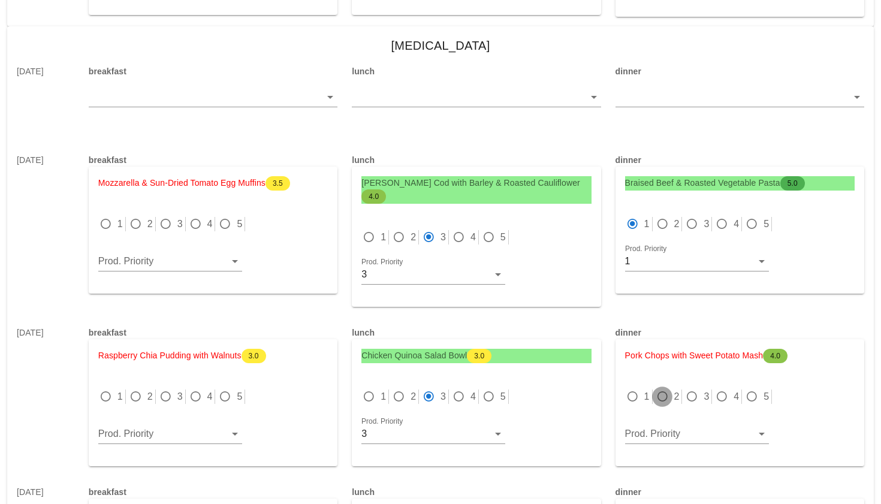
click at [669, 388] on div at bounding box center [662, 396] width 17 height 17
radio input "true"
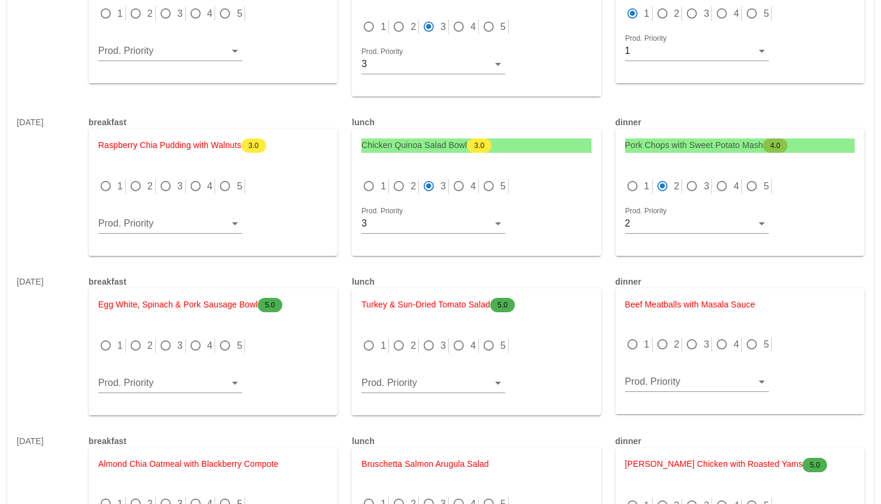
scroll to position [2480, 0]
click at [400, 337] on div at bounding box center [398, 345] width 17 height 17
radio input "true"
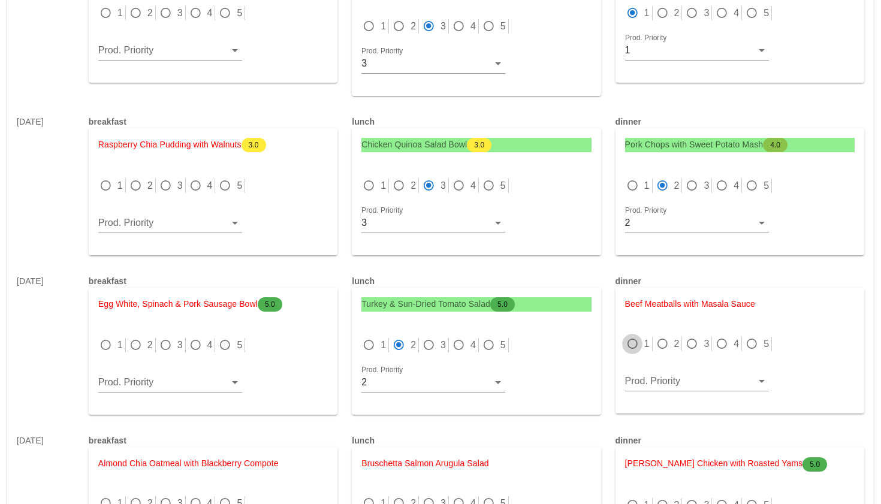
click at [638, 336] on div at bounding box center [632, 344] width 17 height 17
radio input "true"
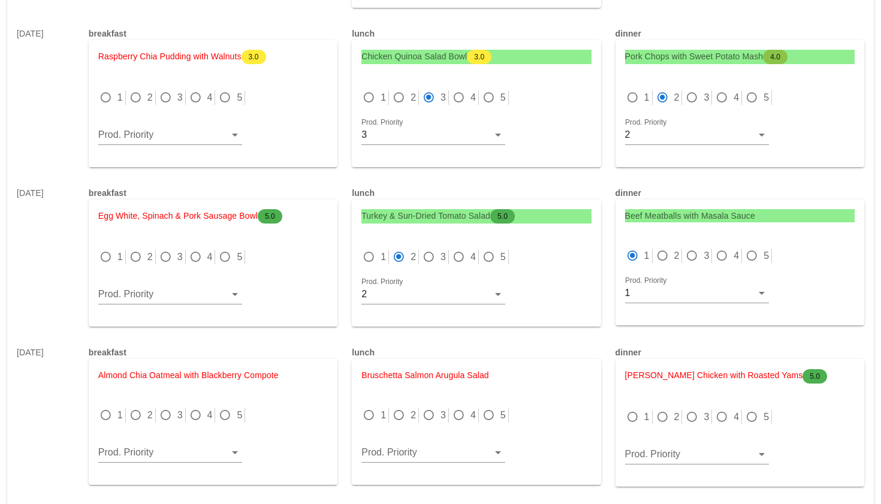
scroll to position [2582, 0]
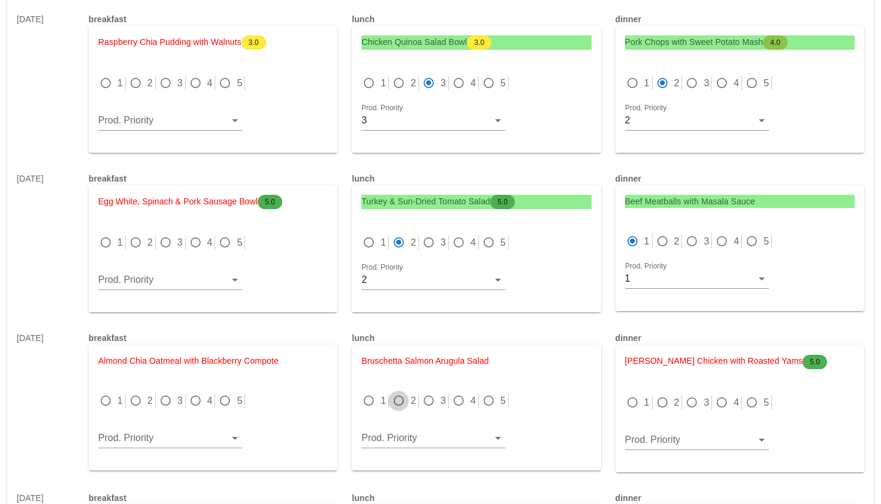
click at [396, 392] on div at bounding box center [398, 400] width 17 height 17
radio input "true"
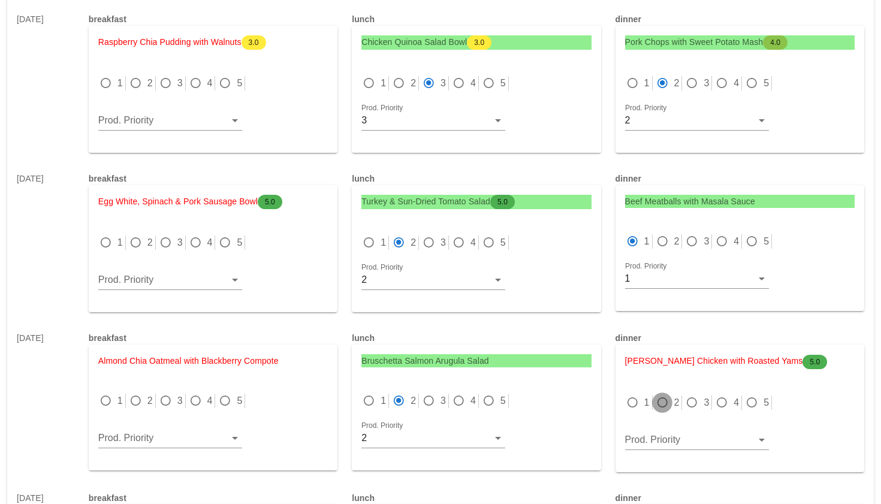
click at [669, 394] on div at bounding box center [662, 402] width 17 height 17
radio input "true"
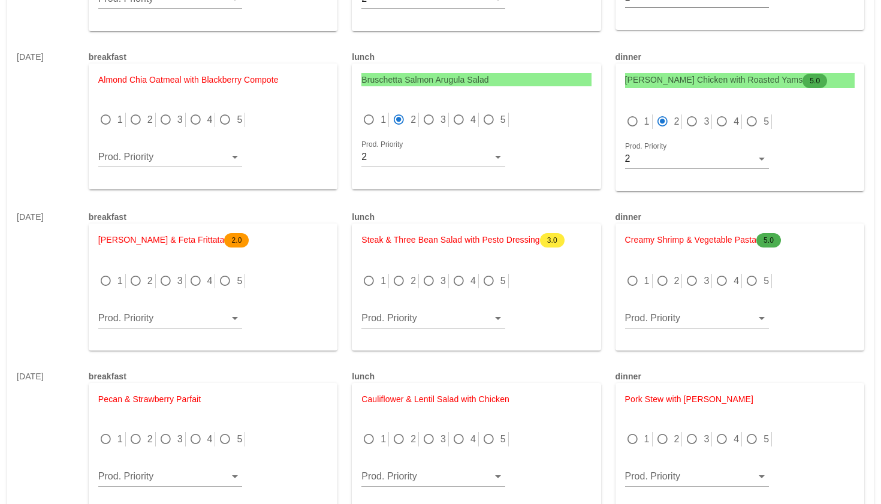
scroll to position [2867, 0]
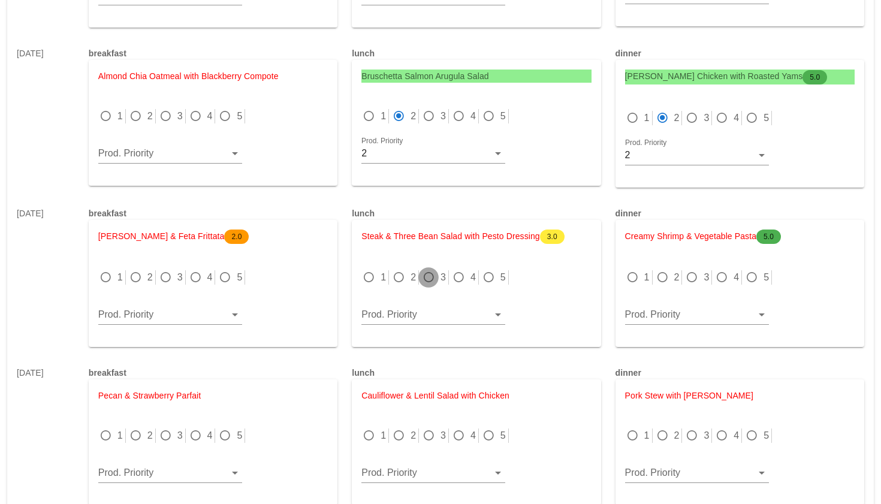
click at [426, 269] on div at bounding box center [428, 277] width 17 height 17
radio input "true"
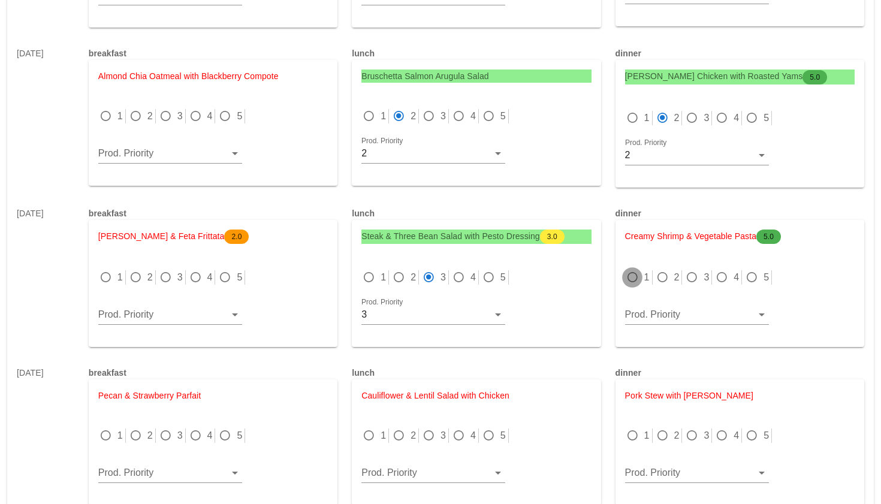
click at [630, 269] on div at bounding box center [632, 277] width 17 height 17
radio input "true"
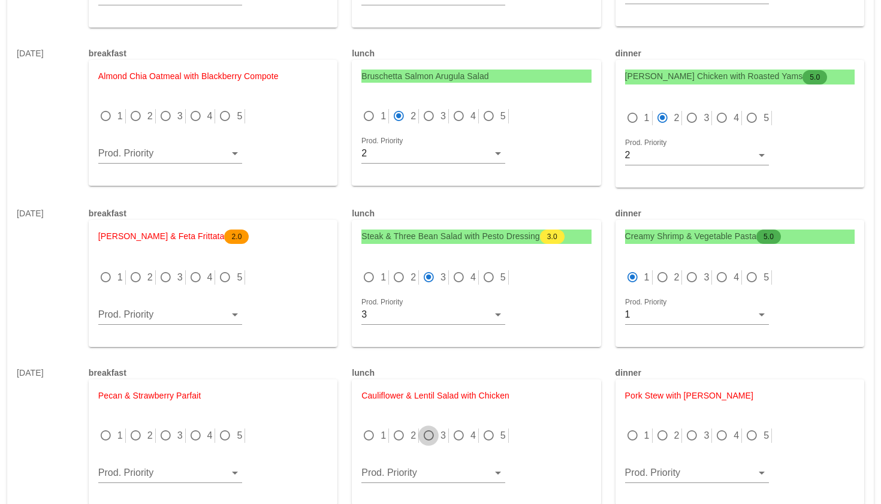
click at [425, 427] on div at bounding box center [428, 435] width 17 height 17
radio input "true"
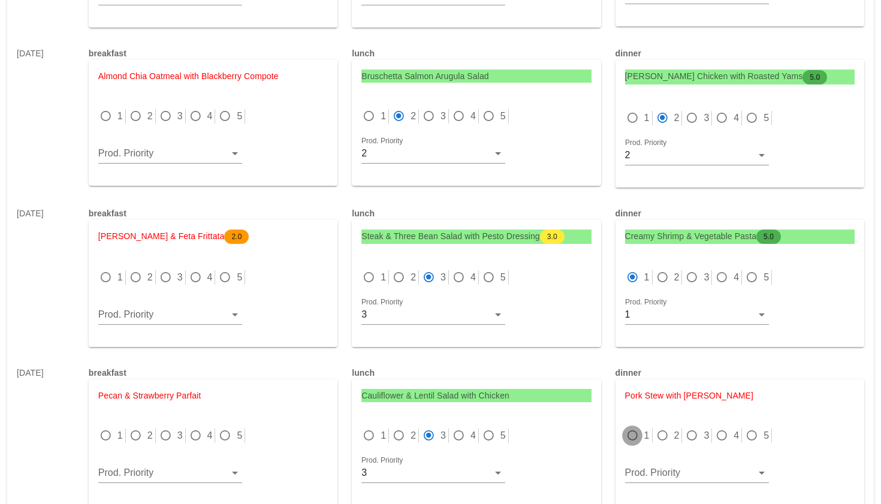
click at [627, 427] on div at bounding box center [632, 435] width 17 height 17
radio input "true"
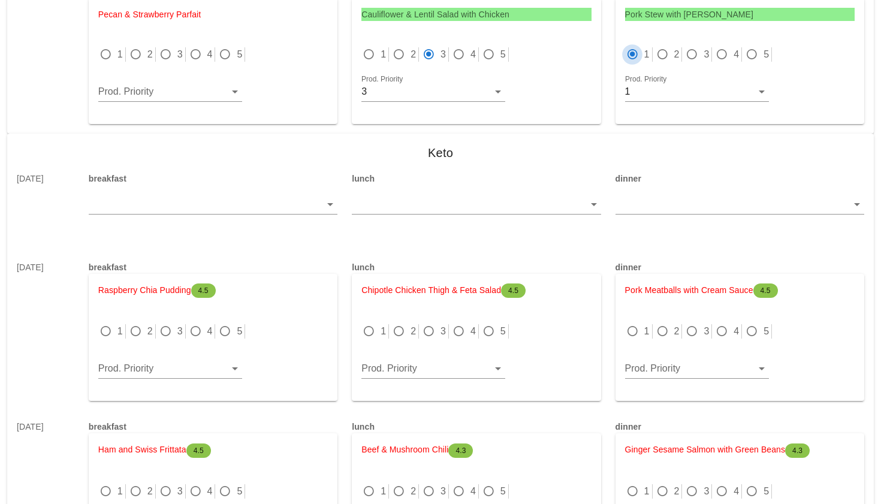
scroll to position [3250, 0]
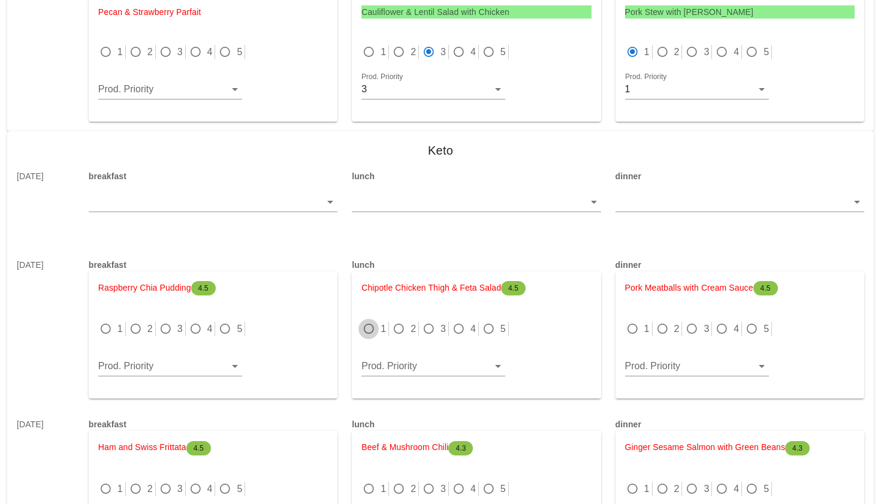
click at [372, 321] on div at bounding box center [368, 329] width 17 height 17
radio input "true"
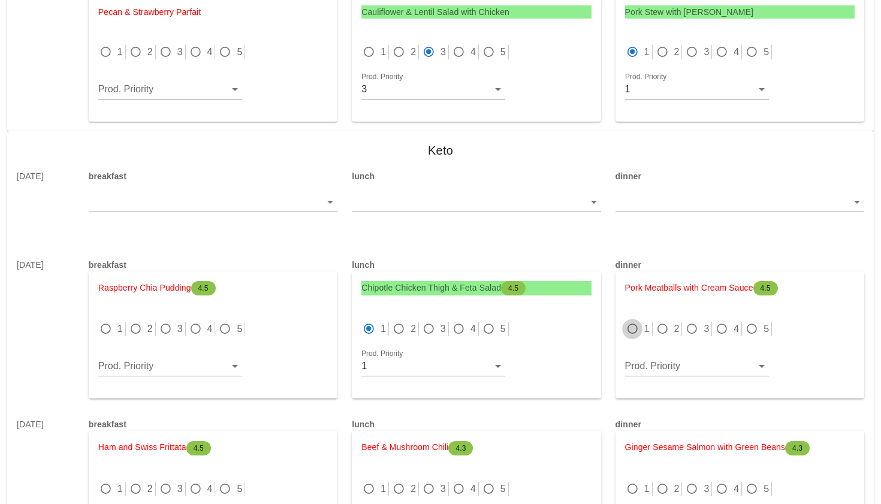
click at [630, 321] on div at bounding box center [632, 329] width 17 height 17
radio input "true"
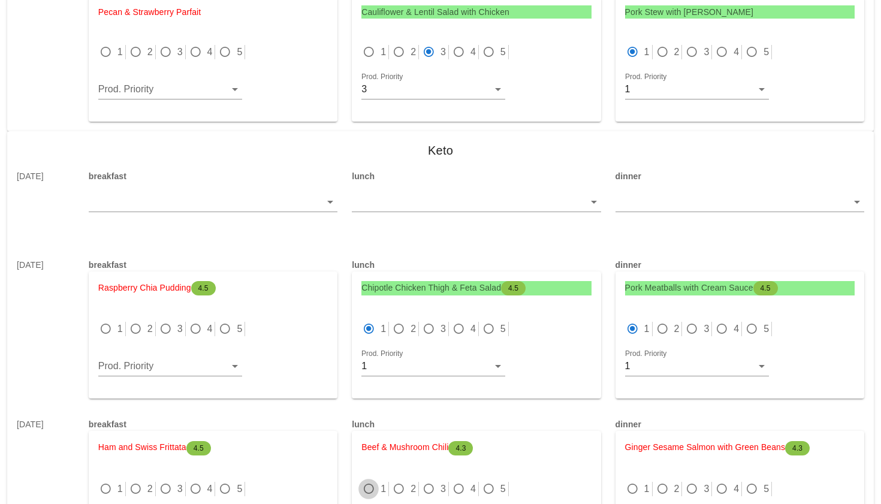
click at [367, 481] on div at bounding box center [368, 489] width 17 height 17
radio input "true"
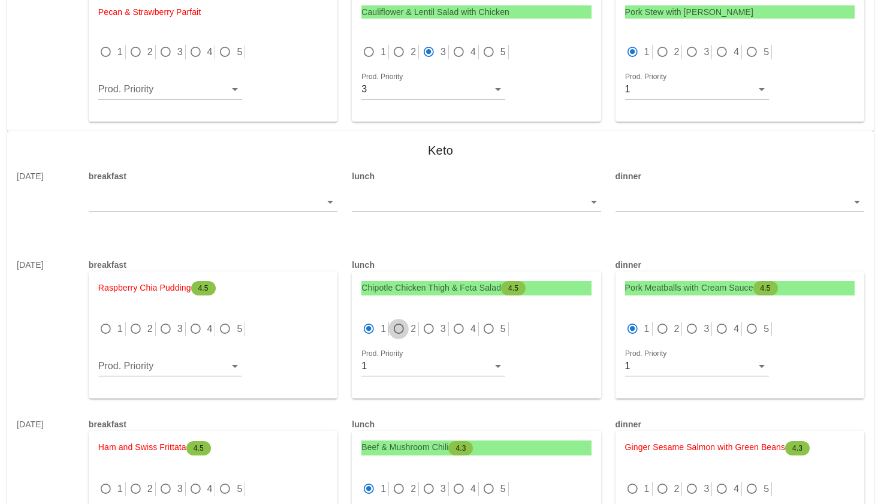
click at [397, 321] on div at bounding box center [398, 329] width 17 height 17
radio input "false"
radio input "true"
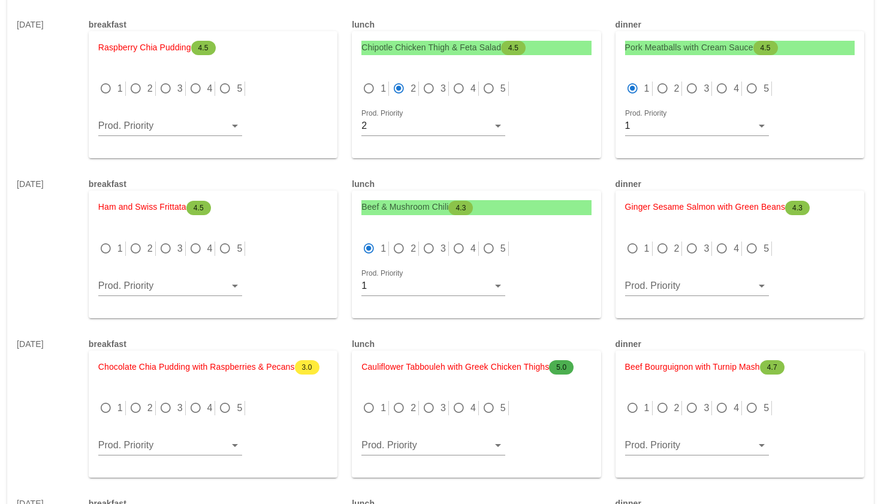
scroll to position [3517, 0]
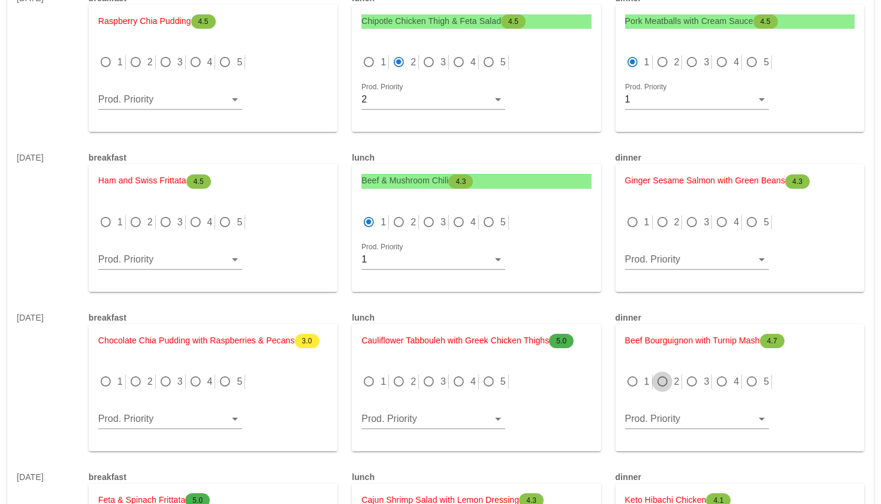
click at [666, 373] on div at bounding box center [662, 381] width 17 height 17
radio input "true"
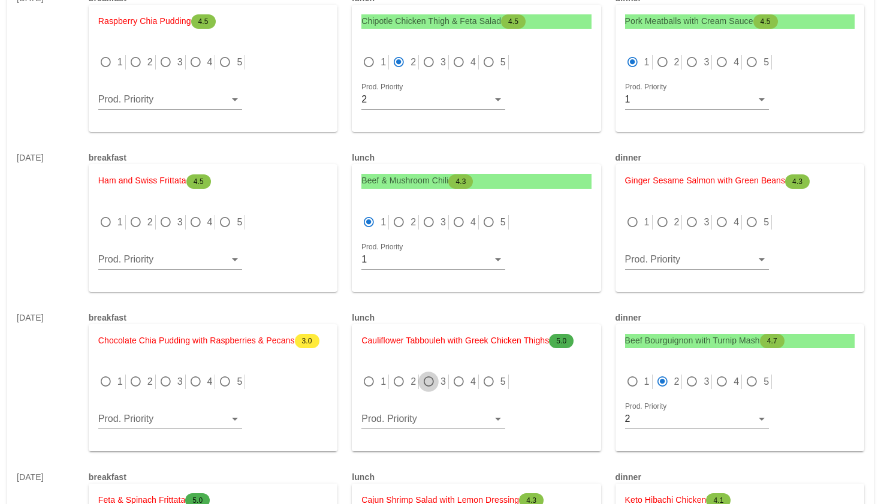
click at [427, 373] on div at bounding box center [428, 381] width 17 height 17
radio input "true"
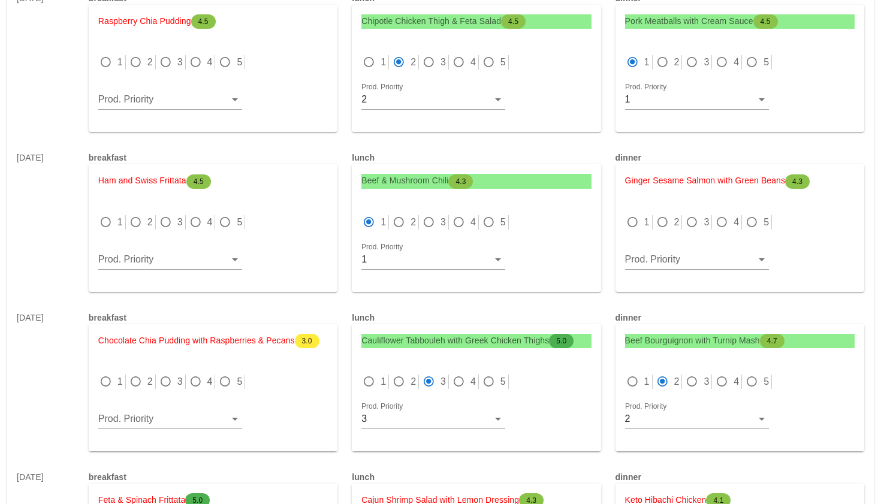
click at [699, 215] on div "3" at bounding box center [698, 222] width 28 height 14
radio input "true"
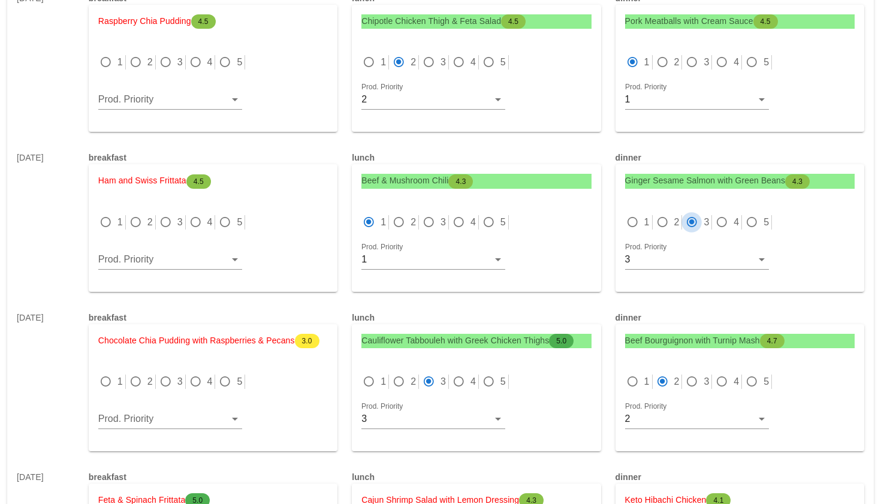
click at [699, 214] on div at bounding box center [691, 222] width 17 height 17
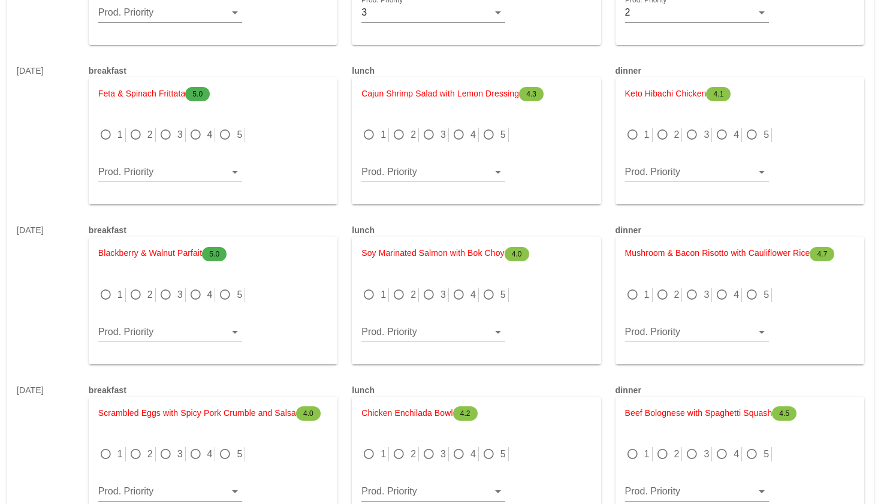
scroll to position [3931, 0]
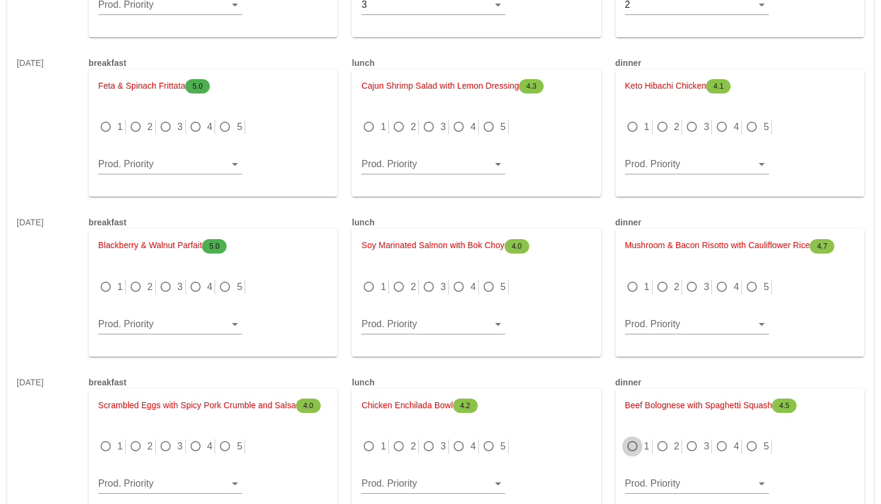
click at [634, 438] on div at bounding box center [632, 446] width 17 height 17
radio input "true"
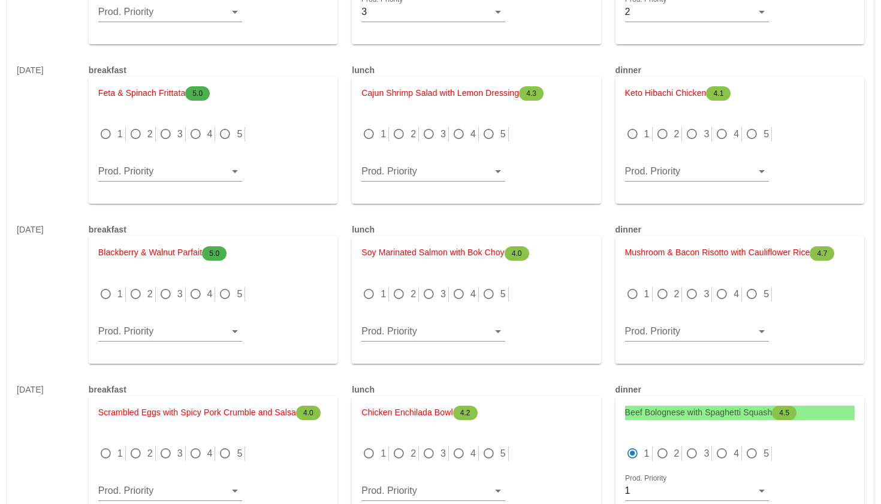
scroll to position [3921, 0]
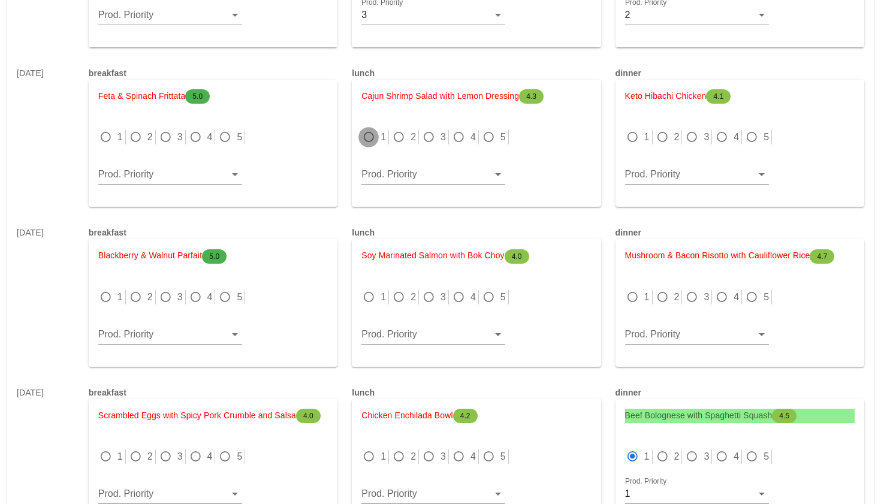
click at [361, 129] on div at bounding box center [368, 137] width 17 height 17
radio input "true"
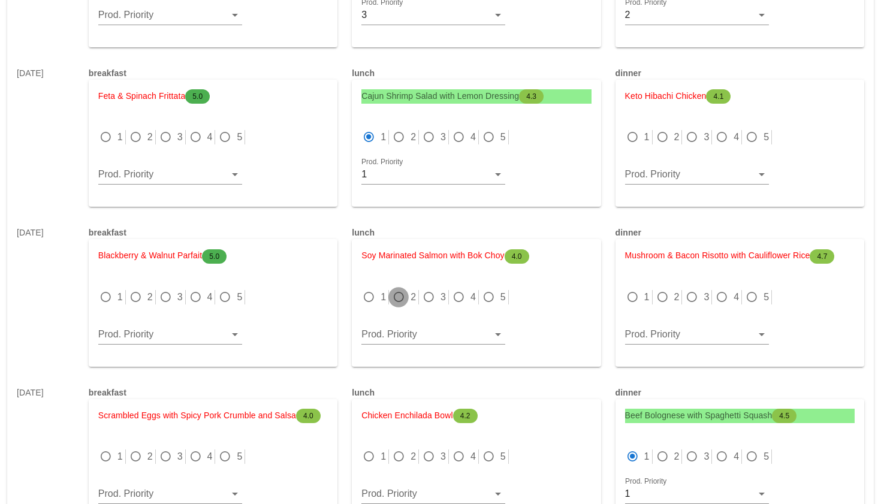
click at [400, 289] on div at bounding box center [398, 297] width 17 height 17
radio input "true"
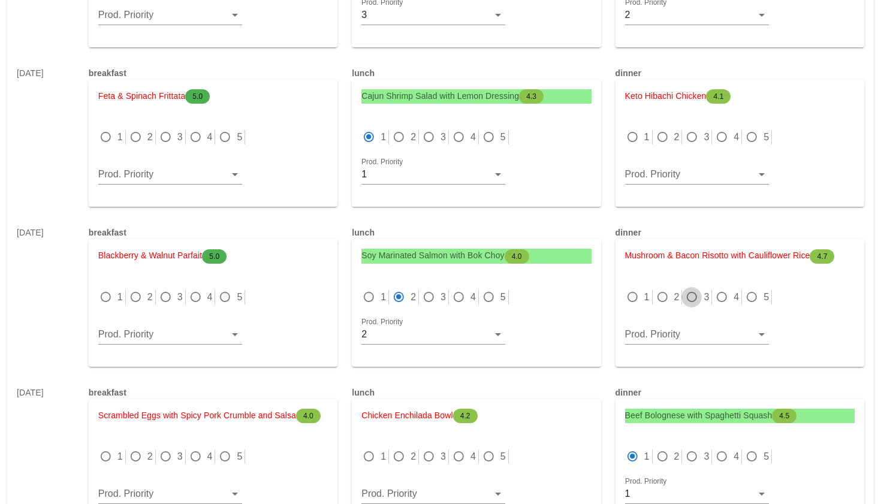
click at [690, 289] on div at bounding box center [691, 297] width 17 height 17
radio input "true"
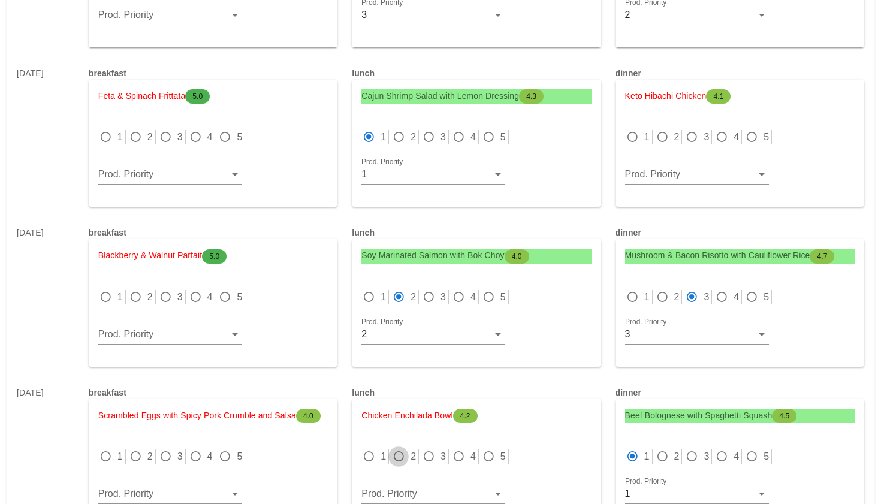
click at [405, 448] on div at bounding box center [398, 456] width 17 height 17
radio input "true"
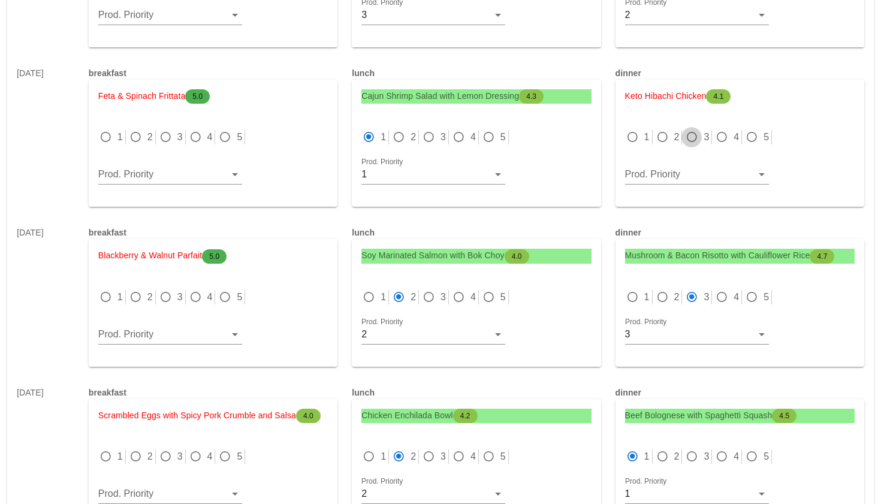
click at [693, 129] on div at bounding box center [691, 137] width 17 height 17
radio input "true"
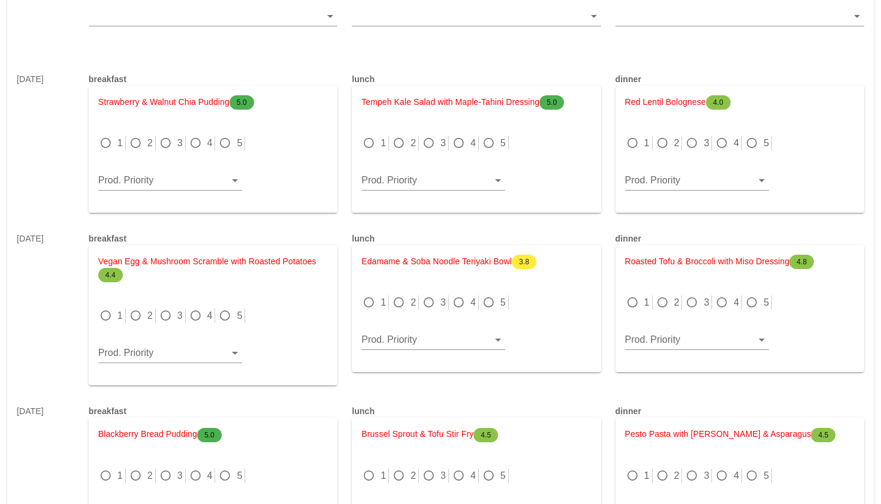
scroll to position [4513, 0]
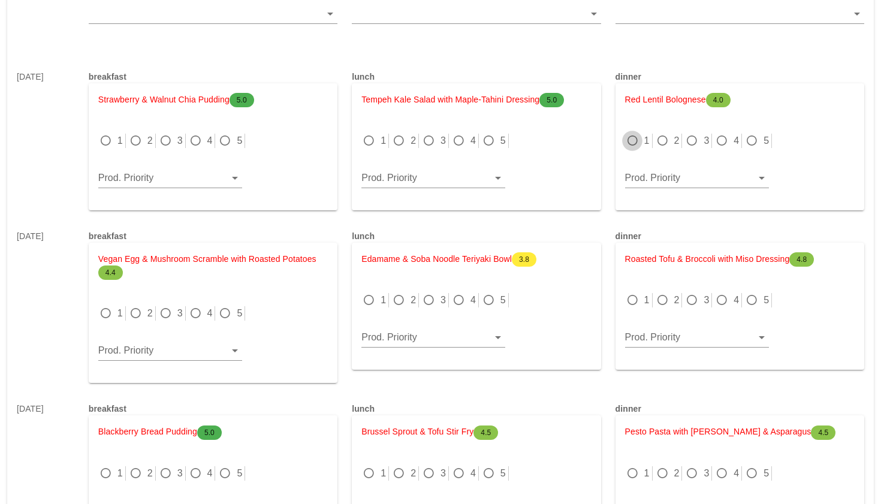
click at [630, 132] on div at bounding box center [632, 140] width 17 height 17
radio input "true"
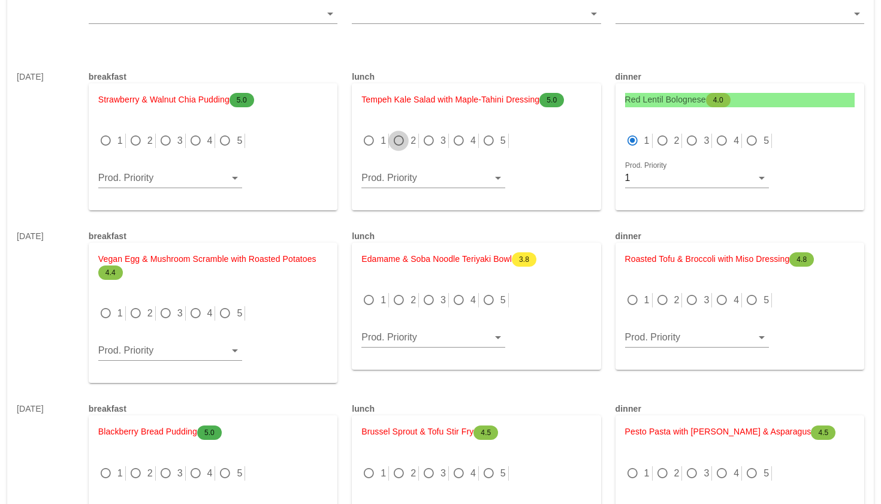
click at [400, 132] on div at bounding box center [398, 140] width 17 height 17
radio input "true"
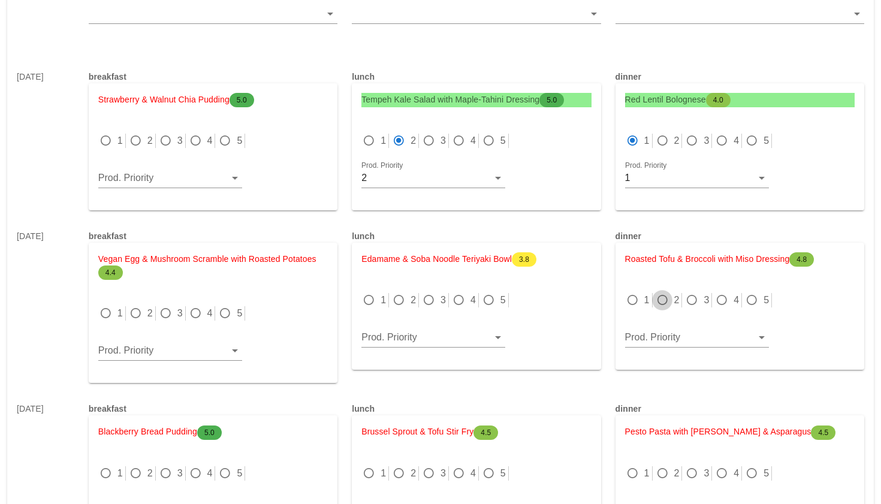
click at [660, 292] on div at bounding box center [662, 300] width 17 height 17
radio input "true"
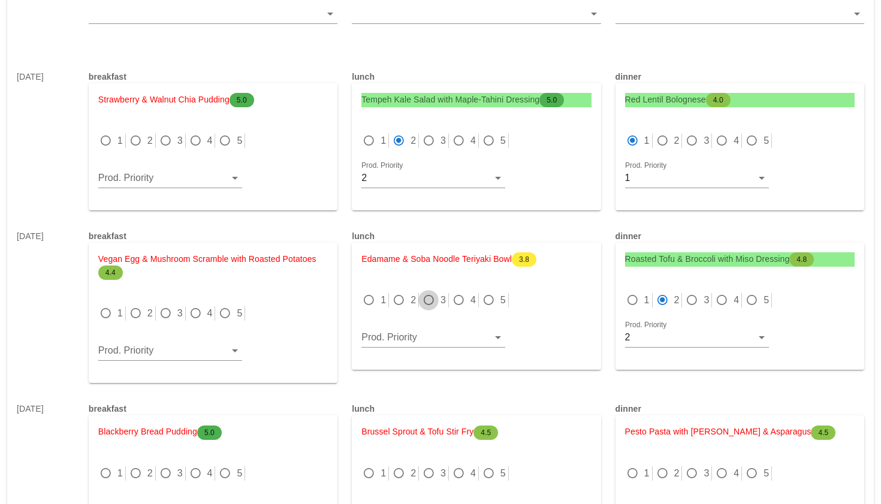
click at [424, 292] on div at bounding box center [428, 300] width 17 height 17
radio input "true"
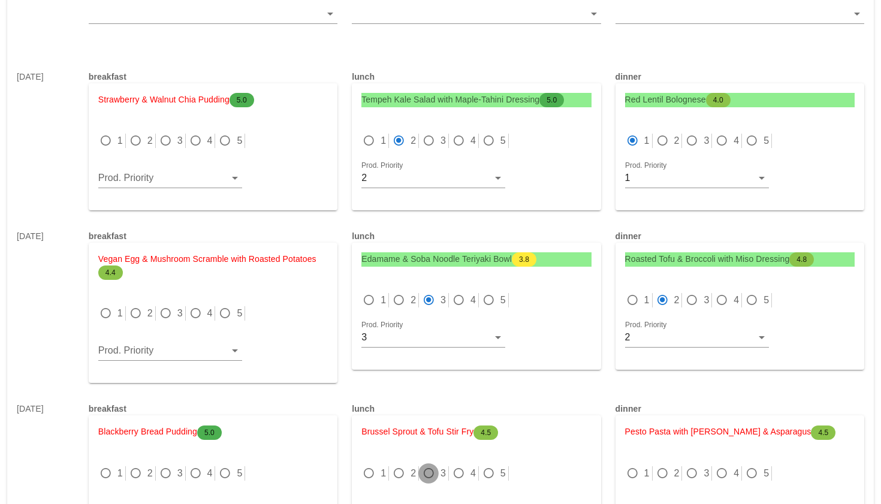
click at [427, 465] on div at bounding box center [428, 473] width 17 height 17
radio input "true"
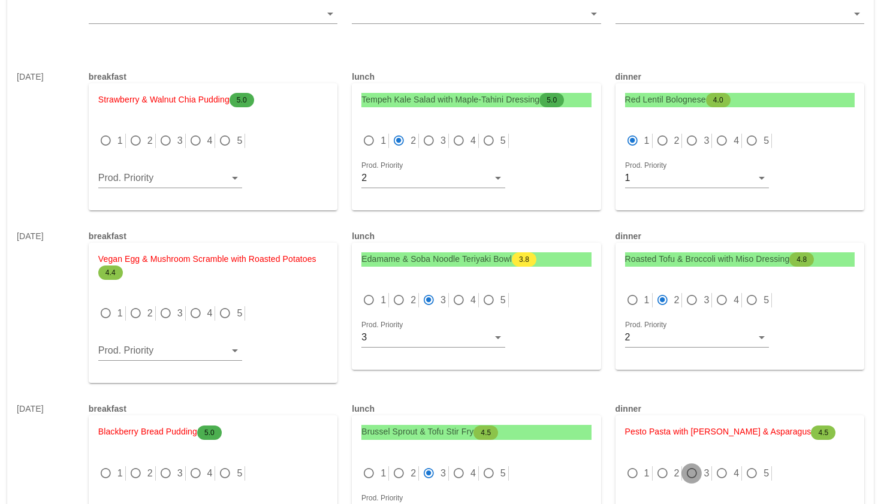
click at [691, 465] on div at bounding box center [691, 473] width 17 height 17
radio input "true"
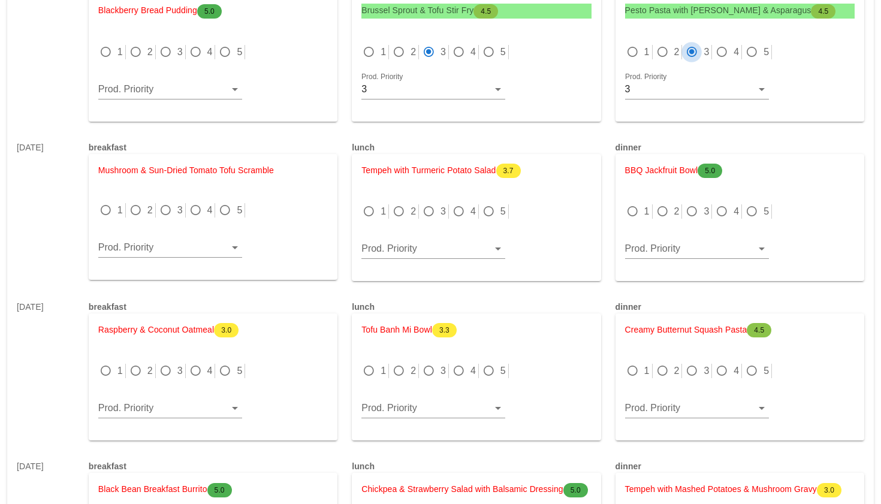
scroll to position [4938, 0]
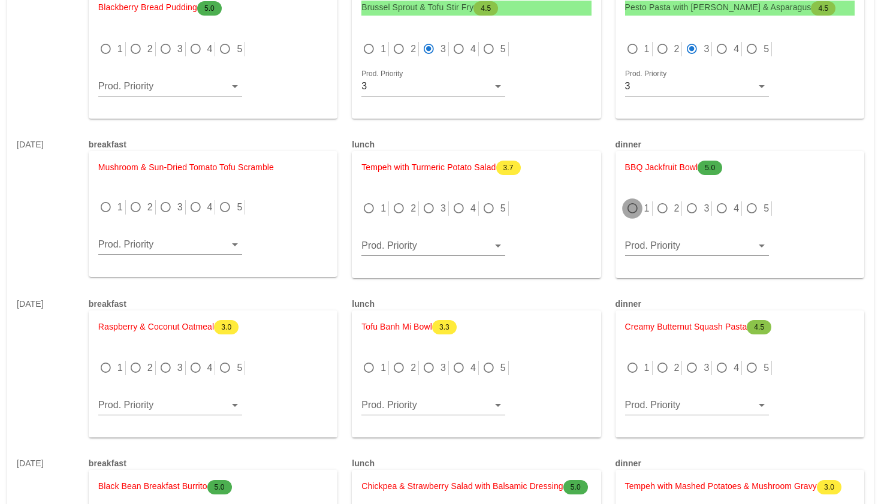
click at [636, 200] on div at bounding box center [632, 208] width 17 height 17
radio input "true"
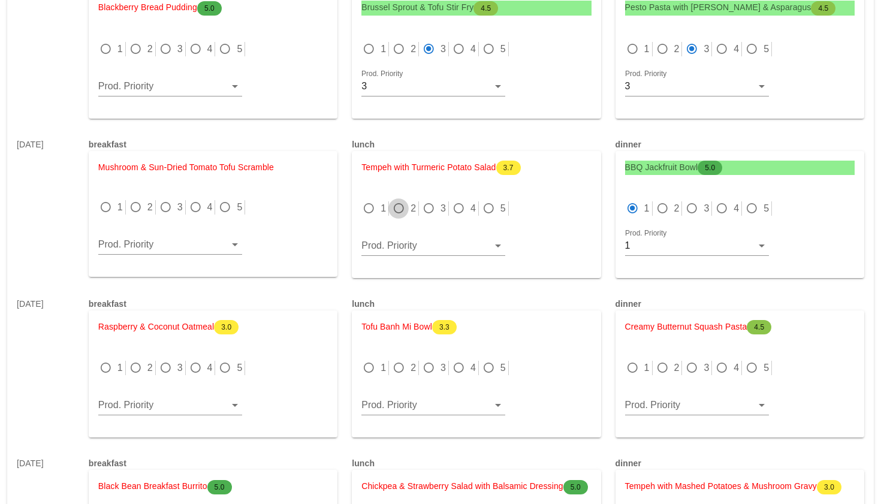
click at [403, 200] on div at bounding box center [398, 208] width 17 height 17
radio input "true"
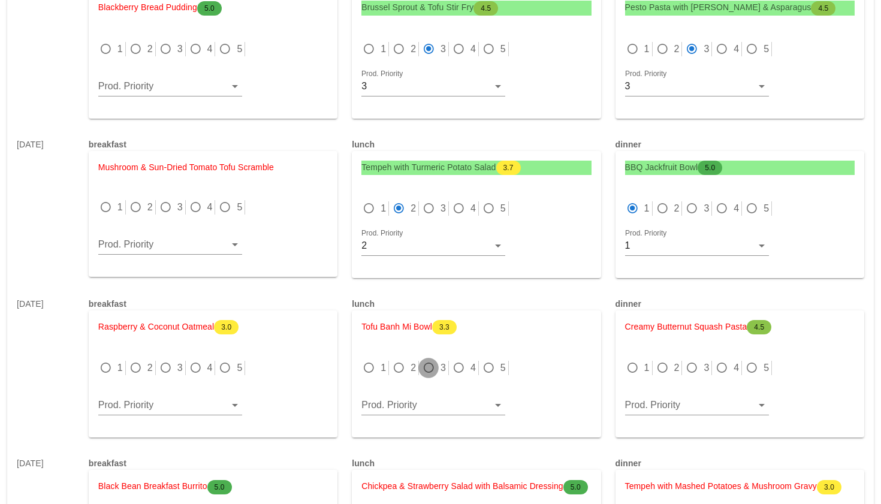
click at [437, 360] on div at bounding box center [428, 368] width 17 height 17
radio input "true"
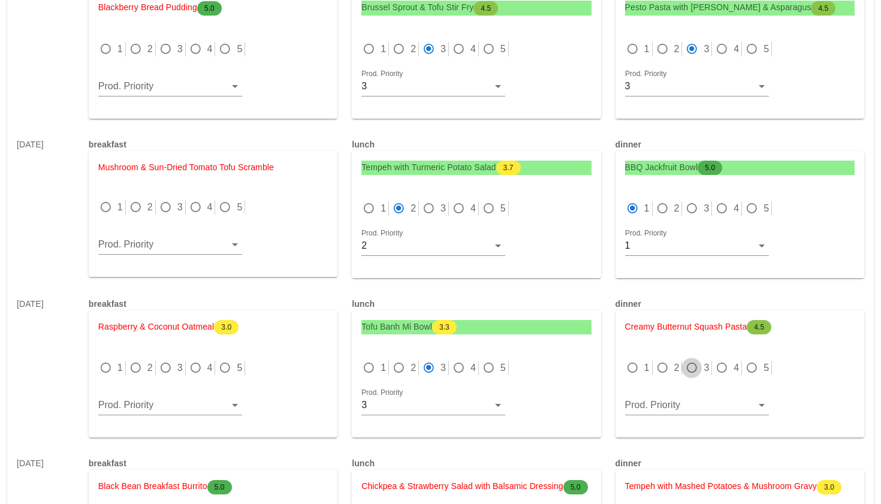
click at [689, 360] on div at bounding box center [691, 368] width 17 height 17
radio input "true"
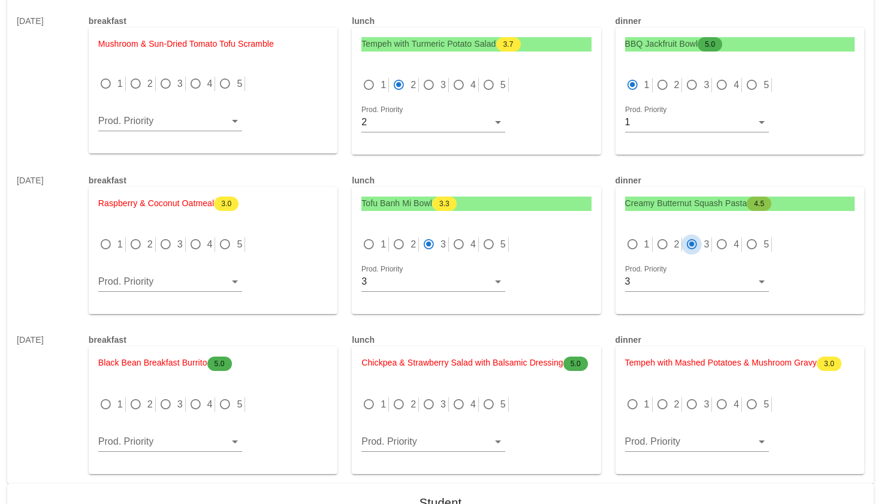
scroll to position [5071, 0]
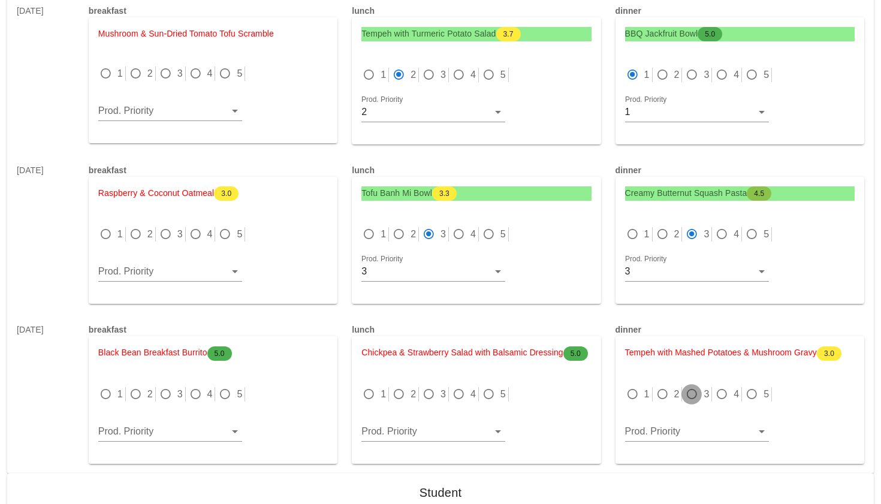
click at [690, 386] on div at bounding box center [691, 394] width 17 height 17
radio input "true"
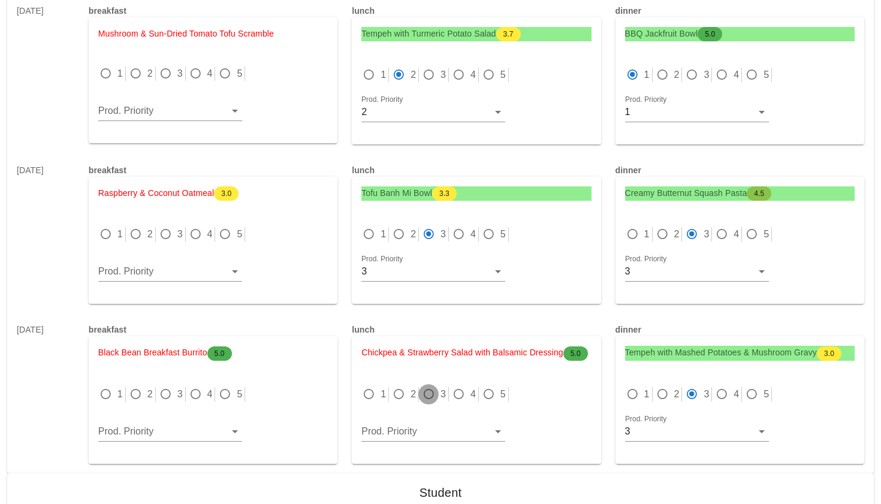
click at [431, 386] on div at bounding box center [428, 394] width 17 height 17
radio input "true"
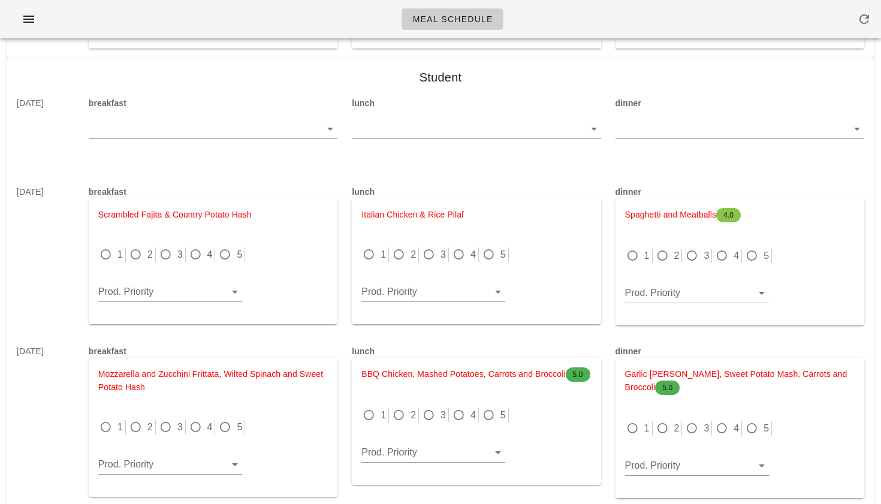
scroll to position [5482, 0]
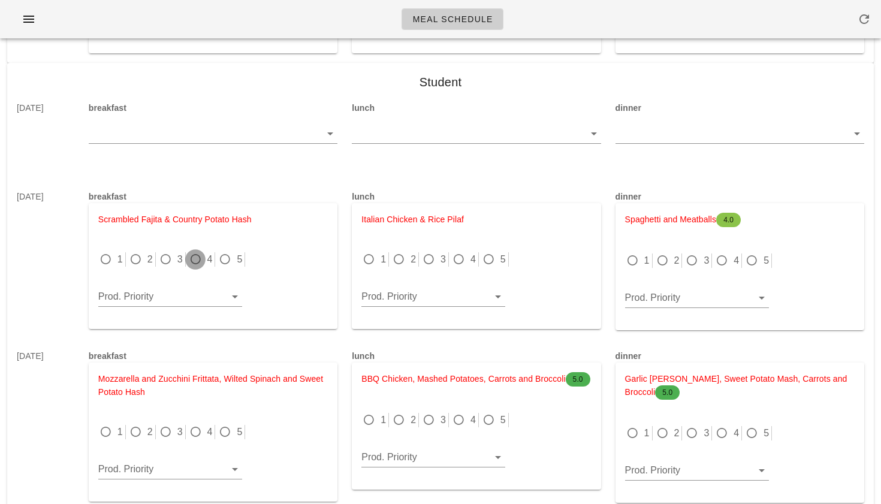
click at [198, 251] on div at bounding box center [195, 259] width 17 height 17
radio input "true"
click at [457, 251] on div at bounding box center [458, 259] width 17 height 17
radio input "true"
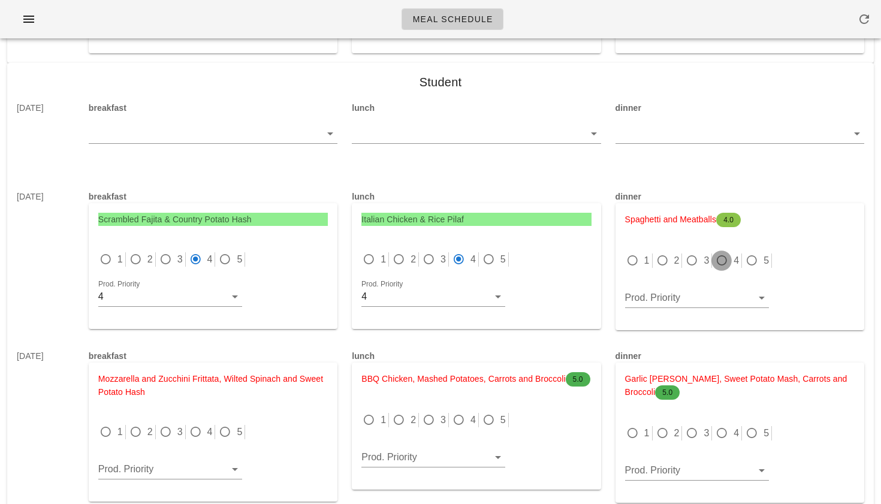
click at [719, 252] on div at bounding box center [721, 260] width 17 height 17
radio input "true"
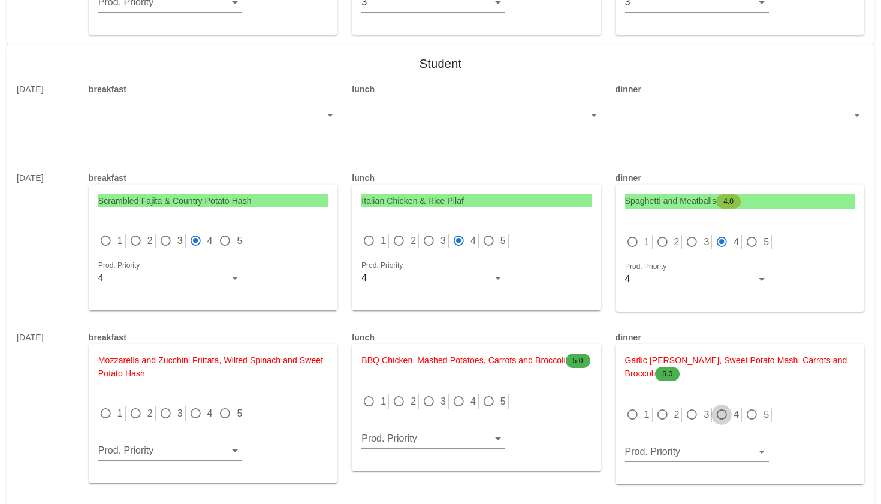
click at [719, 406] on div at bounding box center [721, 414] width 17 height 17
radio input "true"
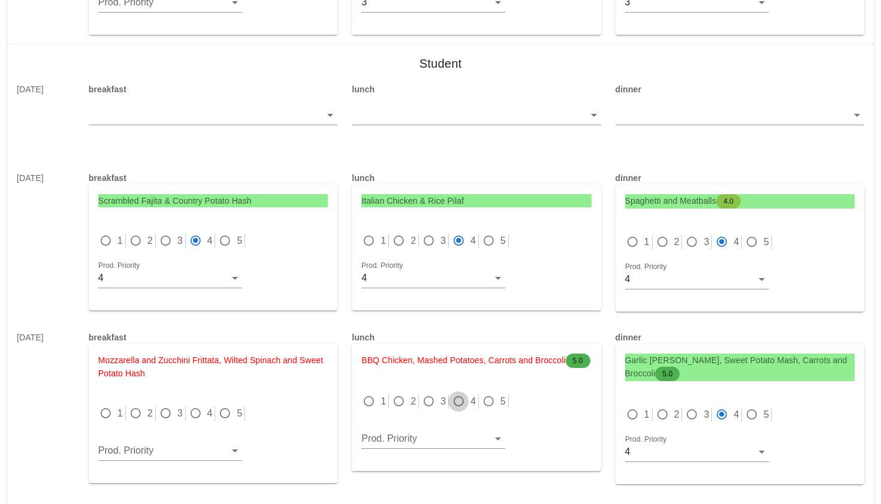
click at [459, 393] on div at bounding box center [458, 401] width 17 height 17
radio input "true"
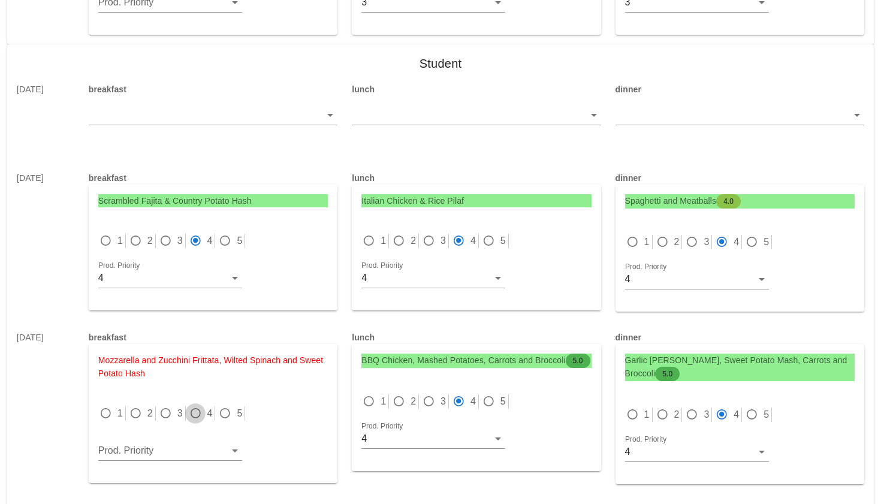
click at [193, 405] on div at bounding box center [195, 413] width 17 height 17
radio input "true"
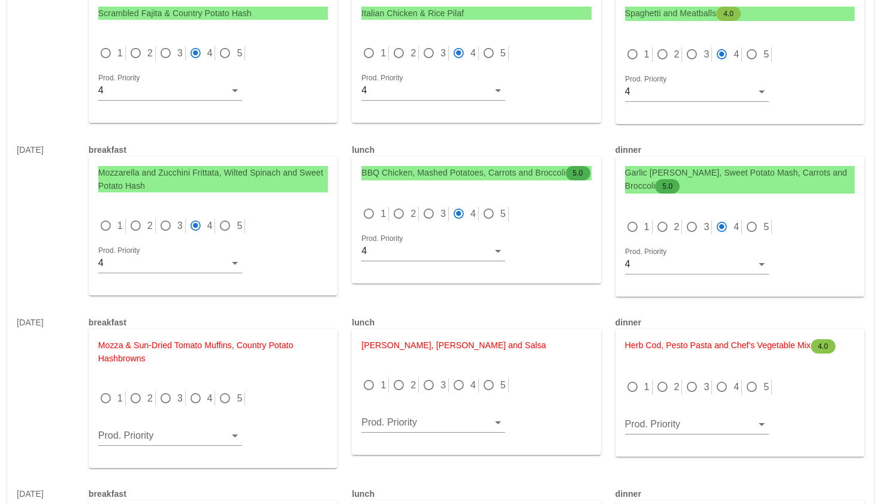
scroll to position [5695, 0]
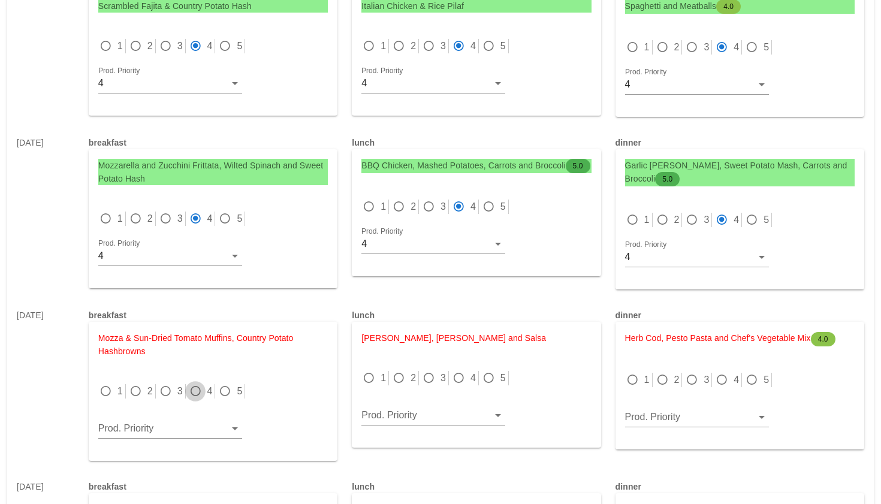
click at [198, 383] on div at bounding box center [195, 391] width 17 height 17
radio input "true"
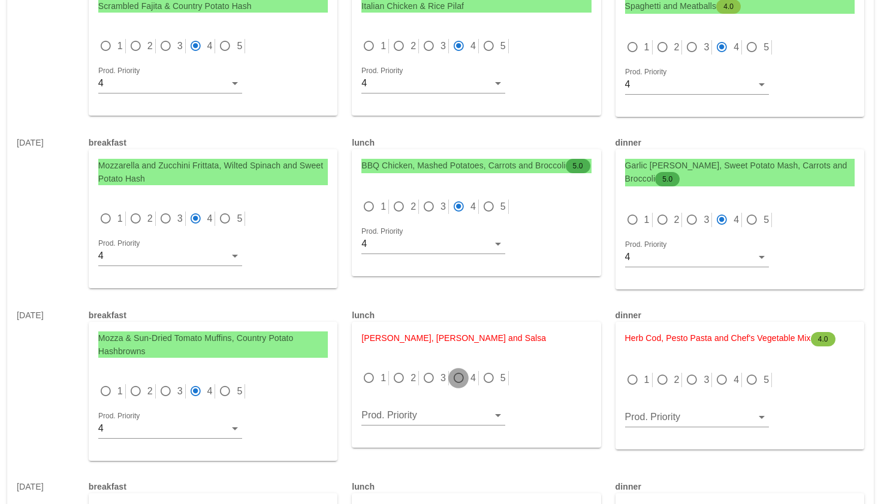
click at [460, 370] on div at bounding box center [458, 378] width 17 height 17
radio input "true"
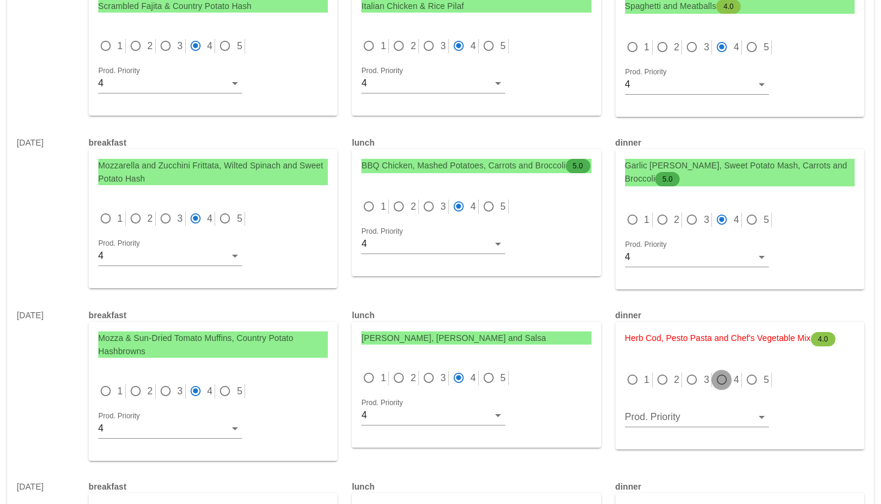
click at [729, 372] on div at bounding box center [721, 380] width 17 height 17
radio input "true"
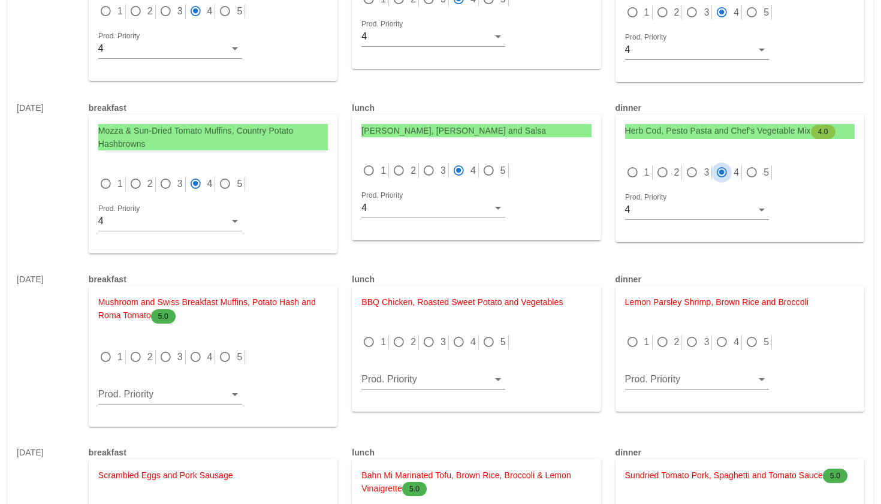
scroll to position [5912, 0]
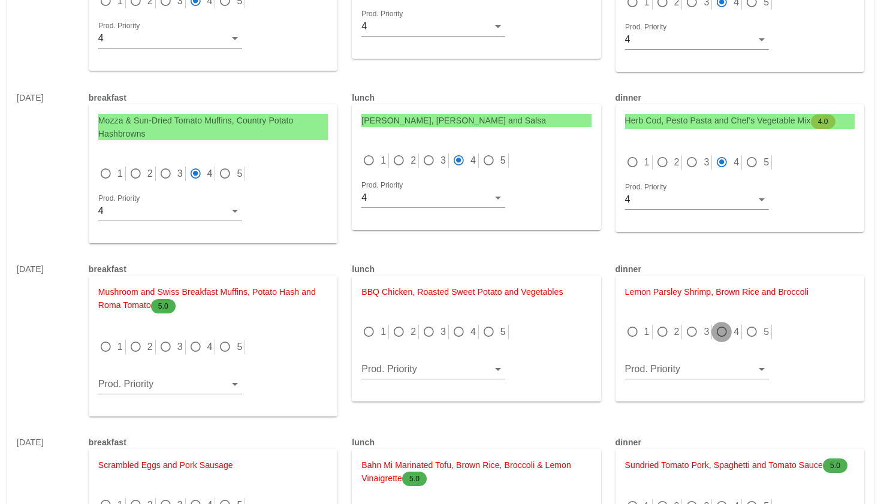
click at [724, 324] on div at bounding box center [721, 332] width 17 height 17
radio input "true"
click at [452, 324] on div at bounding box center [458, 332] width 17 height 17
radio input "true"
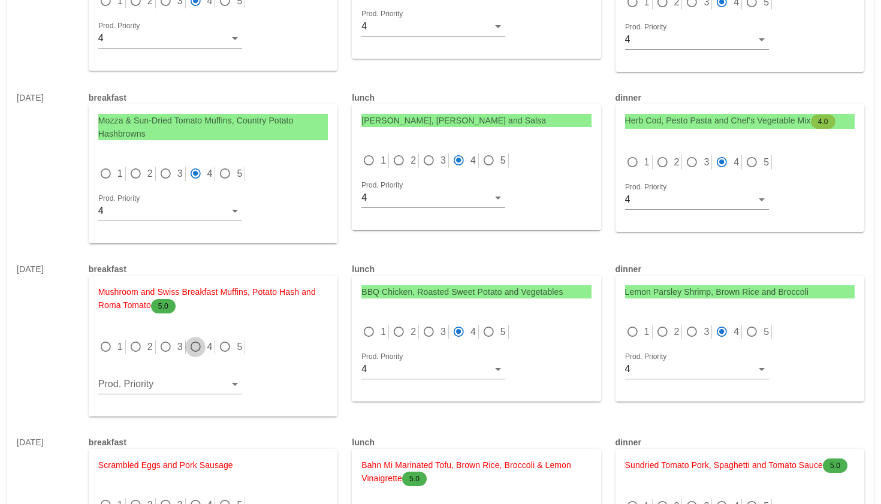
click at [197, 339] on div at bounding box center [195, 347] width 17 height 17
radio input "true"
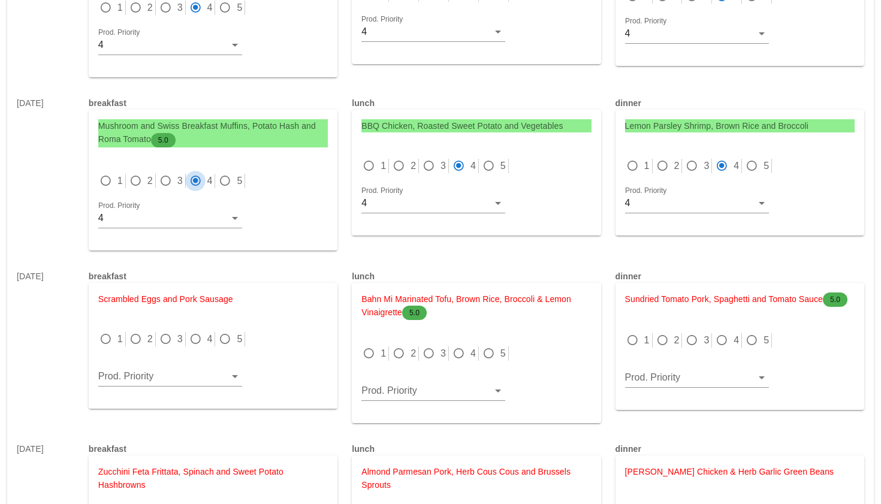
scroll to position [6092, 0]
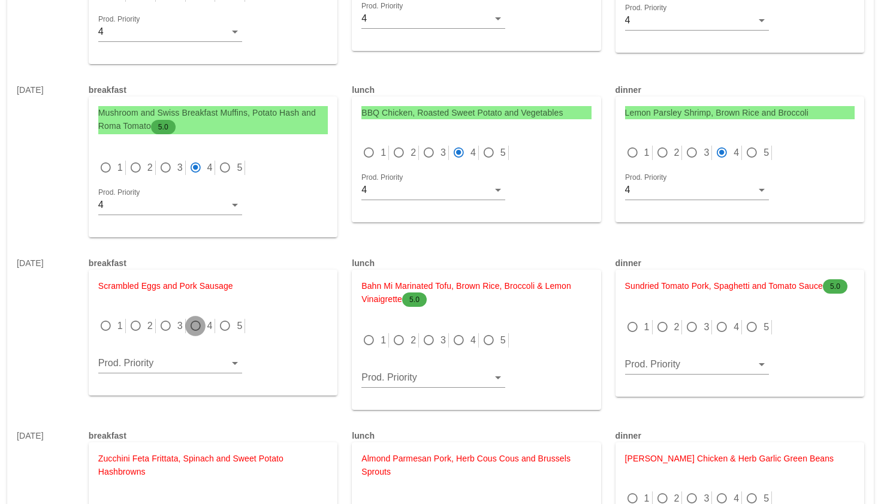
click at [196, 318] on div at bounding box center [195, 326] width 17 height 17
radio input "true"
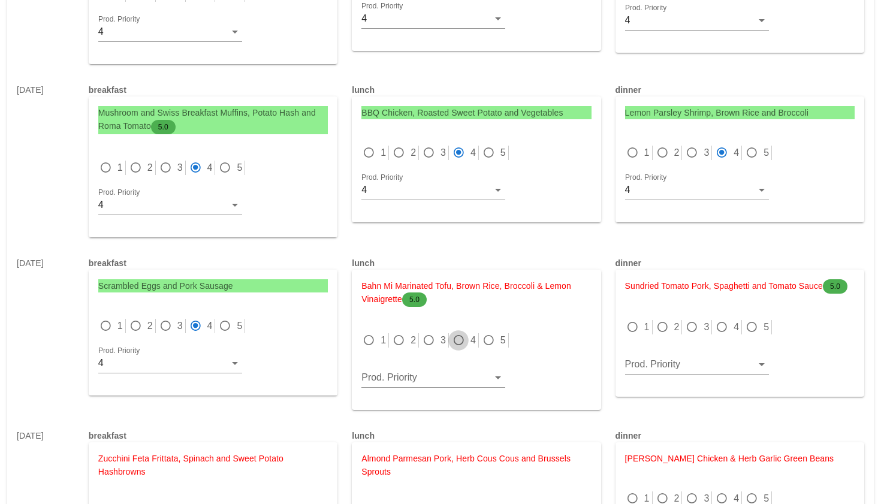
click at [454, 332] on div at bounding box center [458, 340] width 17 height 17
radio input "true"
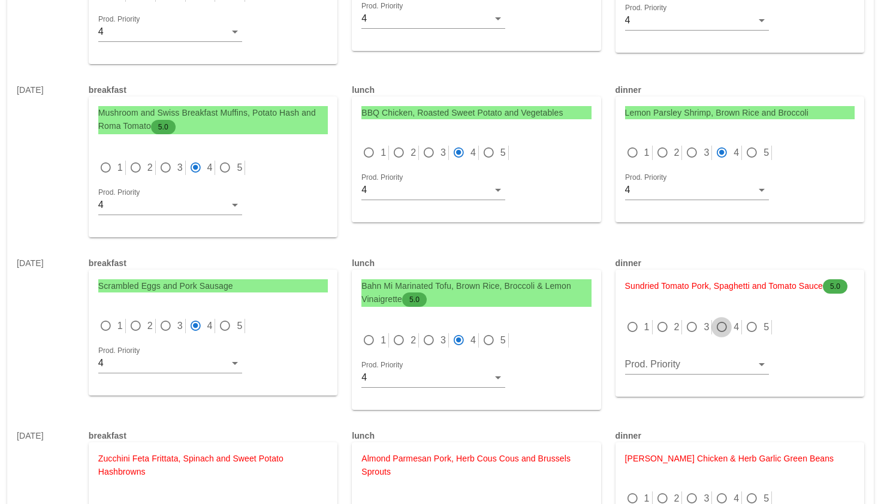
click at [726, 319] on div at bounding box center [721, 327] width 17 height 17
radio input "true"
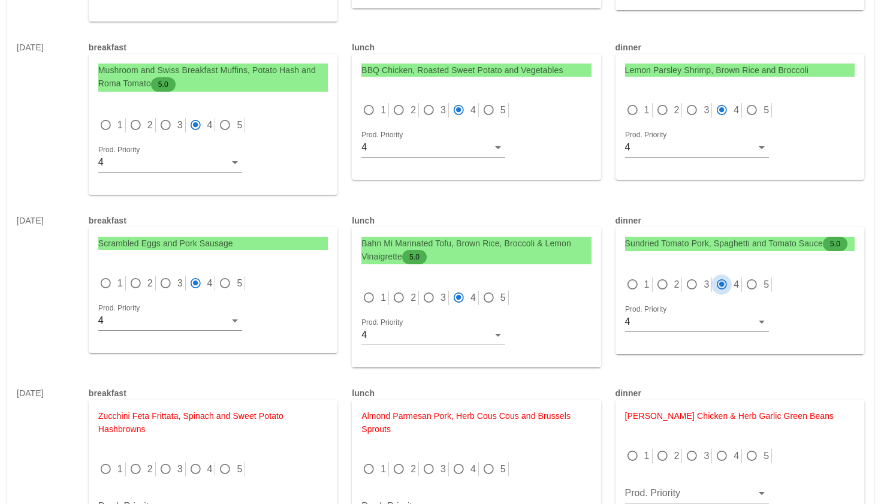
scroll to position [6158, 0]
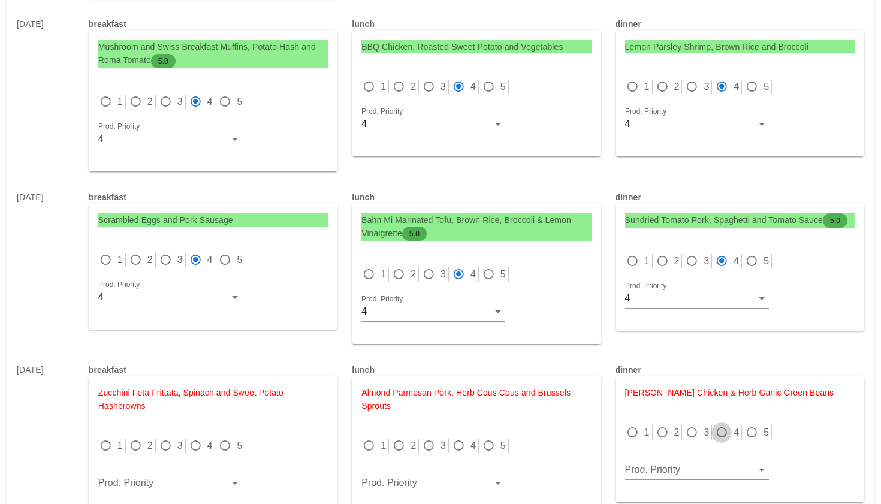
click at [723, 424] on div at bounding box center [721, 432] width 17 height 17
radio input "true"
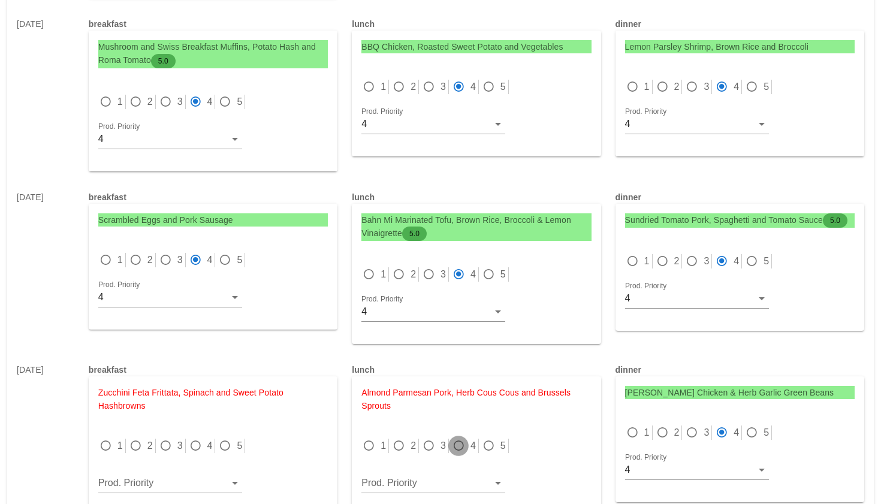
click at [460, 437] on div at bounding box center [458, 445] width 17 height 17
radio input "true"
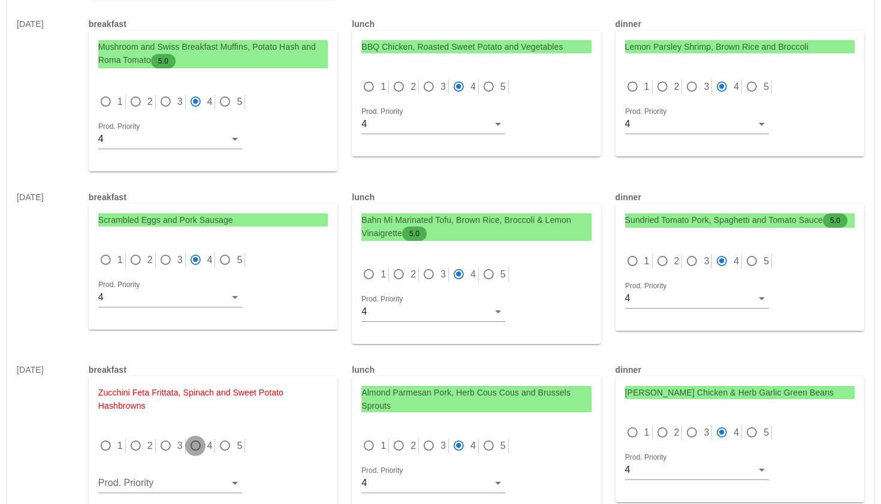
click at [197, 437] on div at bounding box center [195, 445] width 17 height 17
radio input "true"
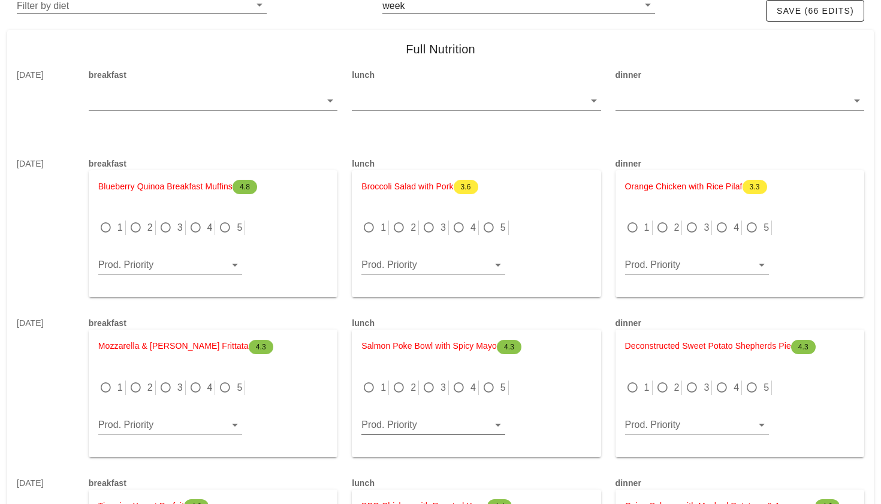
scroll to position [119, 0]
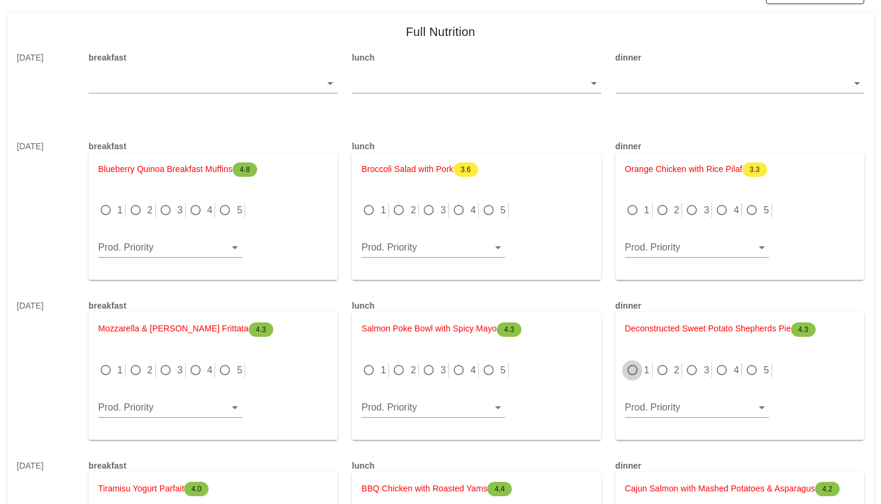
click at [634, 367] on div at bounding box center [632, 370] width 17 height 17
radio input "true"
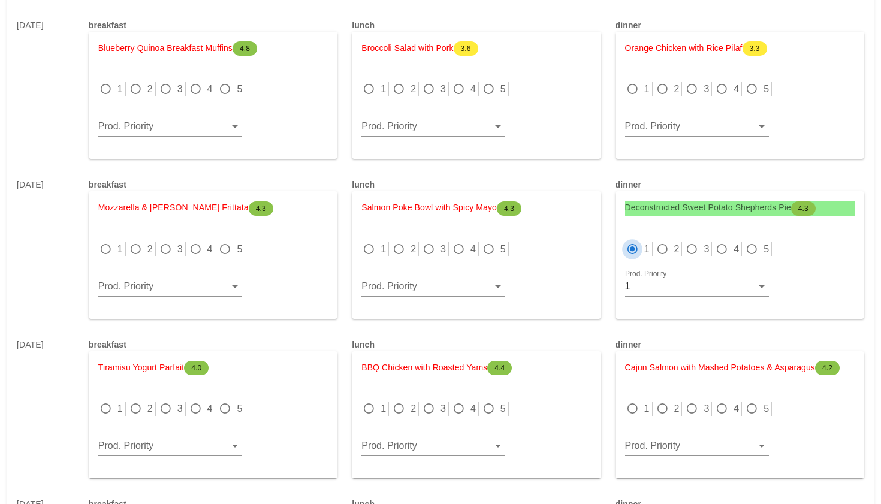
scroll to position [243, 0]
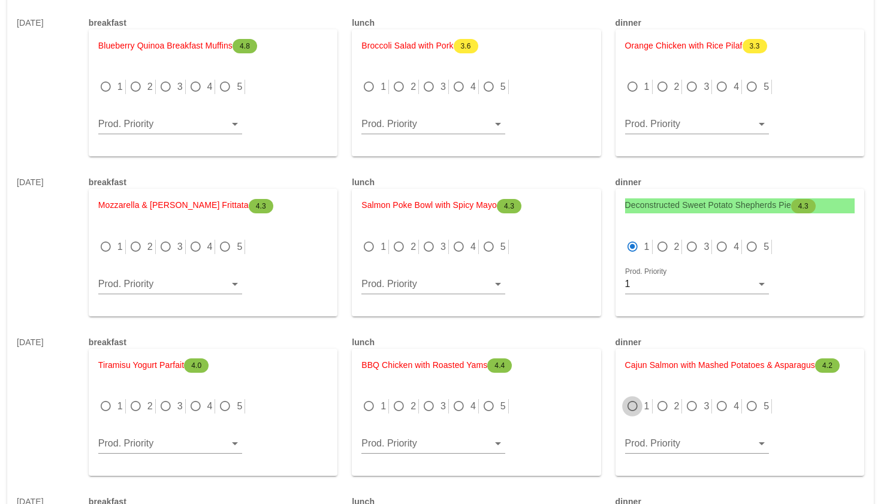
click at [637, 404] on div at bounding box center [632, 406] width 17 height 17
radio input "true"
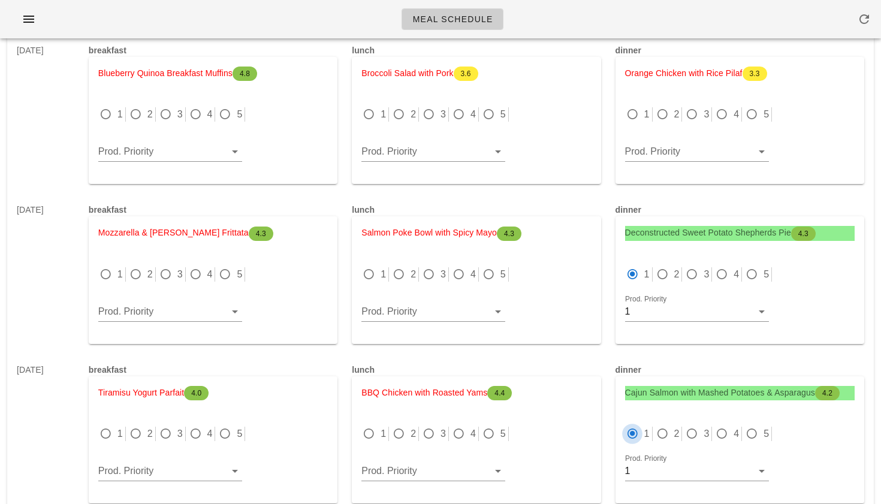
scroll to position [203, 0]
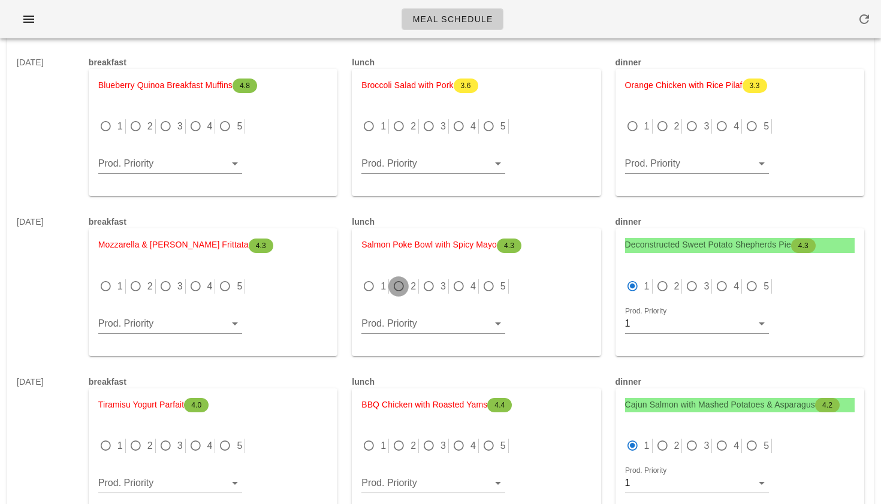
click at [401, 285] on div at bounding box center [398, 286] width 17 height 17
radio input "true"
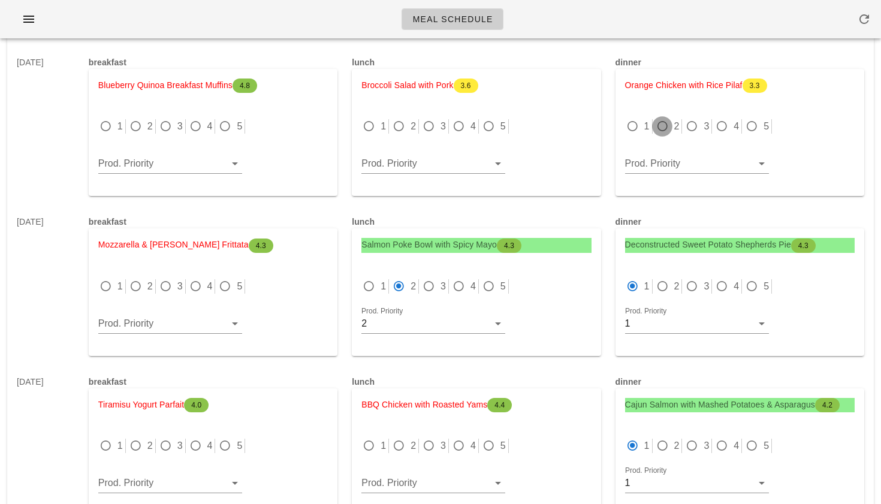
click at [668, 128] on div at bounding box center [662, 126] width 17 height 17
radio input "true"
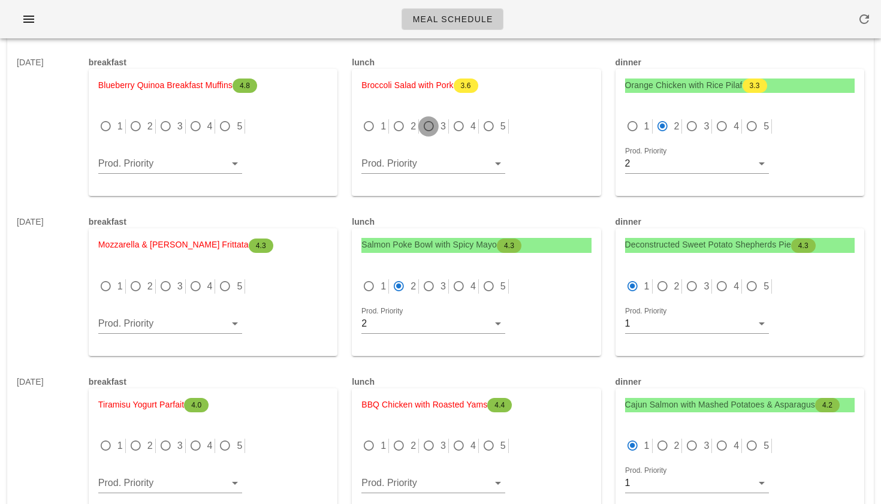
click at [422, 127] on div at bounding box center [428, 126] width 17 height 17
radio input "true"
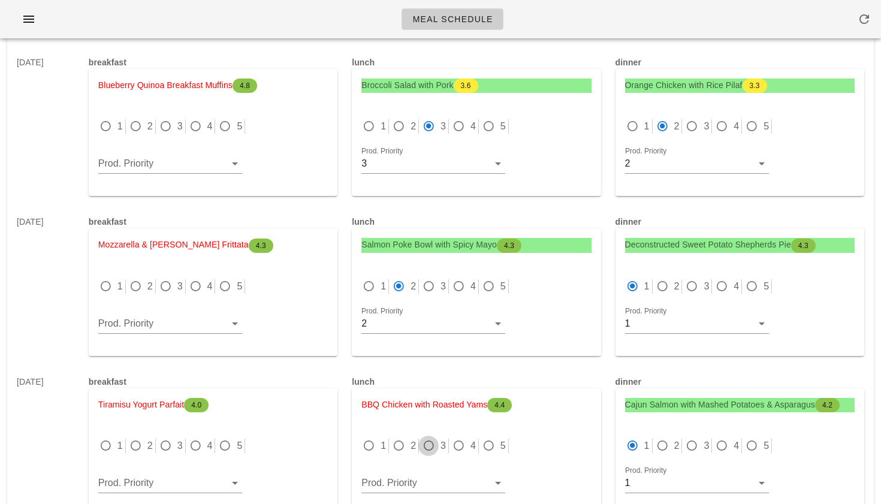
click at [429, 439] on div at bounding box center [428, 445] width 17 height 17
radio input "true"
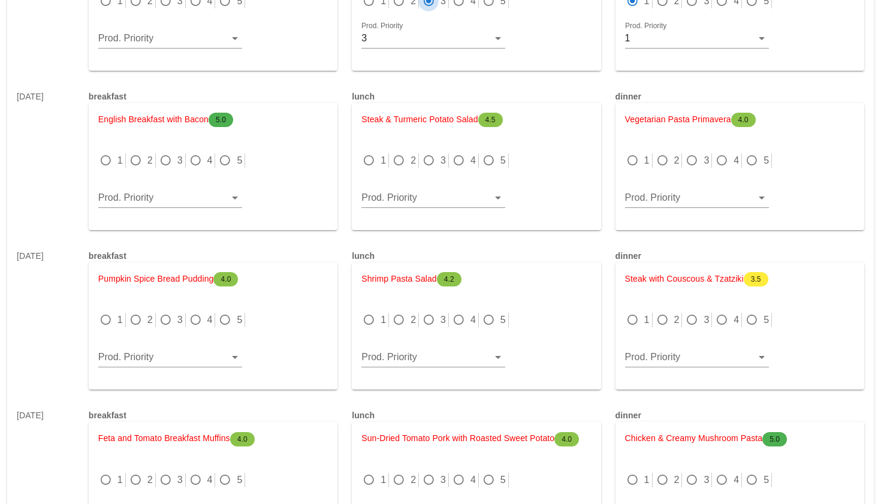
scroll to position [656, 0]
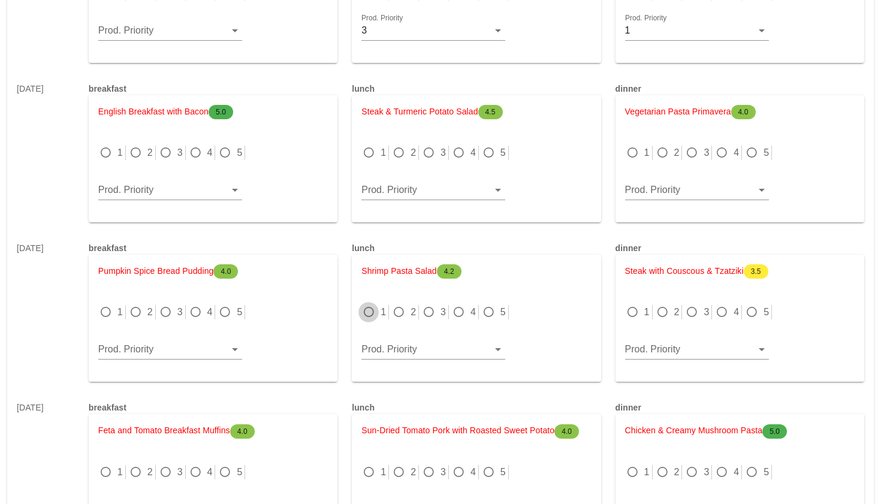
click at [368, 313] on div at bounding box center [368, 312] width 17 height 17
radio input "true"
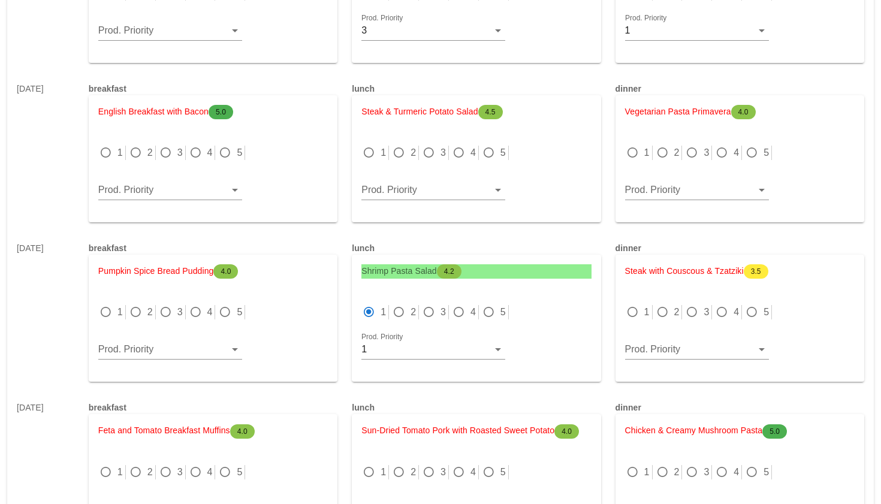
scroll to position [689, 0]
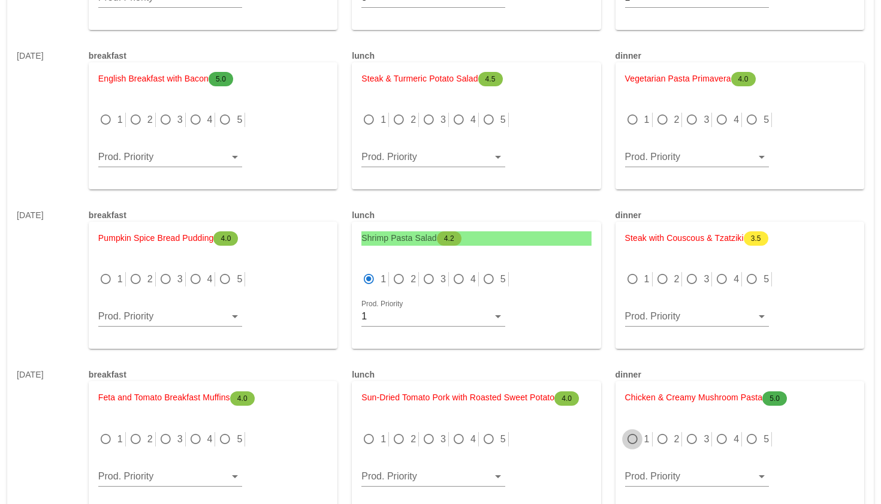
click at [632, 436] on div at bounding box center [632, 439] width 17 height 17
radio input "true"
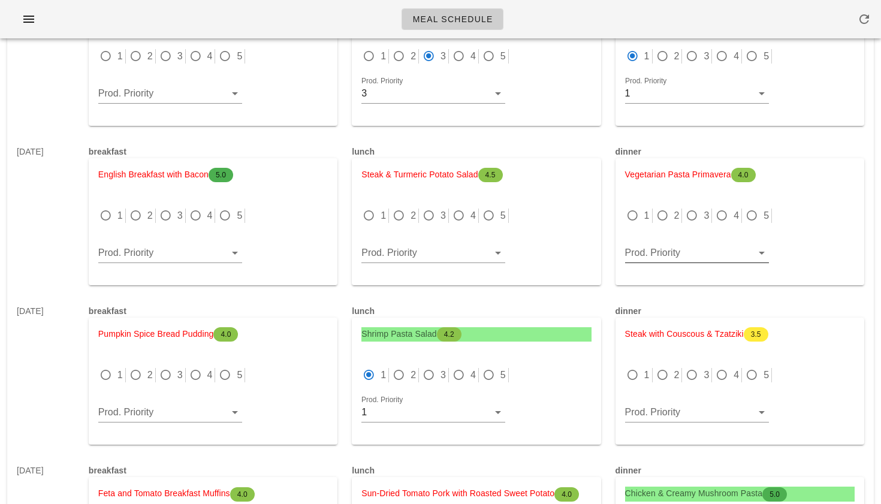
scroll to position [592, 0]
click at [662, 221] on div at bounding box center [662, 216] width 17 height 17
radio input "true"
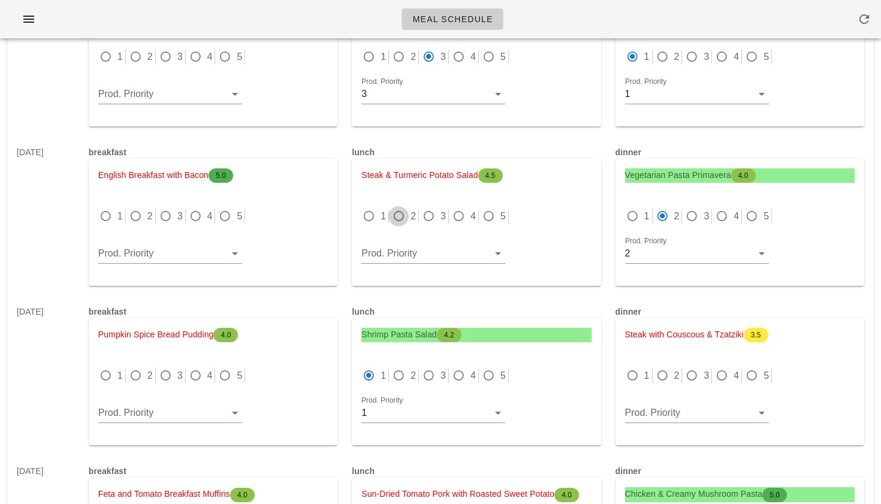
click at [405, 214] on div at bounding box center [398, 216] width 17 height 17
radio input "true"
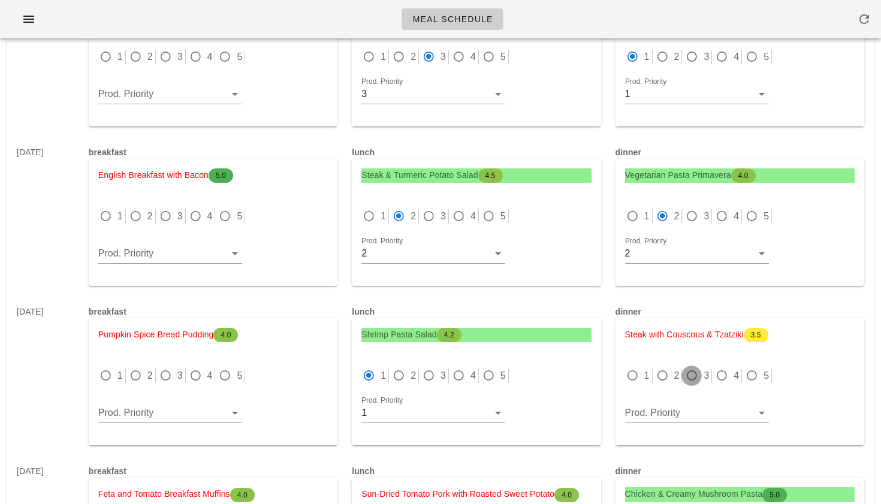
click at [697, 380] on div at bounding box center [691, 375] width 17 height 17
radio input "true"
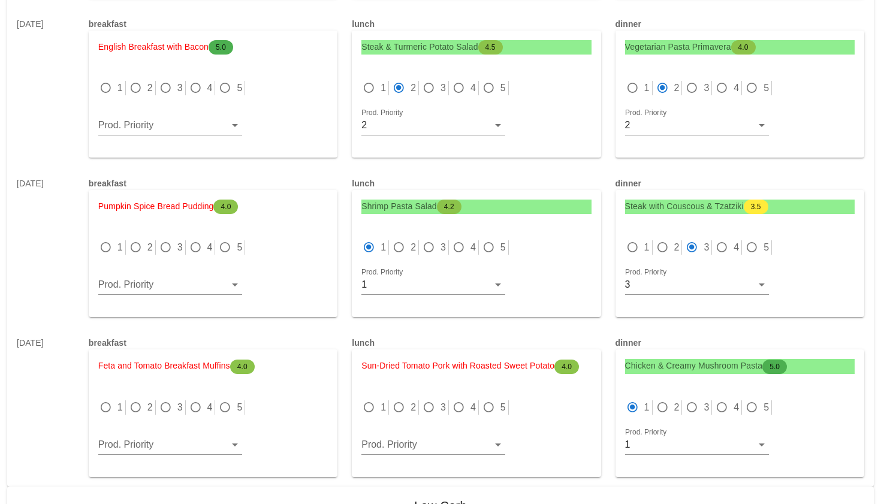
scroll to position [722, 0]
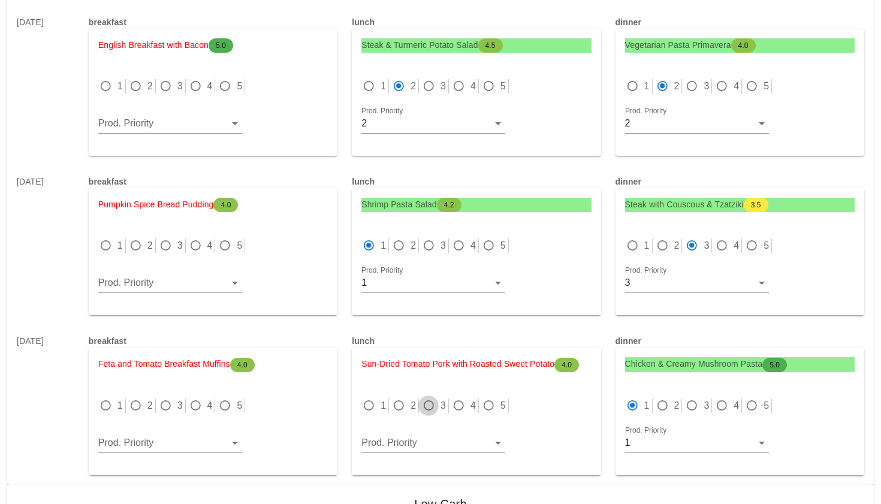
click at [432, 401] on div at bounding box center [428, 405] width 17 height 17
radio input "true"
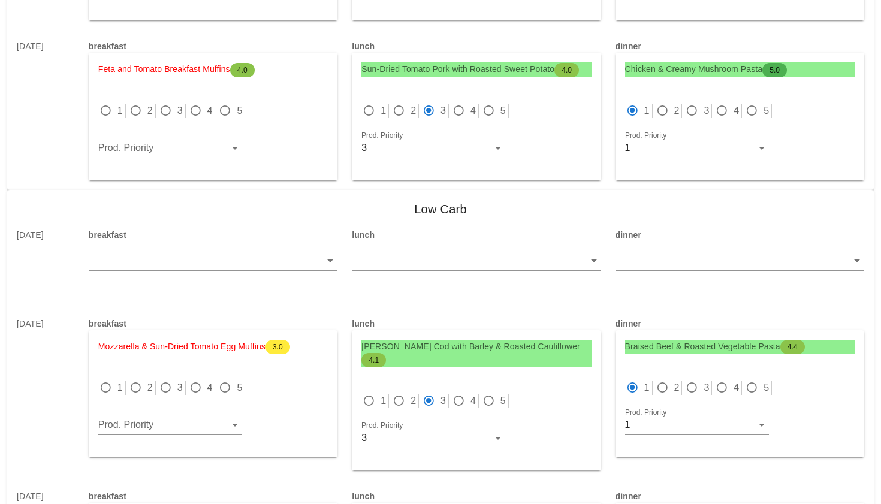
scroll to position [1024, 0]
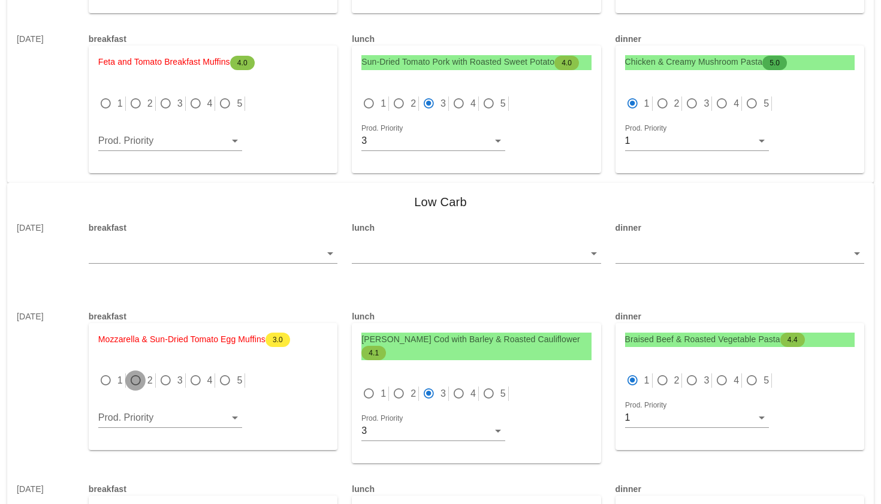
click at [130, 378] on div at bounding box center [135, 380] width 17 height 17
radio input "true"
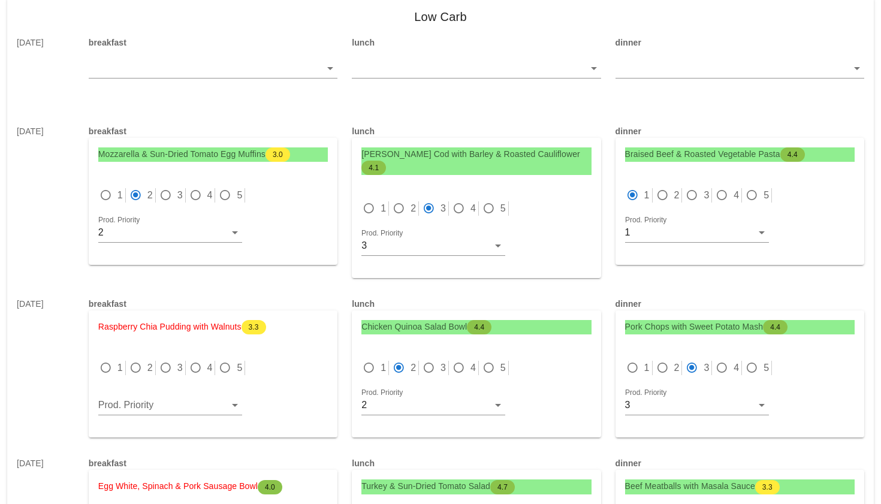
scroll to position [1210, 0]
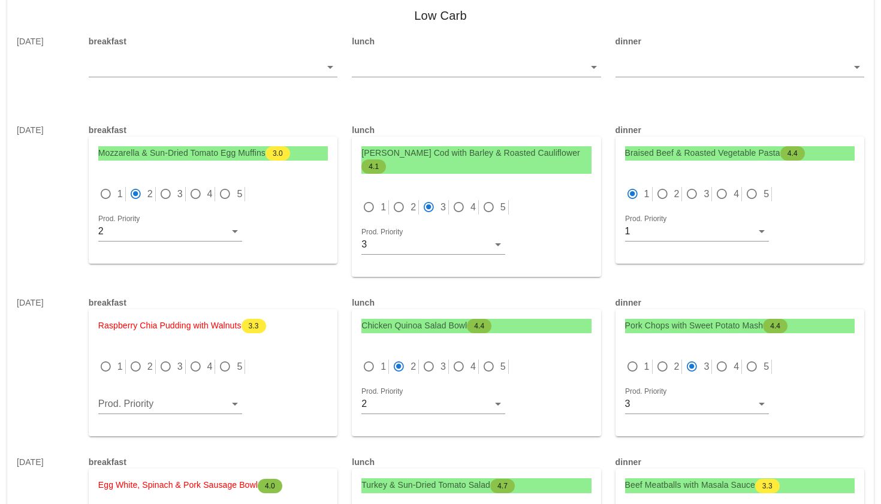
click at [115, 360] on div "1" at bounding box center [112, 367] width 28 height 14
radio input "true"
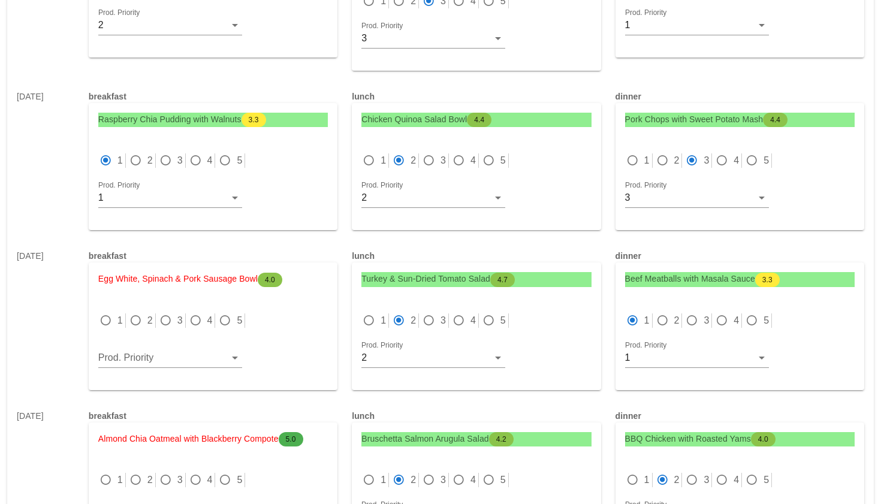
scroll to position [1418, 0]
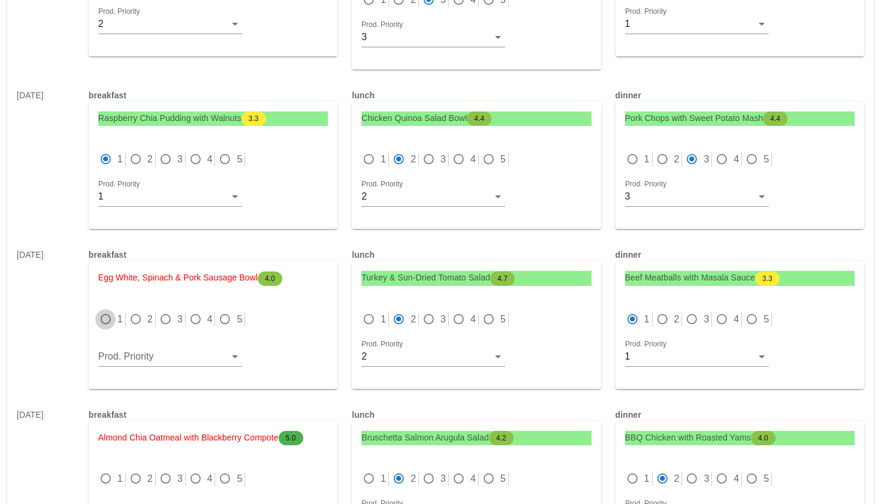
click at [106, 313] on div at bounding box center [105, 319] width 17 height 17
radio input "true"
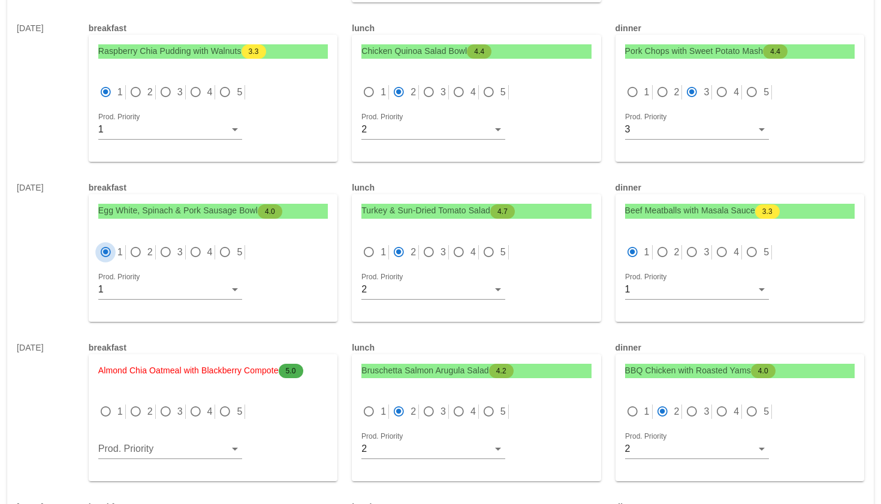
scroll to position [1497, 0]
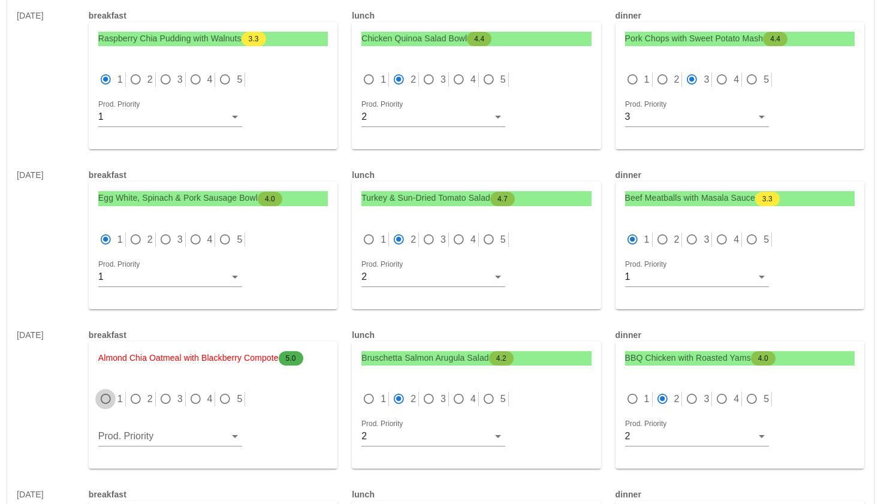
click at [104, 391] on div at bounding box center [105, 399] width 17 height 17
radio input "true"
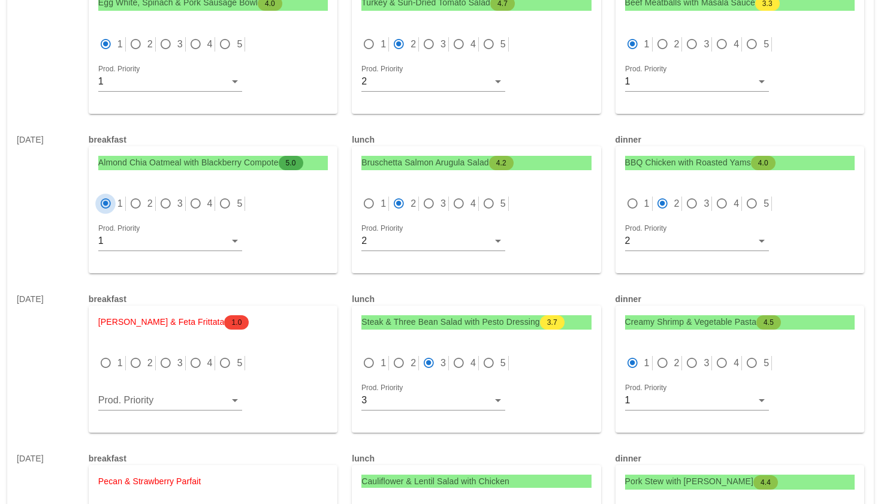
scroll to position [1698, 0]
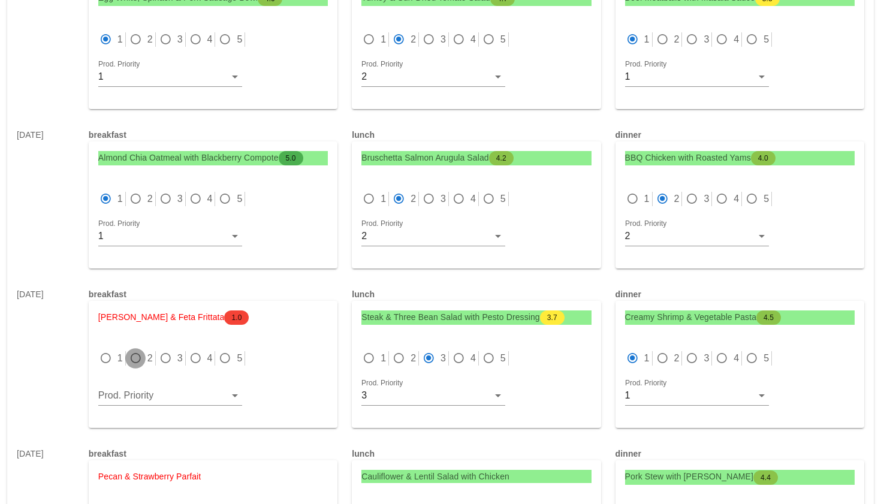
click at [131, 350] on div at bounding box center [135, 358] width 17 height 17
radio input "true"
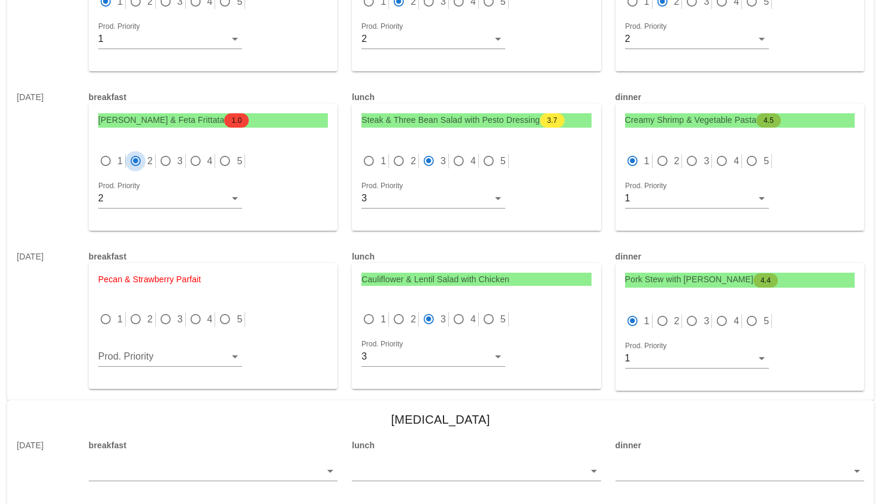
scroll to position [1897, 0]
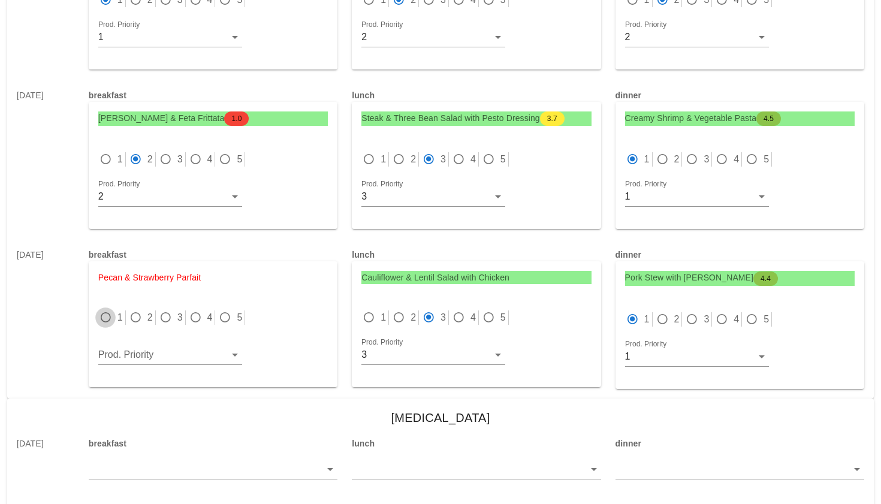
click at [105, 309] on div at bounding box center [105, 317] width 17 height 17
radio input "true"
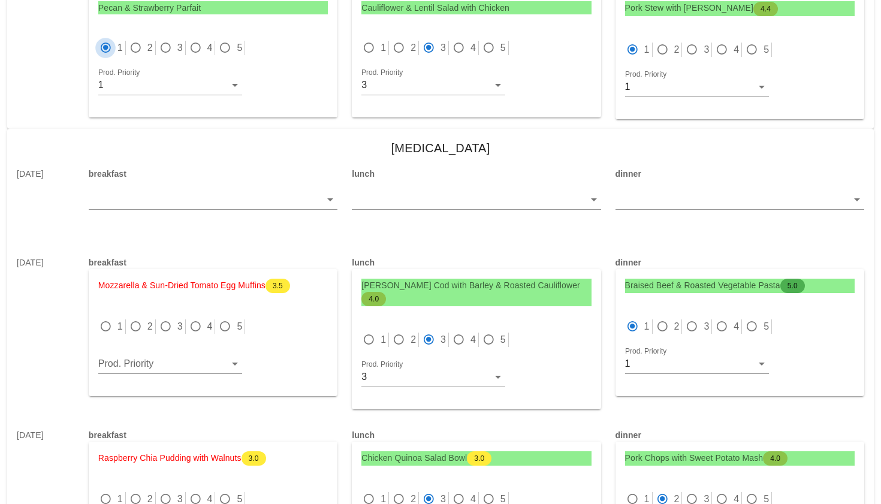
scroll to position [2170, 0]
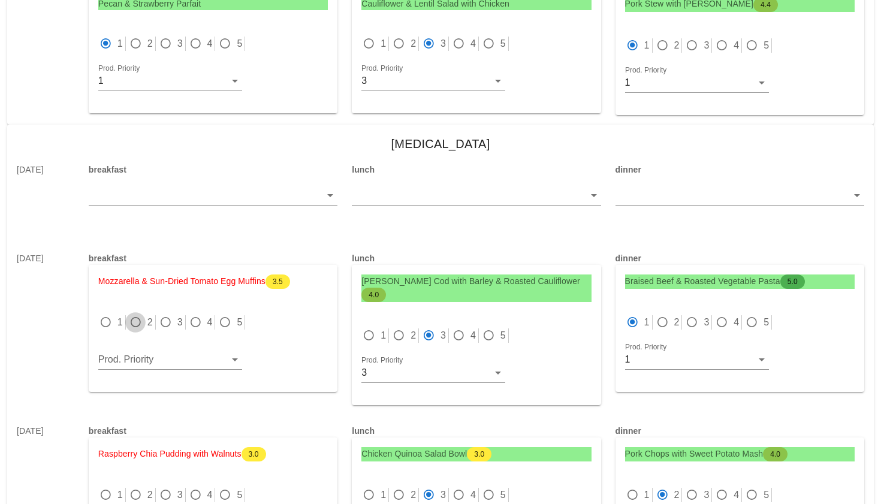
click at [139, 314] on div at bounding box center [135, 322] width 17 height 17
radio input "true"
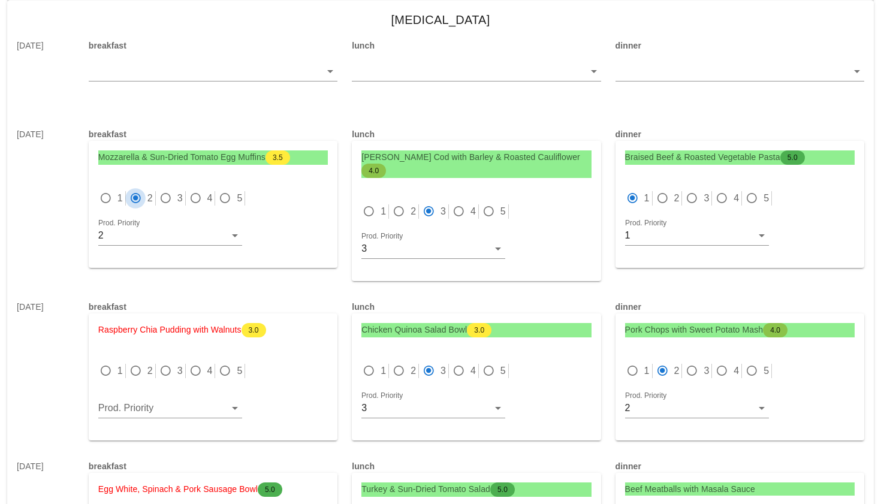
scroll to position [2297, 0]
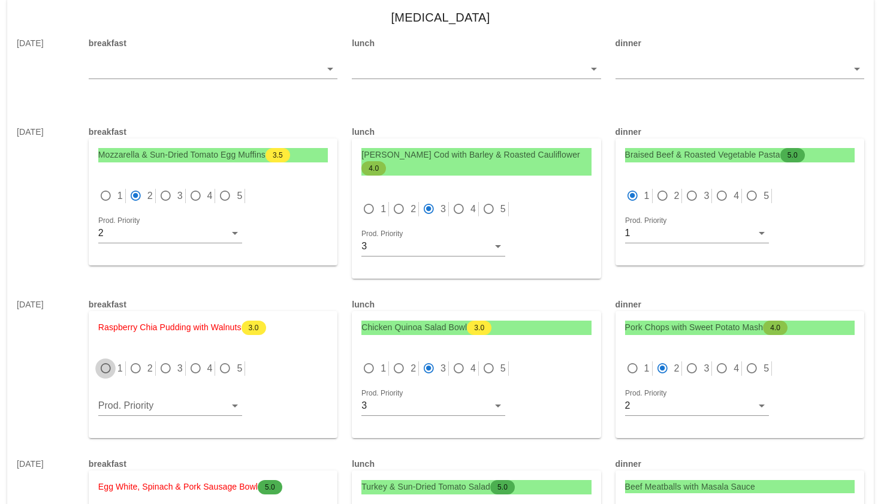
click at [105, 360] on div at bounding box center [105, 368] width 17 height 17
radio input "true"
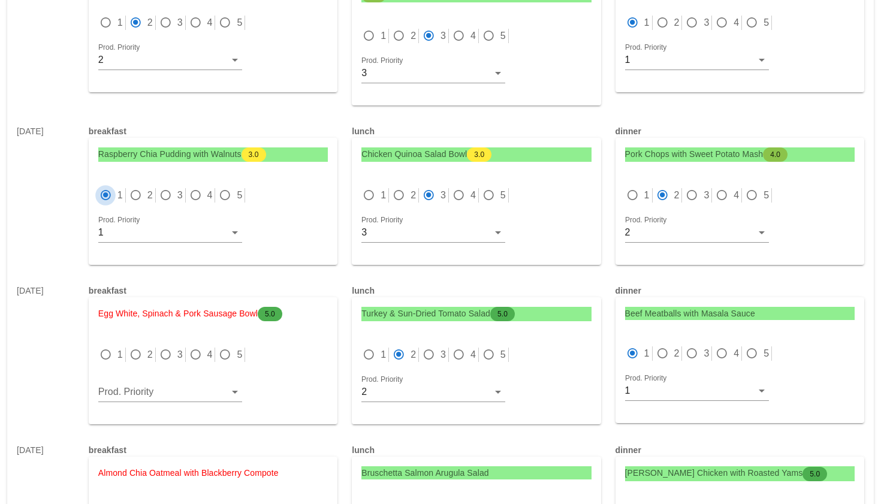
scroll to position [2482, 0]
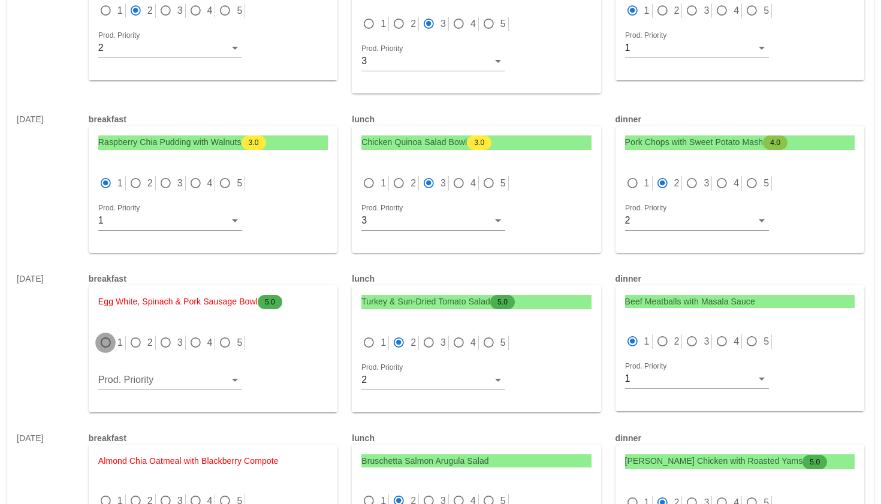
click at [105, 334] on div at bounding box center [105, 342] width 17 height 17
radio input "true"
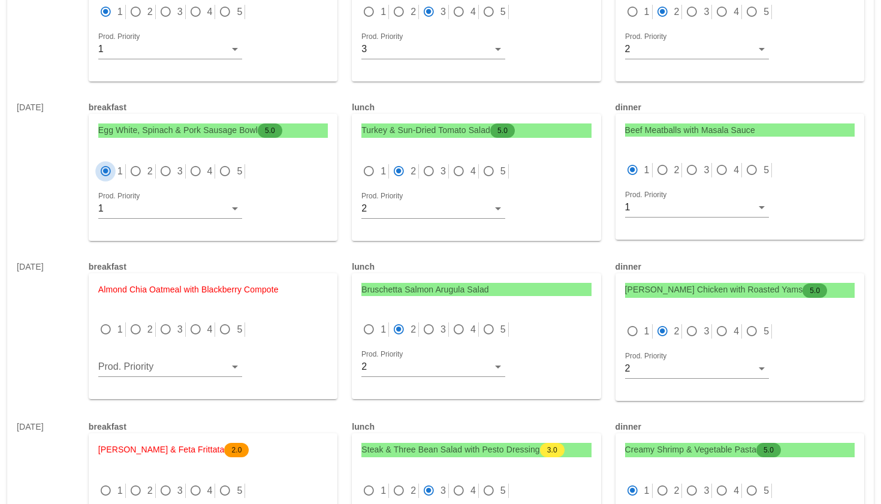
scroll to position [2662, 0]
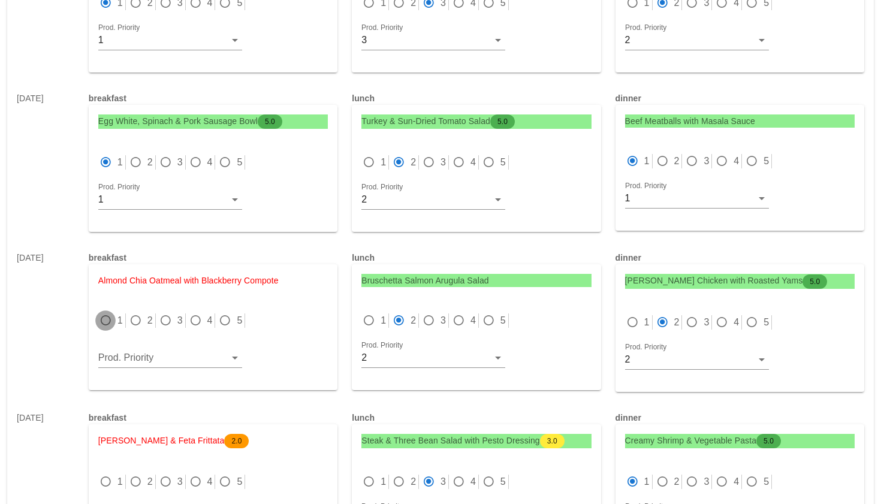
click at [107, 312] on div at bounding box center [105, 320] width 17 height 17
radio input "true"
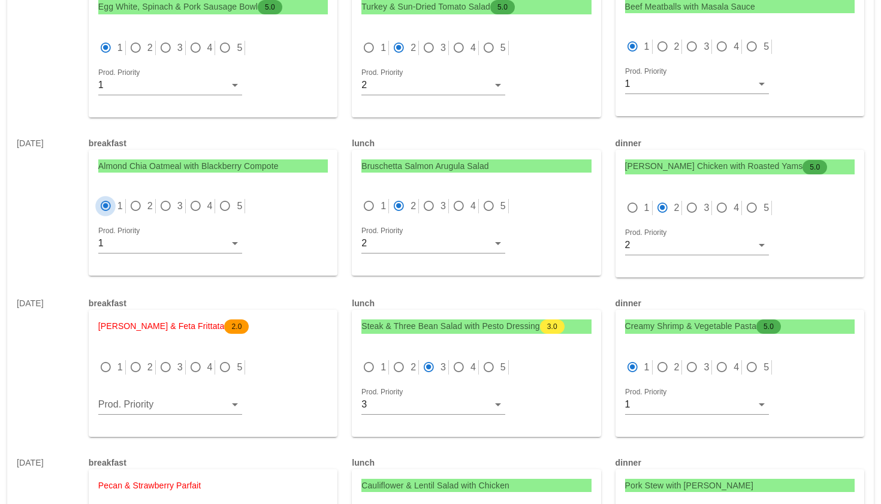
scroll to position [2791, 0]
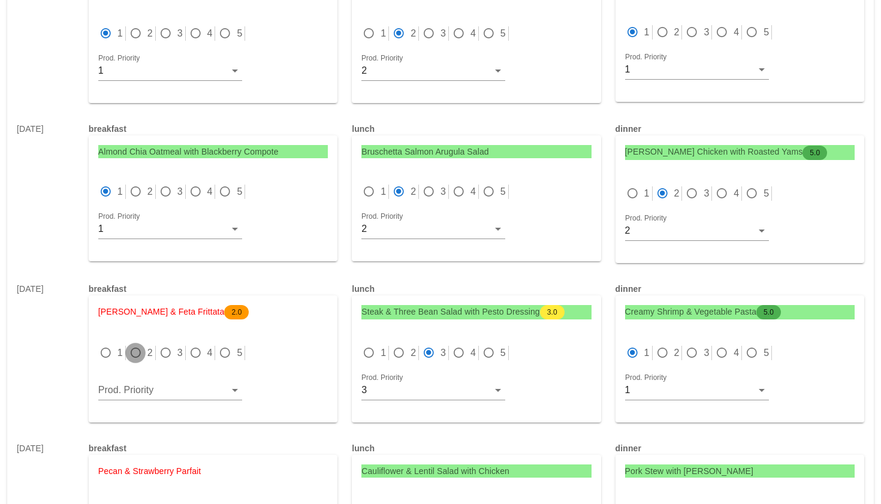
click at [135, 345] on div at bounding box center [135, 353] width 17 height 17
radio input "true"
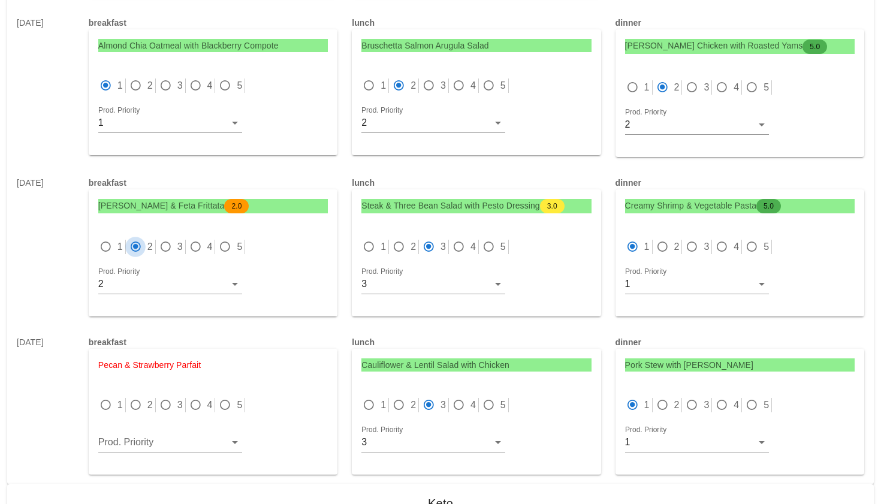
scroll to position [2920, 0]
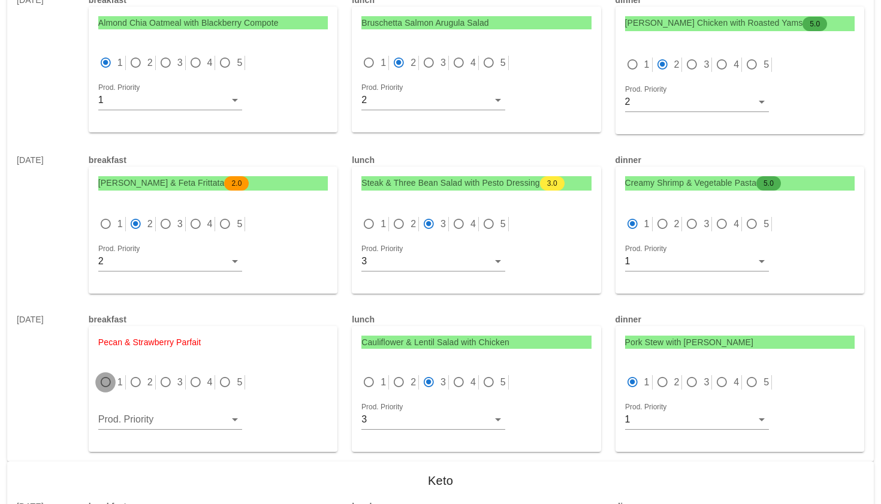
click at [106, 374] on div at bounding box center [105, 382] width 17 height 17
radio input "true"
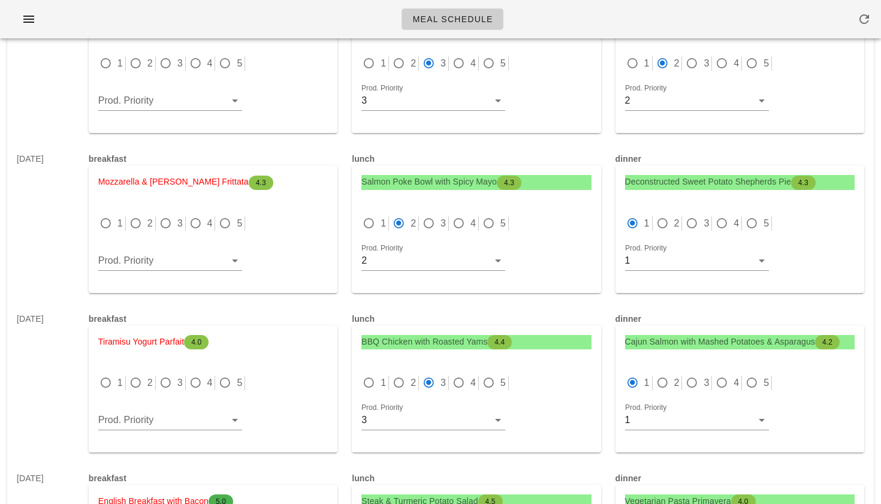
scroll to position [0, 0]
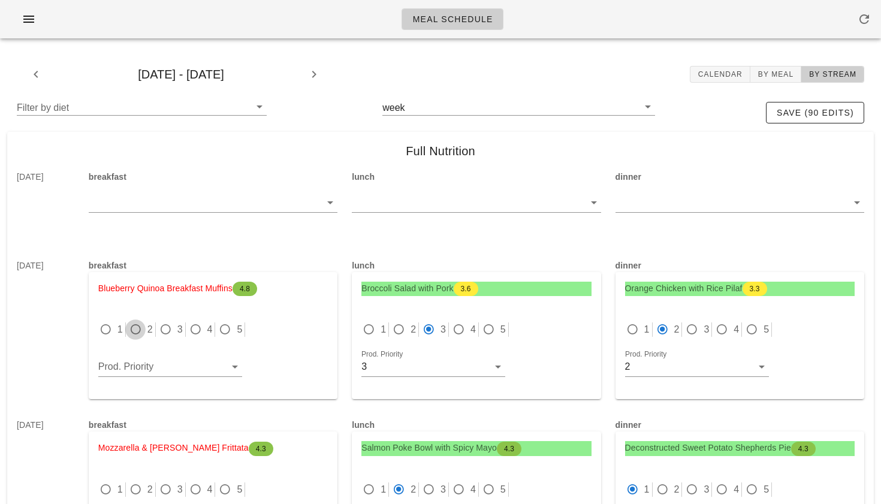
click at [140, 328] on div at bounding box center [135, 329] width 17 height 17
radio input "true"
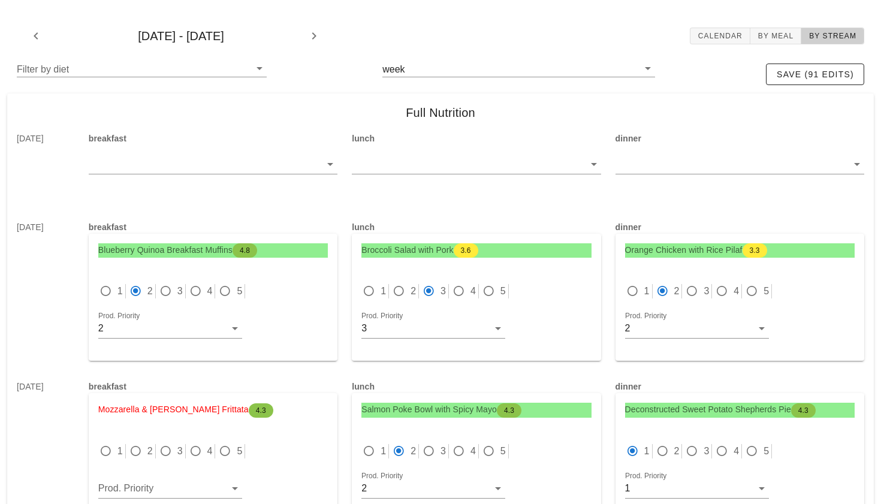
scroll to position [43, 0]
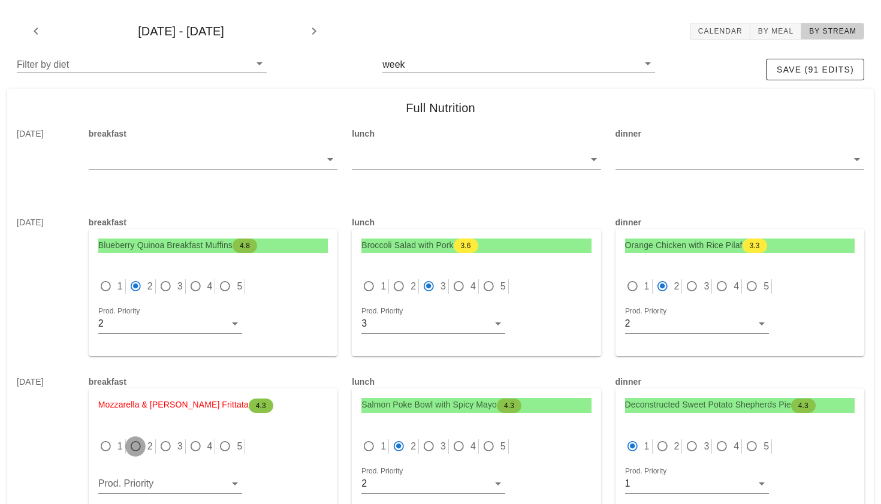
click at [134, 450] on div at bounding box center [135, 446] width 17 height 17
radio input "true"
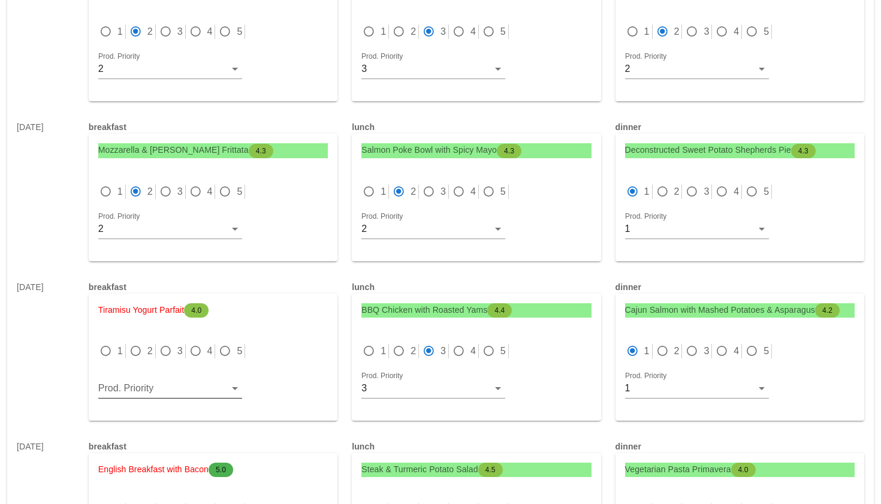
scroll to position [300, 0]
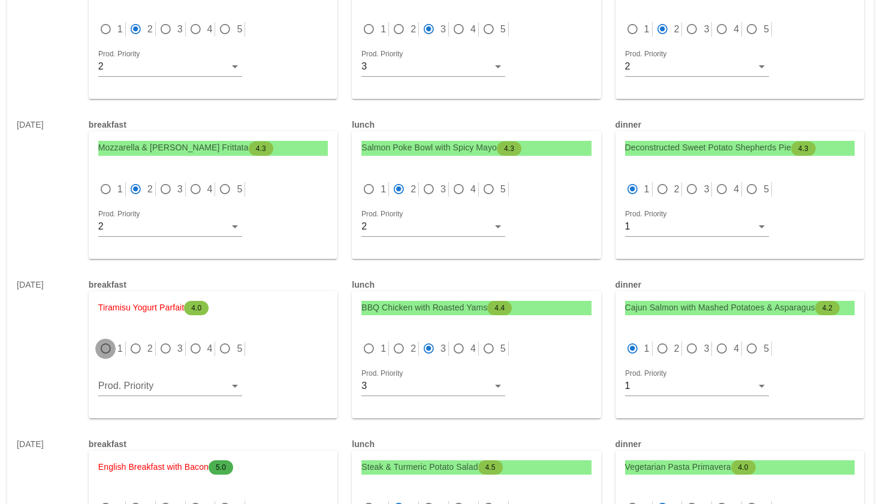
click at [105, 349] on div at bounding box center [105, 348] width 17 height 17
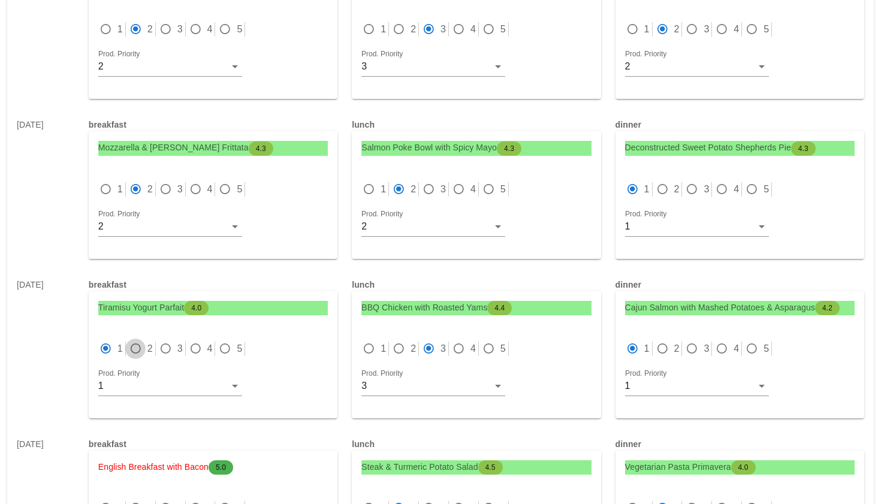
click at [128, 346] on div at bounding box center [135, 348] width 17 height 17
radio input "false"
radio input "true"
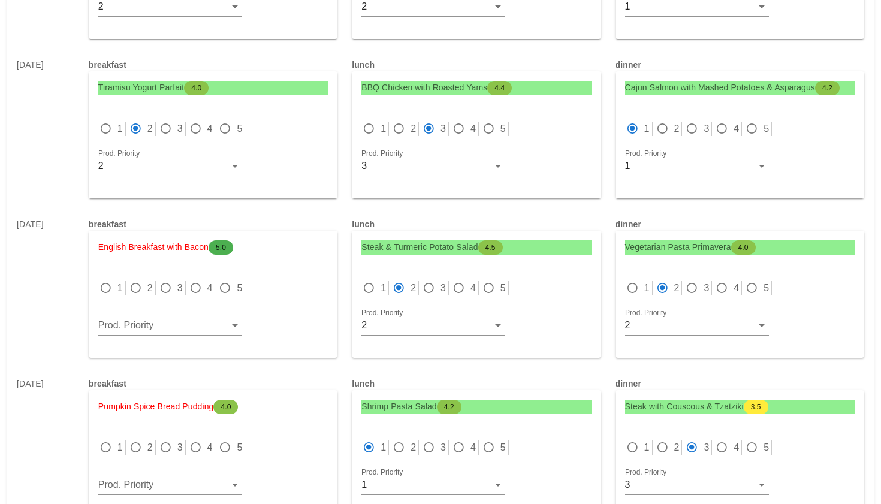
scroll to position [533, 0]
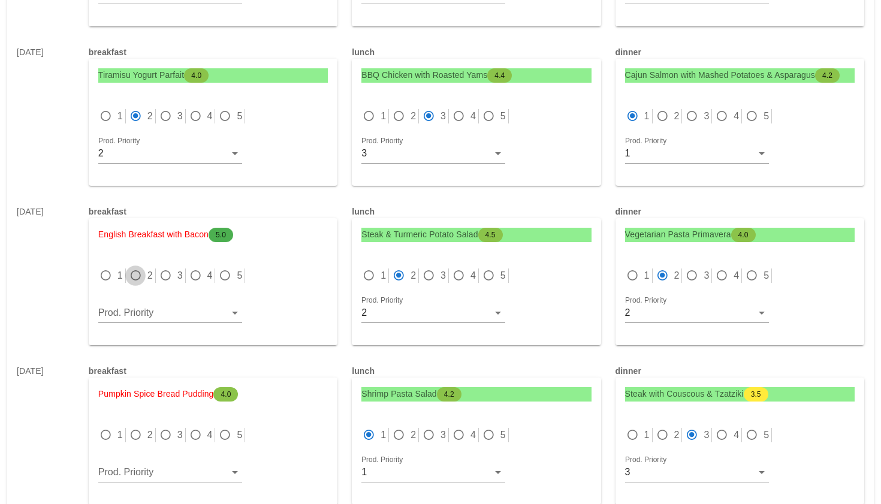
click at [140, 274] on div at bounding box center [135, 275] width 17 height 17
radio input "true"
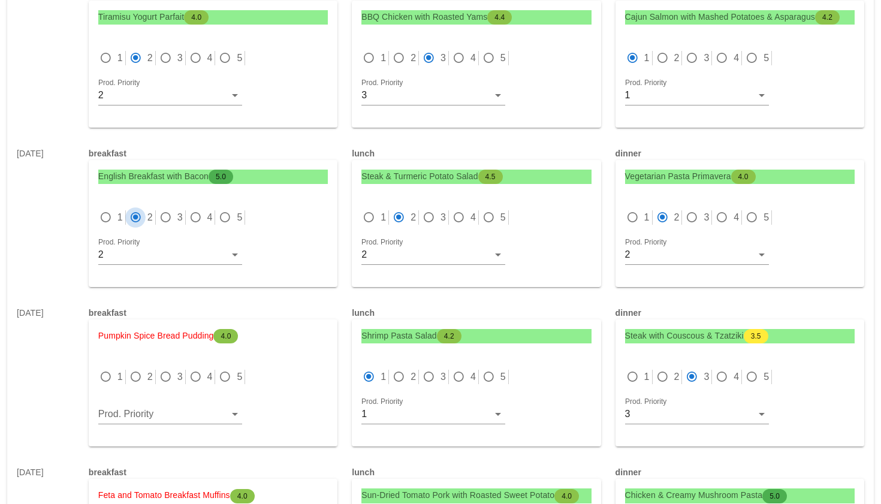
scroll to position [618, 0]
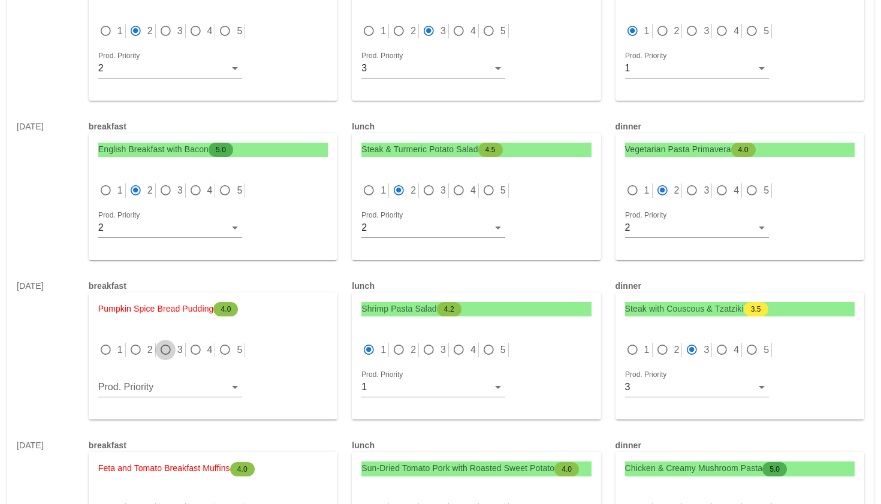
click at [167, 349] on div at bounding box center [165, 350] width 17 height 17
radio input "true"
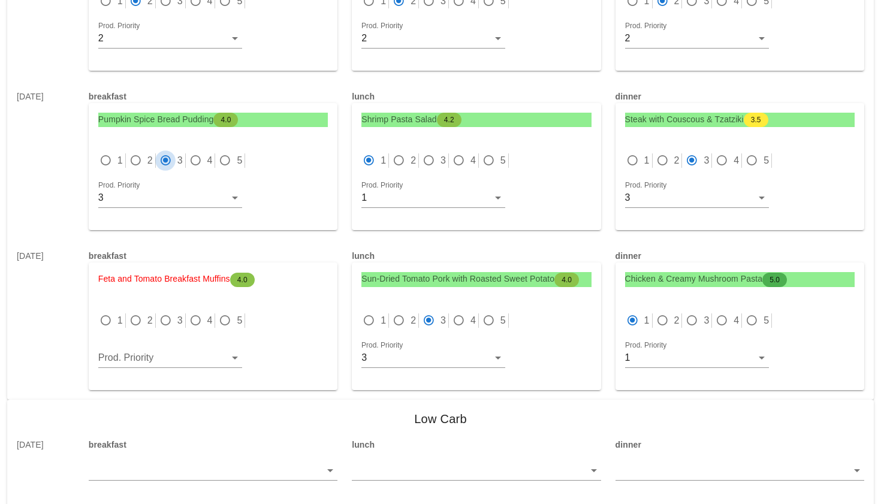
scroll to position [813, 0]
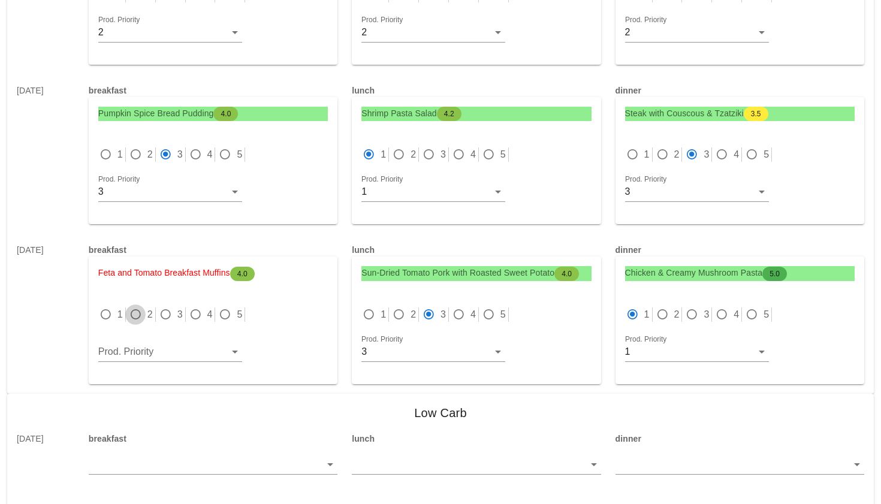
click at [138, 313] on div at bounding box center [135, 314] width 17 height 17
radio input "true"
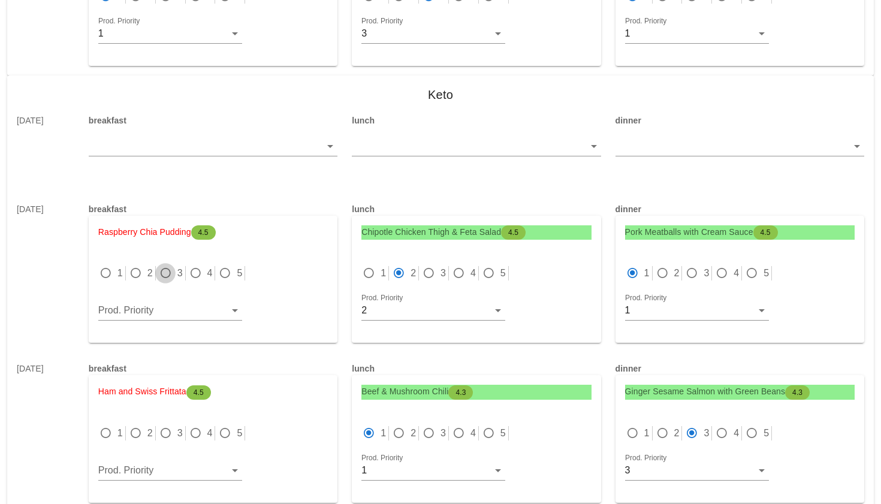
scroll to position [3335, 0]
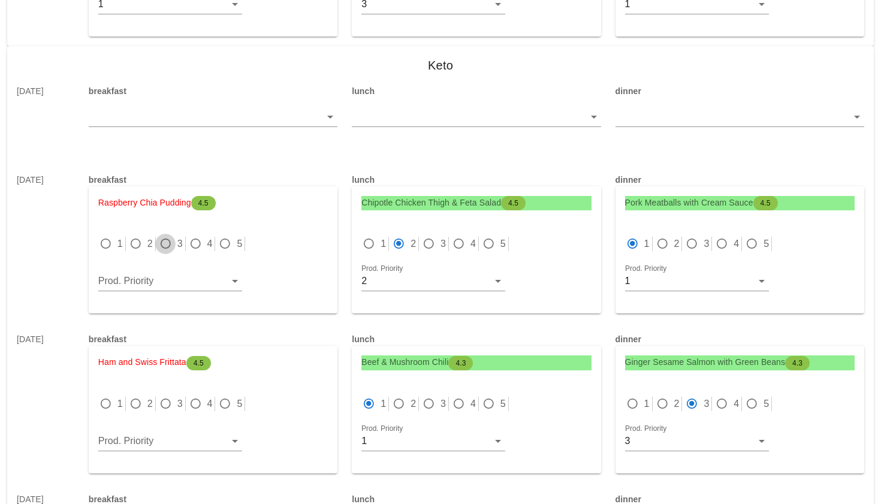
click at [170, 235] on div at bounding box center [165, 243] width 17 height 17
radio input "true"
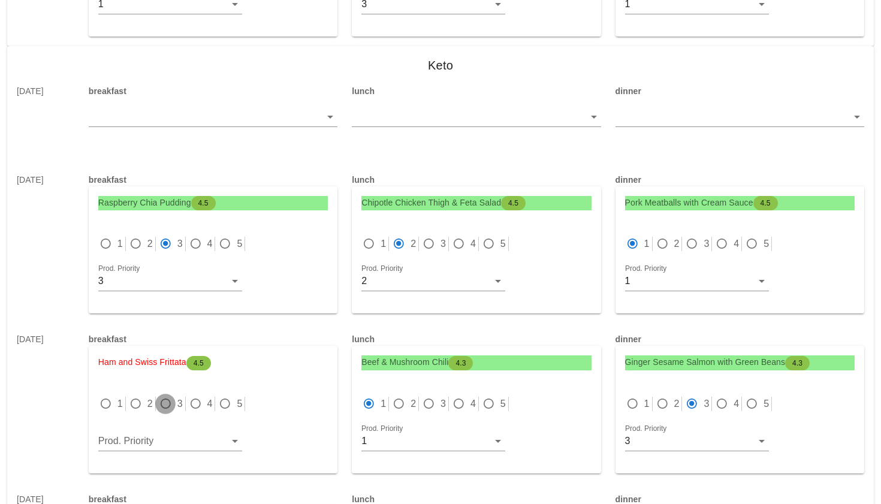
click at [161, 395] on div at bounding box center [165, 403] width 17 height 17
radio input "true"
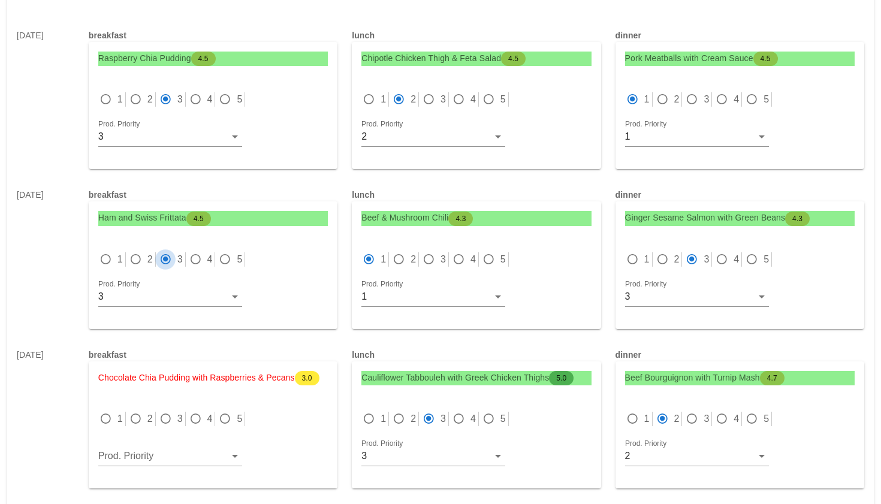
scroll to position [3490, 0]
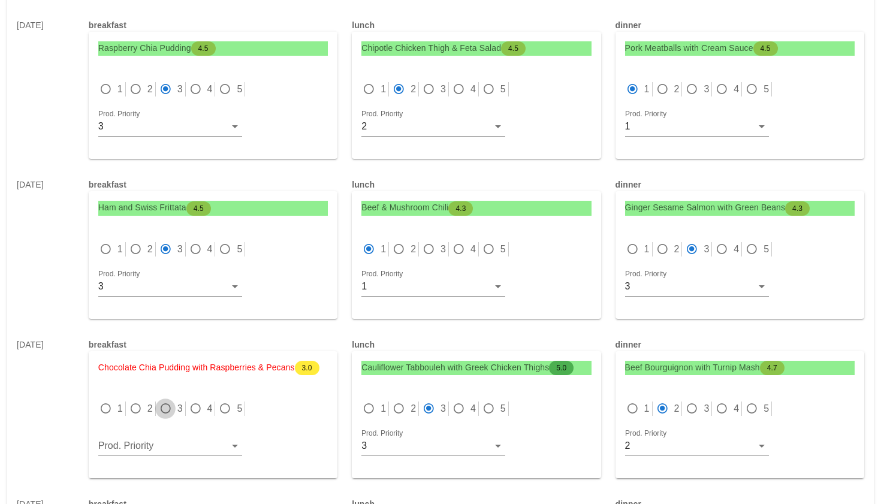
click at [168, 400] on div at bounding box center [165, 408] width 17 height 17
radio input "true"
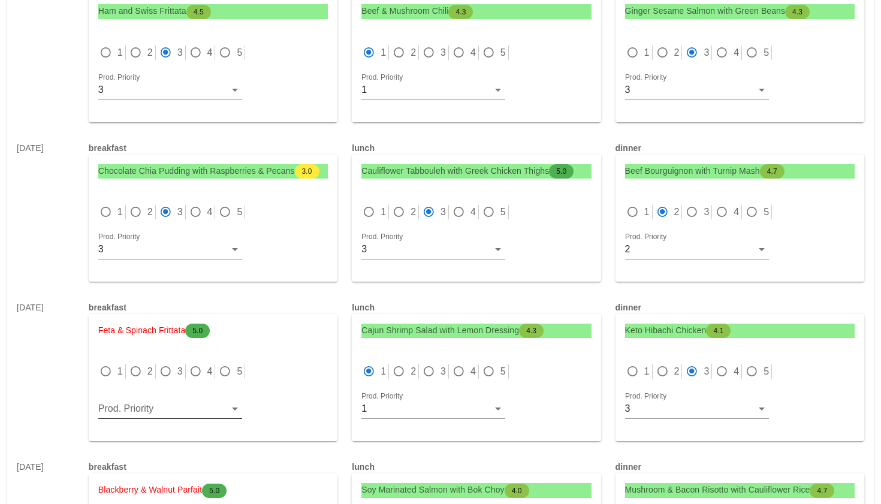
scroll to position [3691, 0]
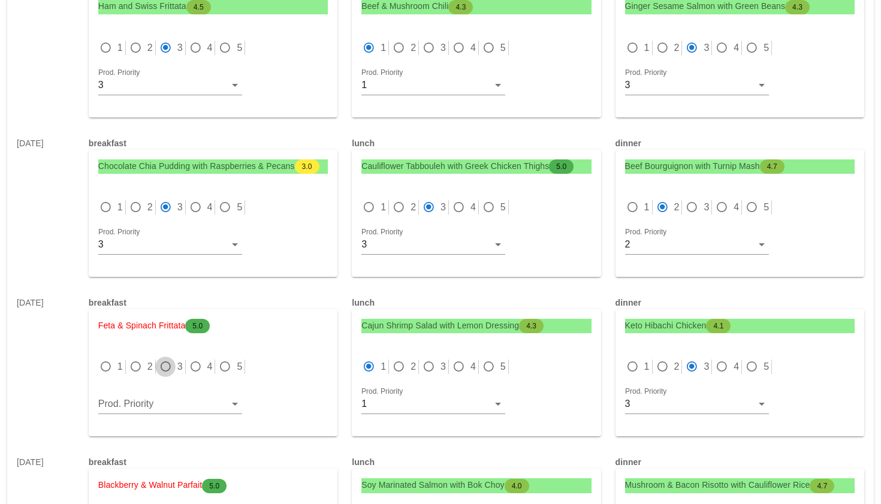
click at [170, 358] on div at bounding box center [165, 366] width 17 height 17
radio input "true"
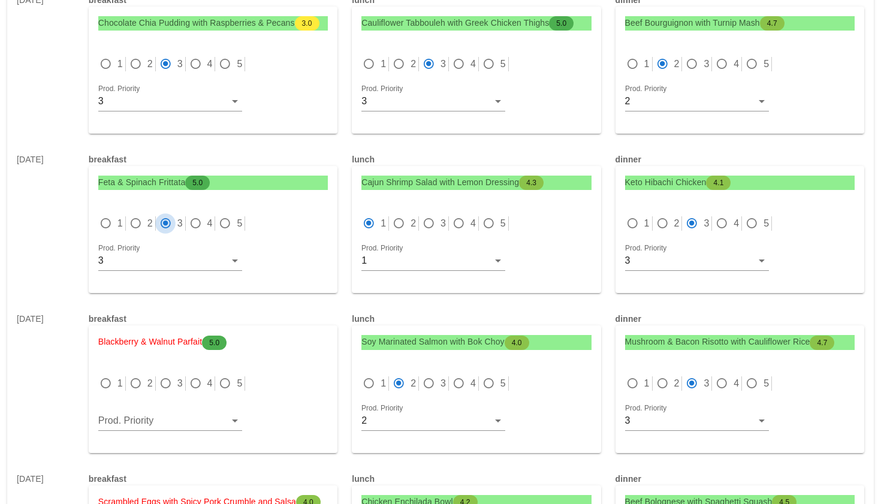
scroll to position [3837, 0]
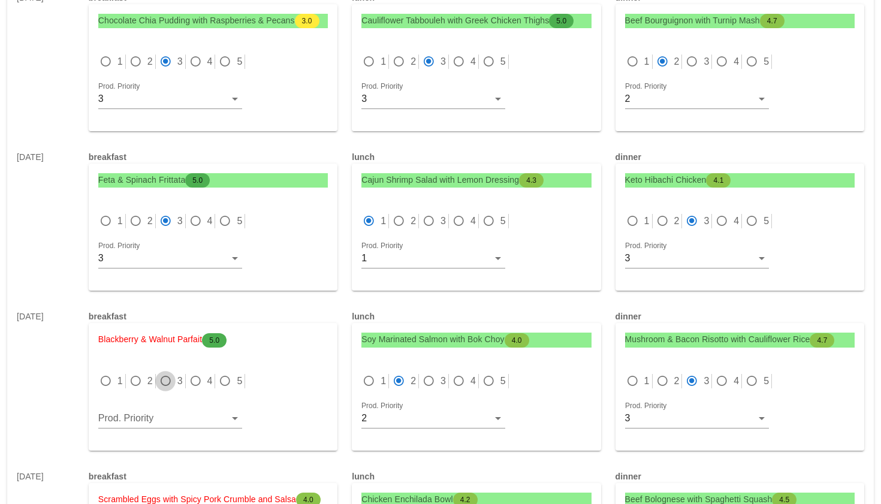
click at [170, 373] on div at bounding box center [165, 381] width 17 height 17
radio input "true"
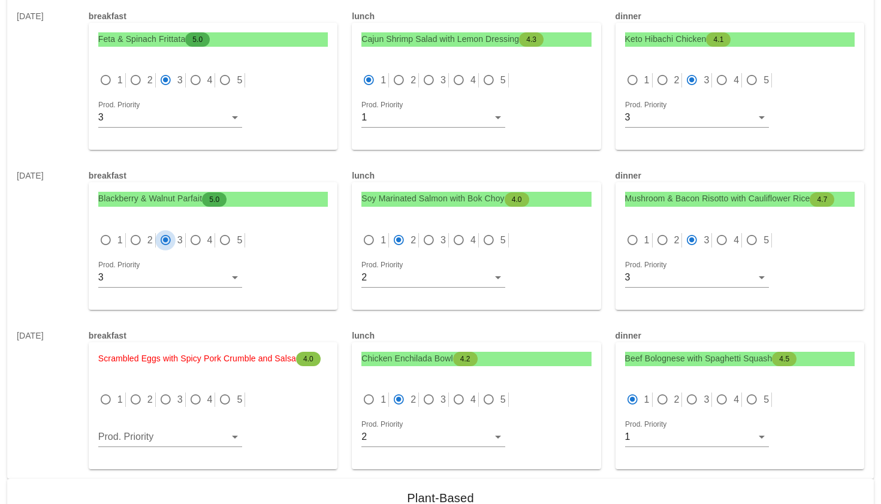
scroll to position [3991, 0]
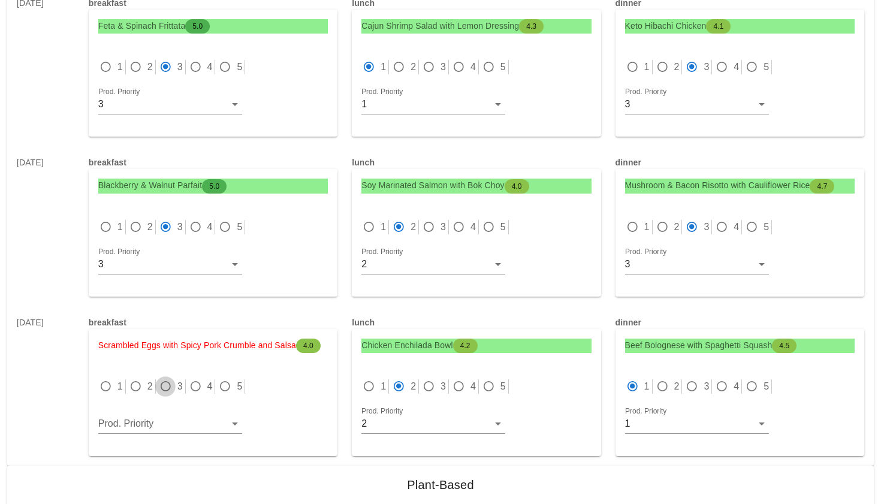
click at [169, 378] on div at bounding box center [165, 386] width 17 height 17
radio input "true"
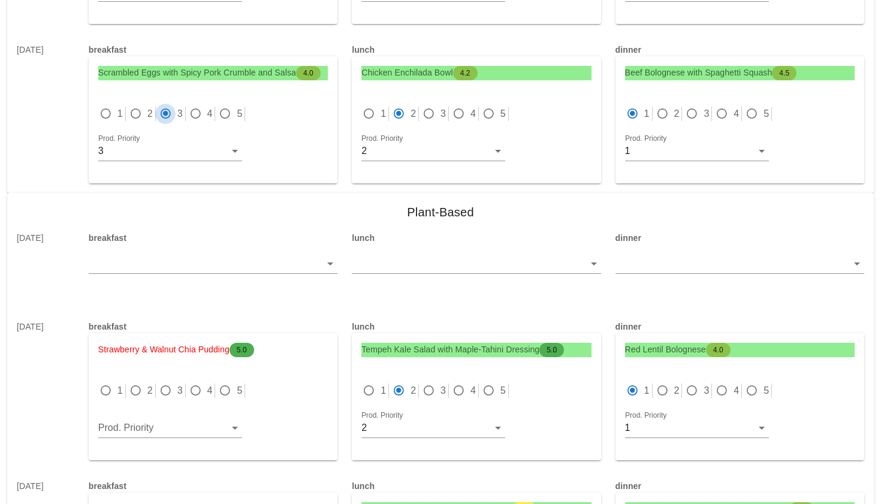
scroll to position [4279, 0]
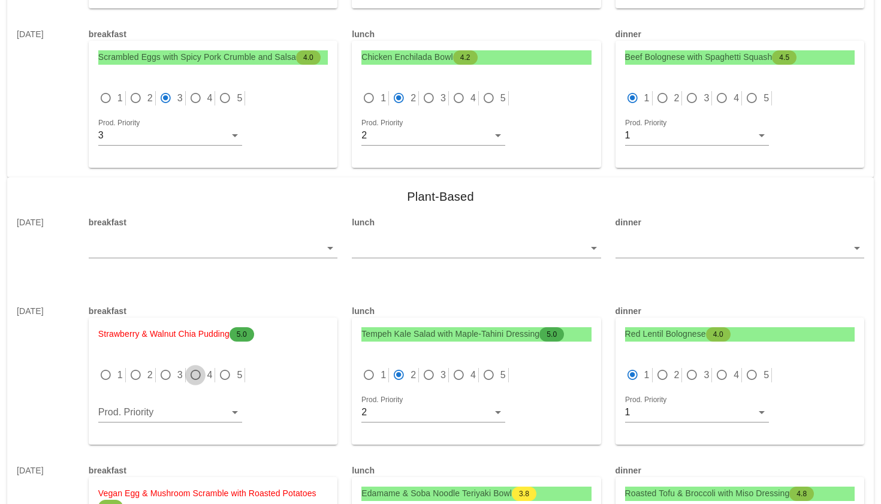
click at [193, 367] on div at bounding box center [195, 375] width 17 height 17
radio input "true"
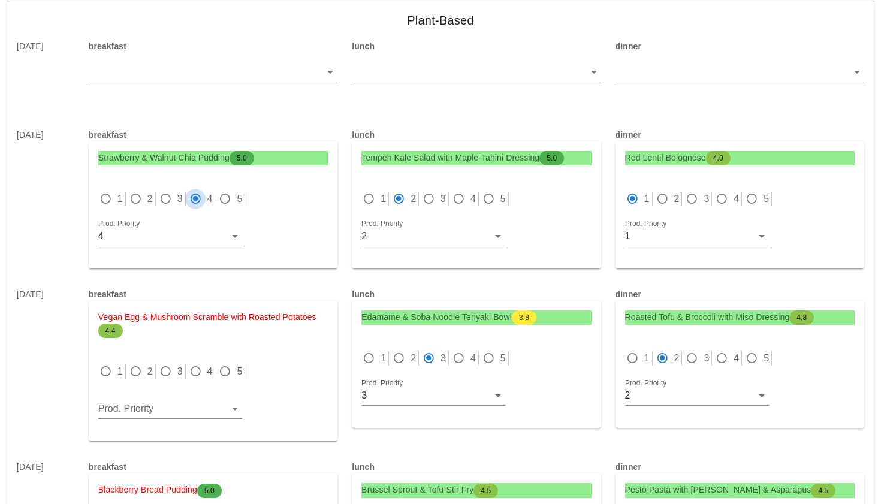
scroll to position [4477, 0]
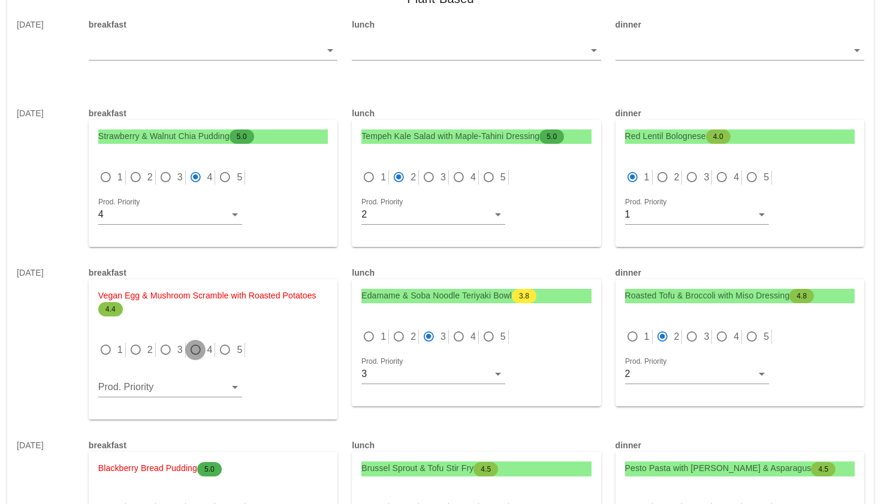
click at [196, 342] on div at bounding box center [195, 350] width 17 height 17
radio input "true"
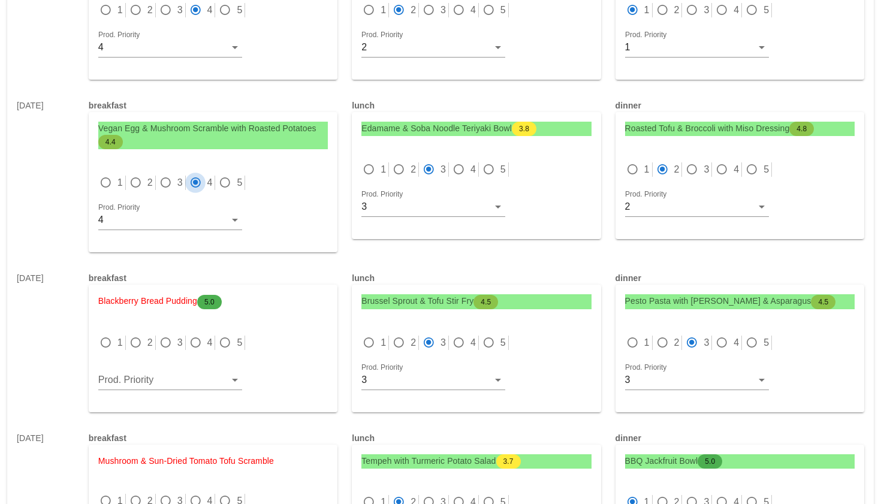
scroll to position [4670, 0]
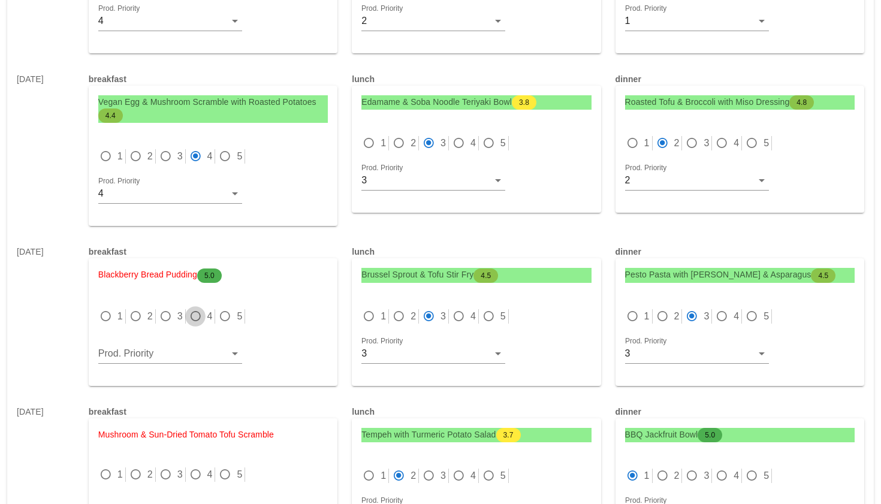
click at [200, 308] on div at bounding box center [195, 316] width 17 height 17
radio input "true"
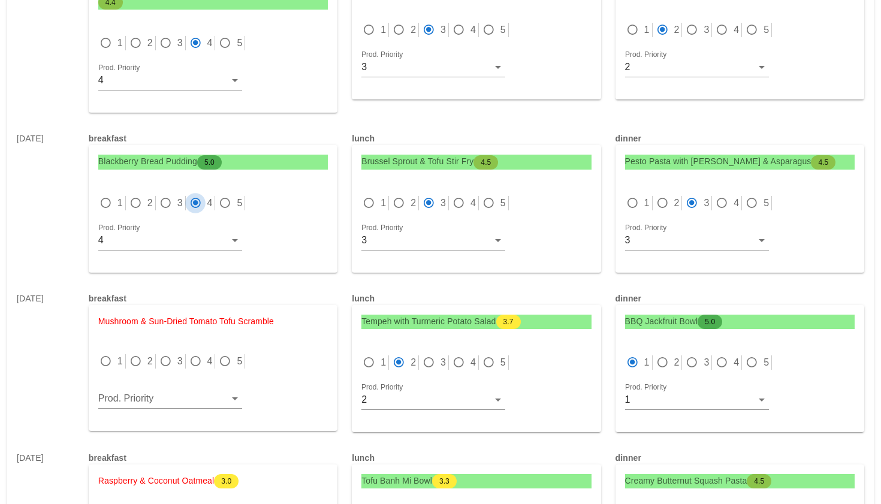
scroll to position [4799, 0]
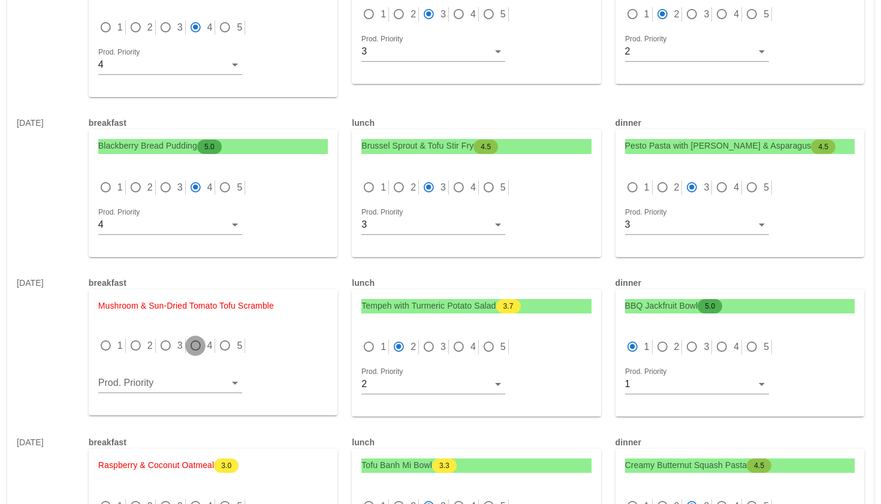
click at [195, 337] on div at bounding box center [195, 345] width 17 height 17
radio input "true"
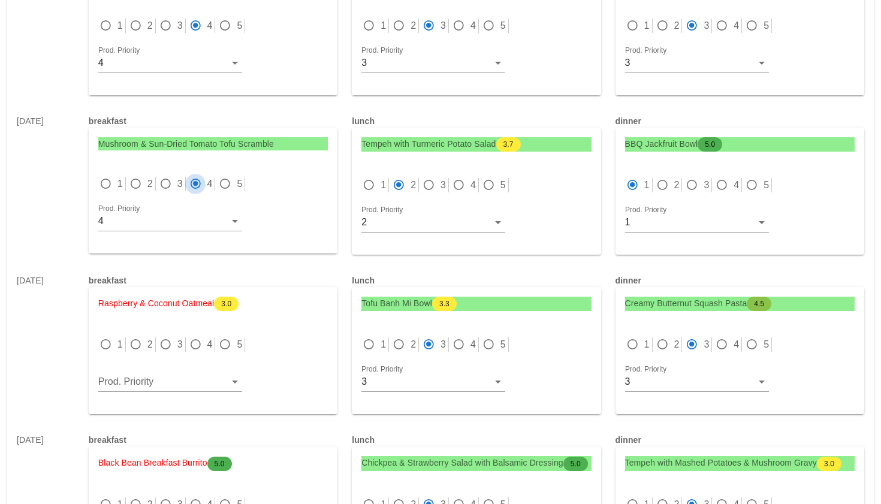
scroll to position [5050, 0]
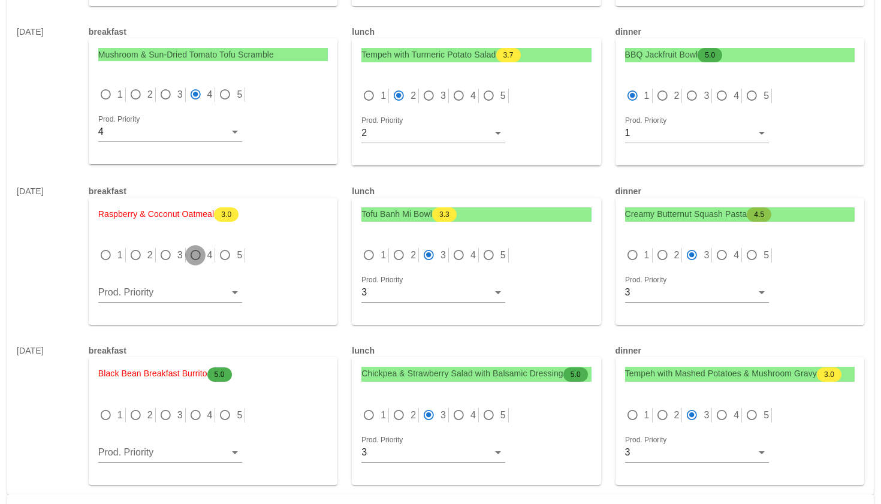
click at [195, 247] on div at bounding box center [195, 255] width 17 height 17
radio input "true"
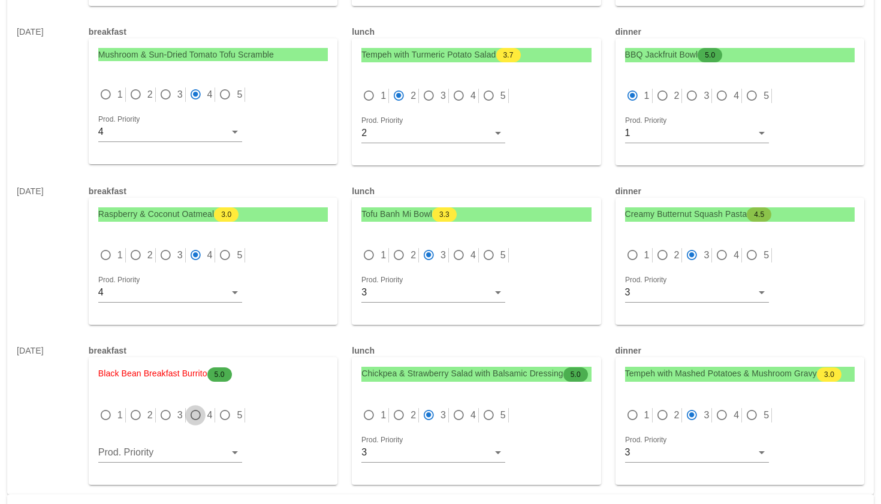
click at [191, 407] on div at bounding box center [195, 415] width 17 height 17
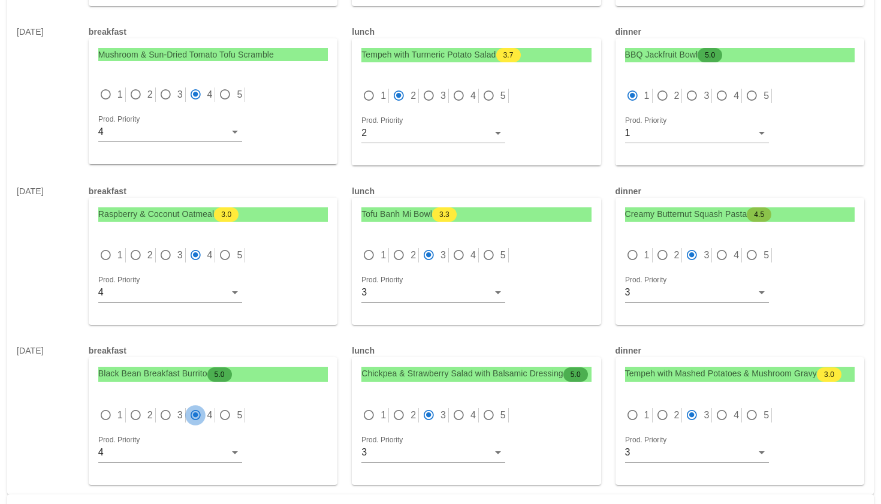
radio input "true"
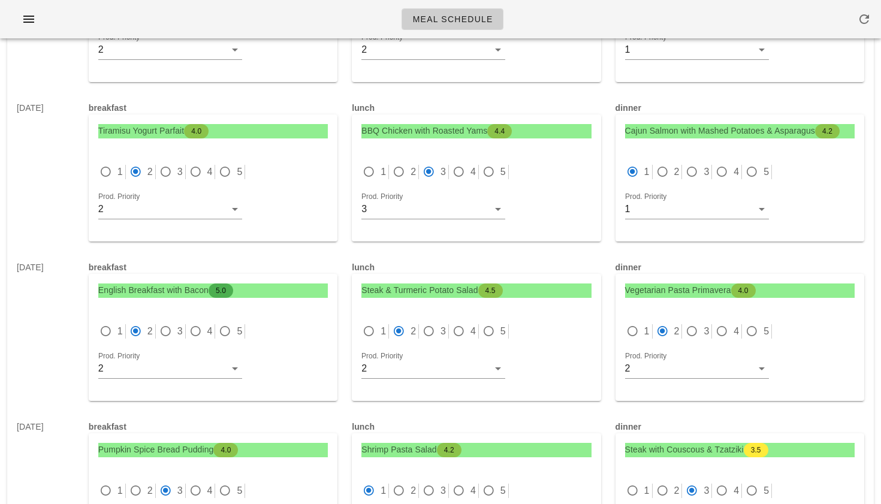
scroll to position [0, 0]
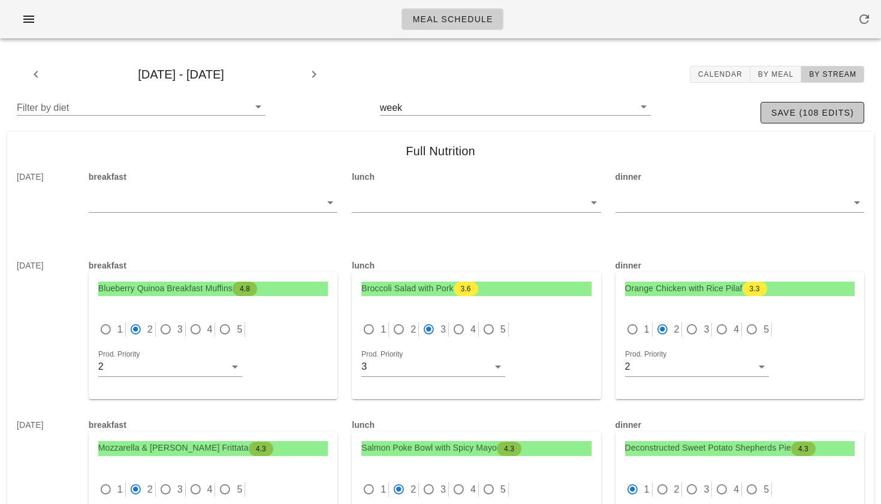
click at [813, 111] on span "save (108 edits)" at bounding box center [812, 113] width 83 height 10
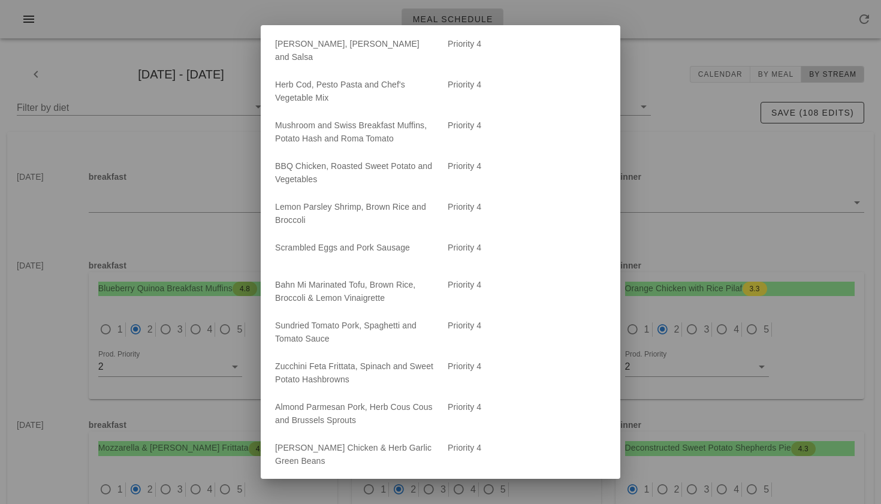
scroll to position [3745, 0]
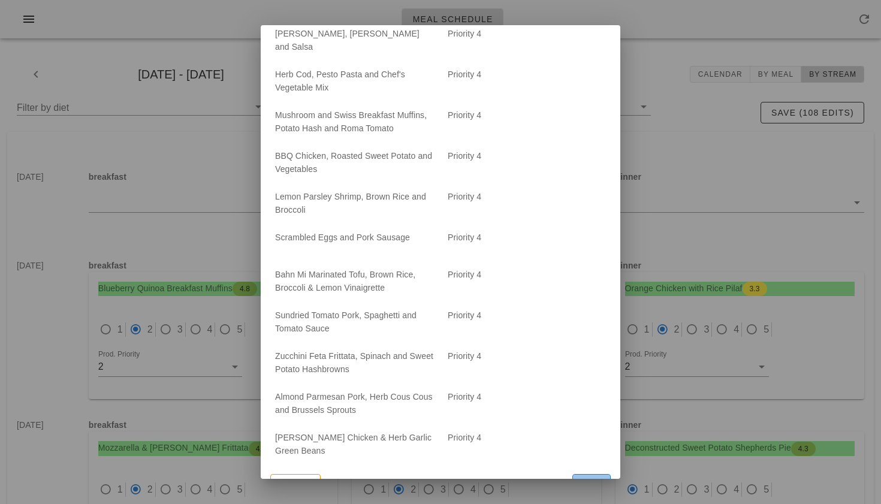
click at [593, 474] on button "Save" at bounding box center [591, 485] width 38 height 22
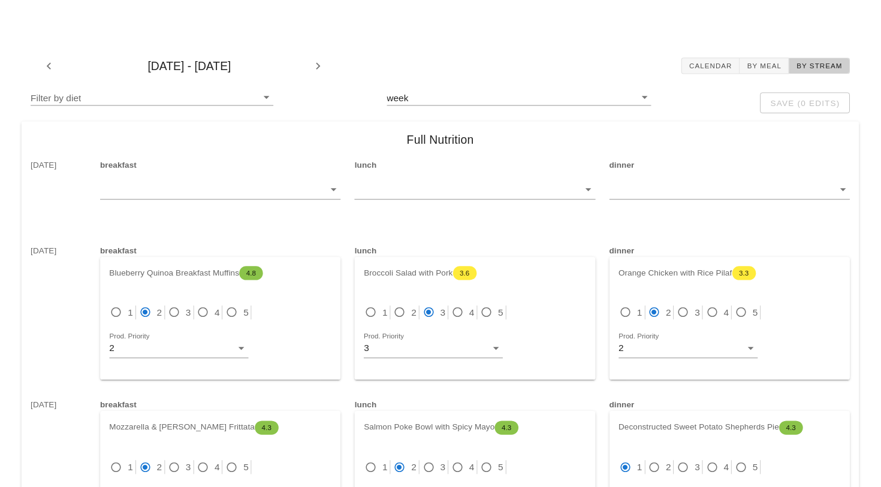
scroll to position [0, 0]
